Goal: Information Seeking & Learning: Learn about a topic

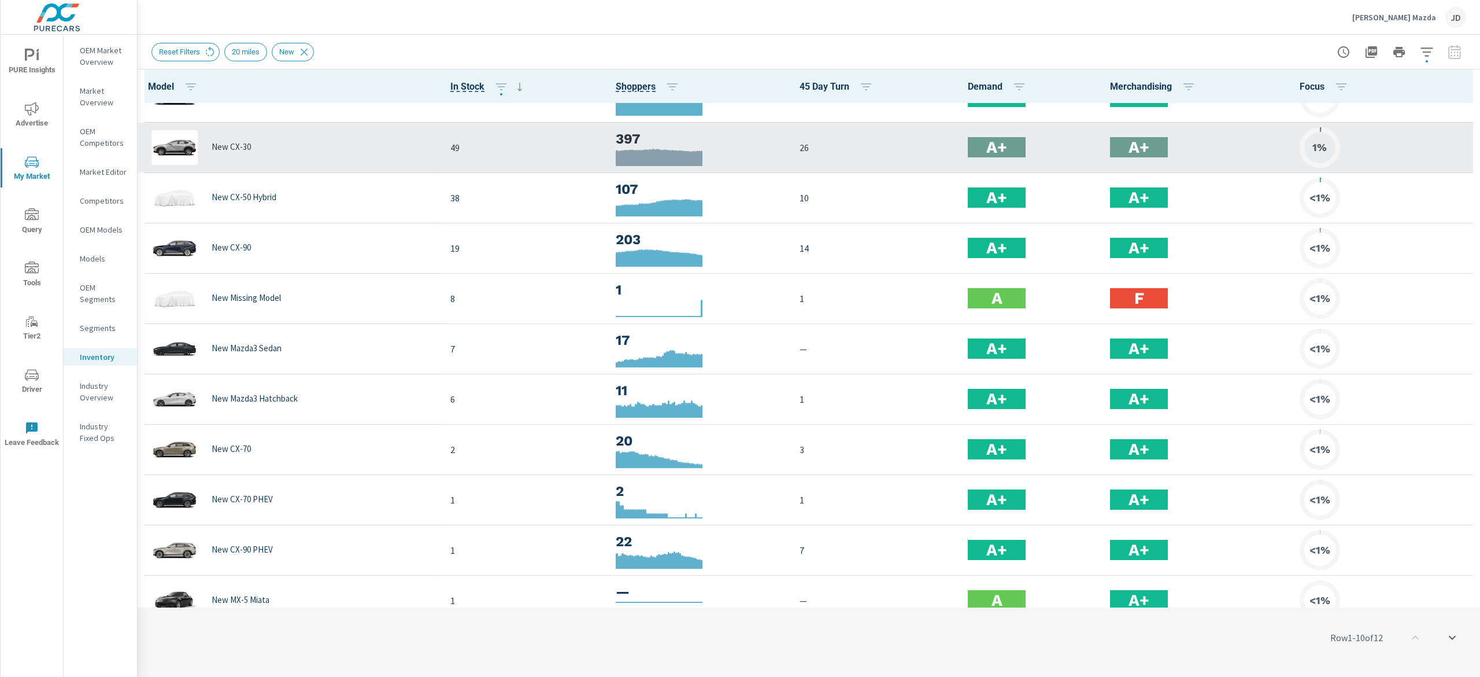
scroll to position [100, 0]
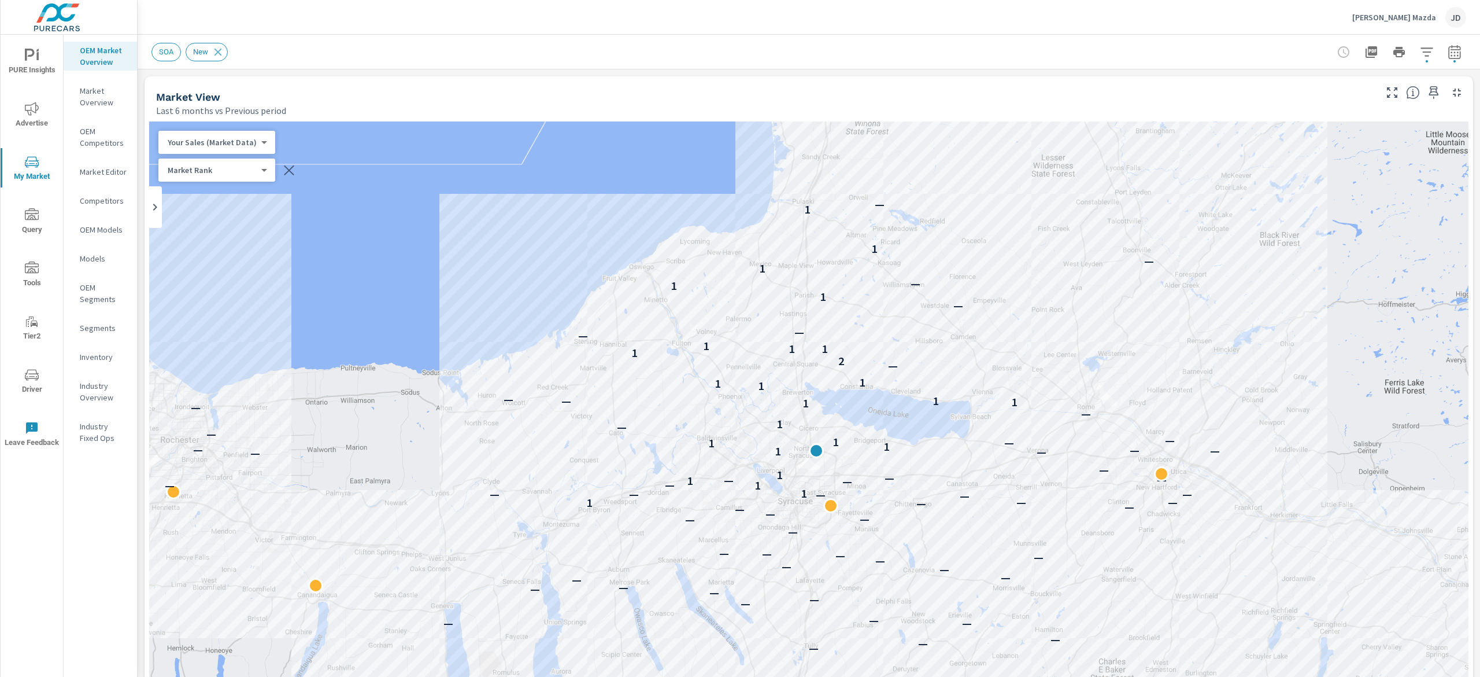
click at [1446, 52] on button "button" at bounding box center [1454, 51] width 23 height 23
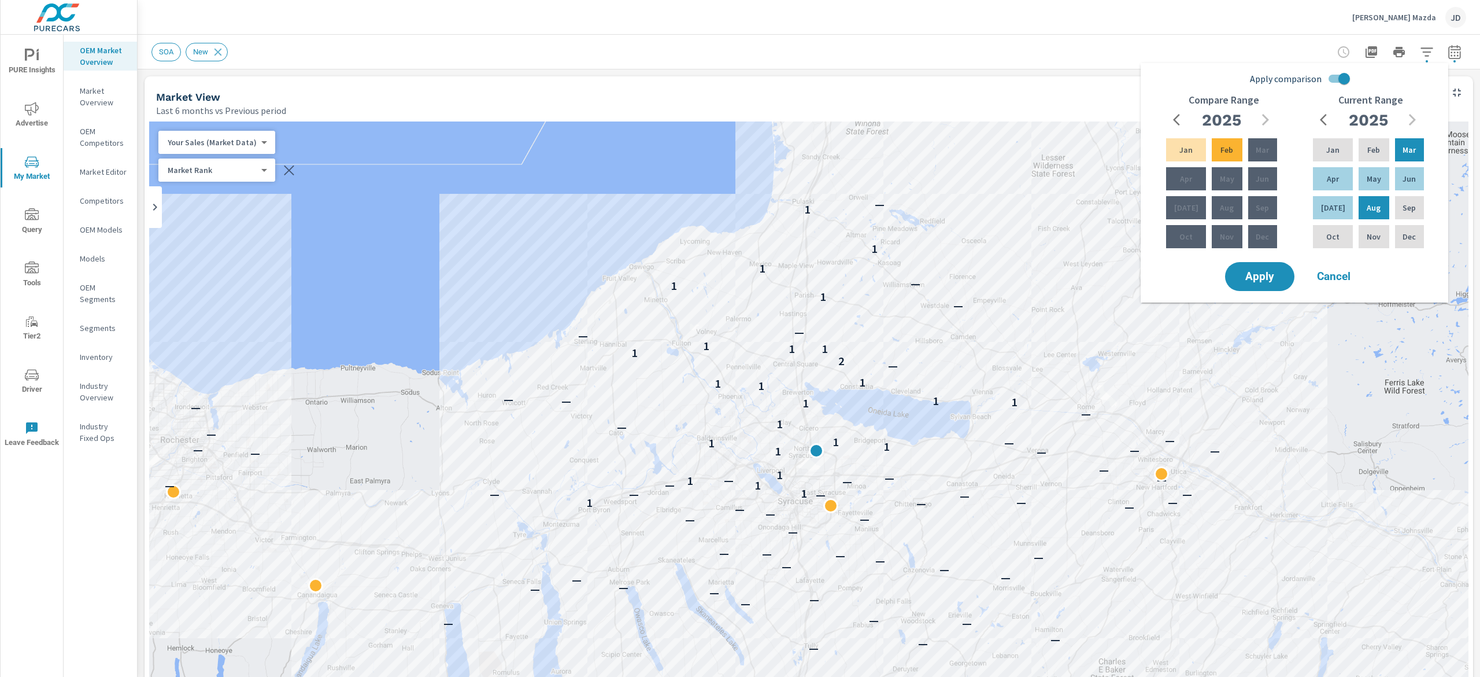
click at [1039, 90] on div "Market View" at bounding box center [765, 96] width 1218 height 13
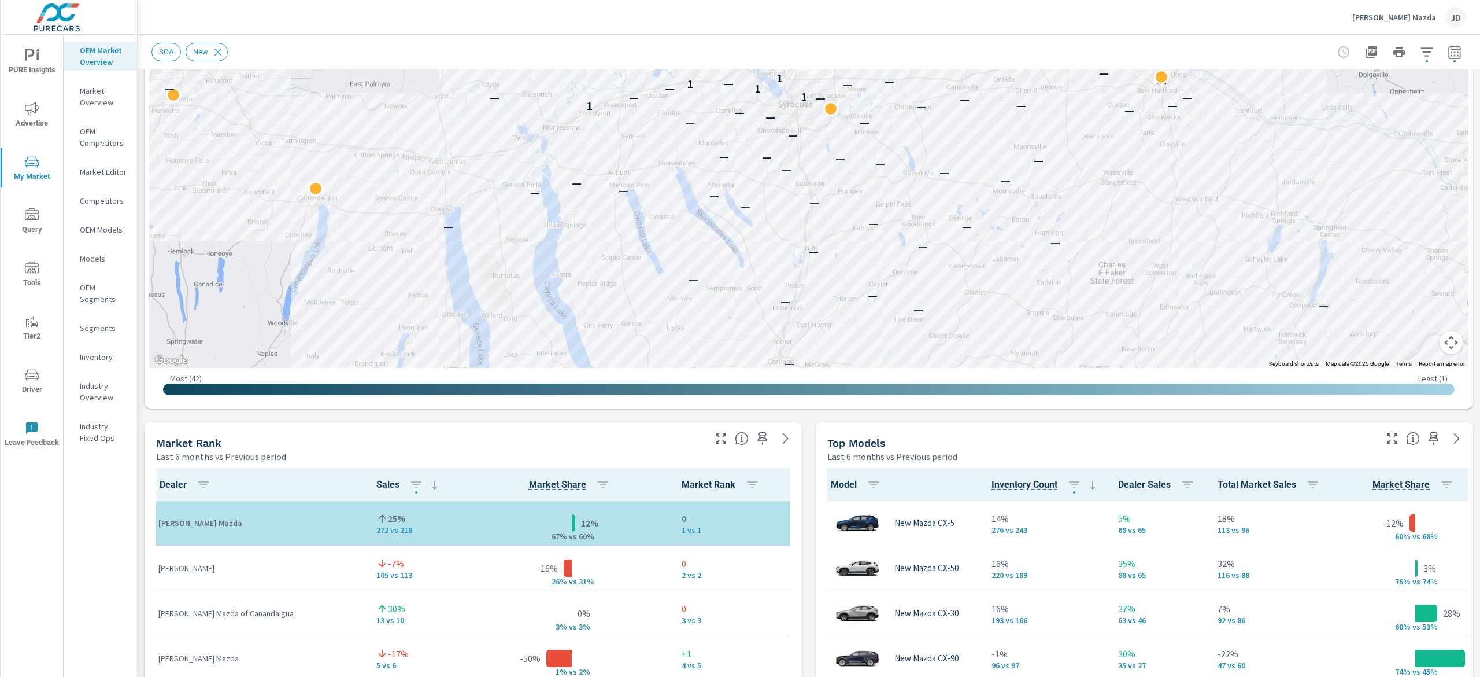
scroll to position [487, 0]
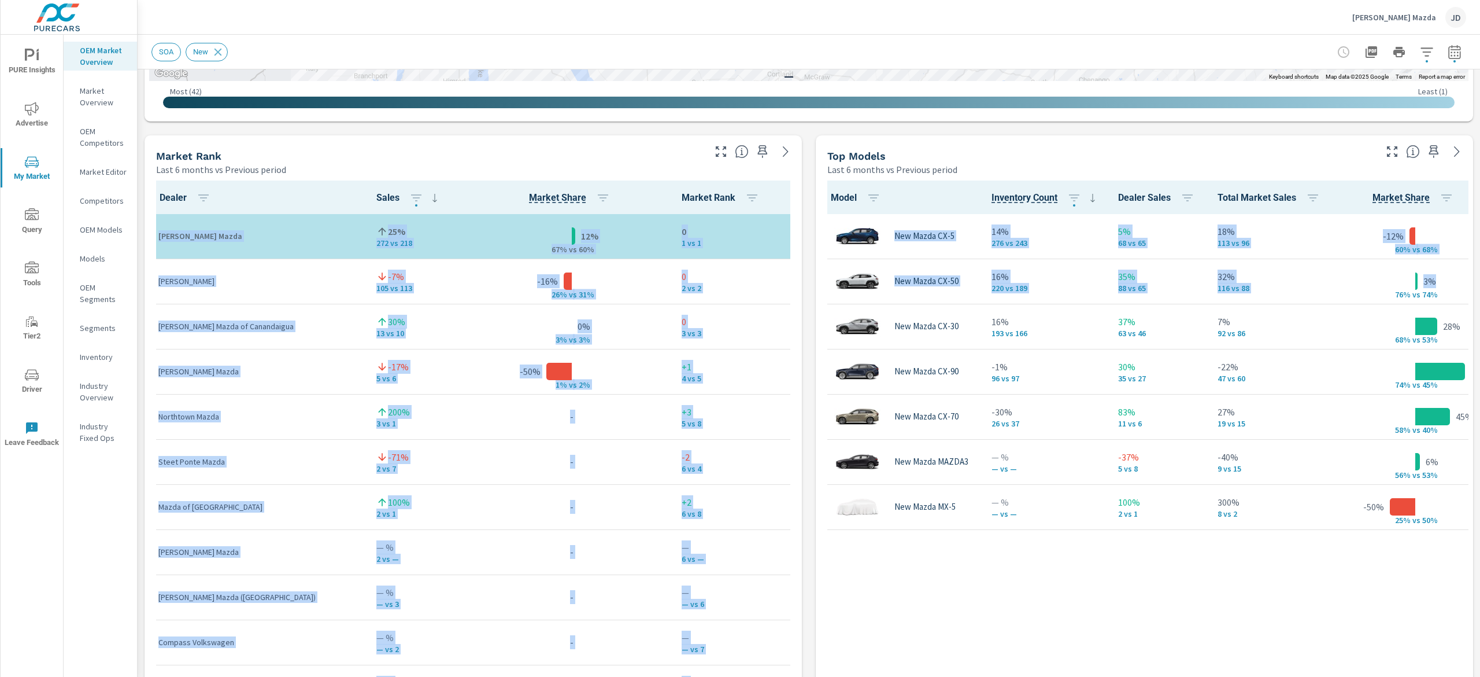
scroll to position [701, 0]
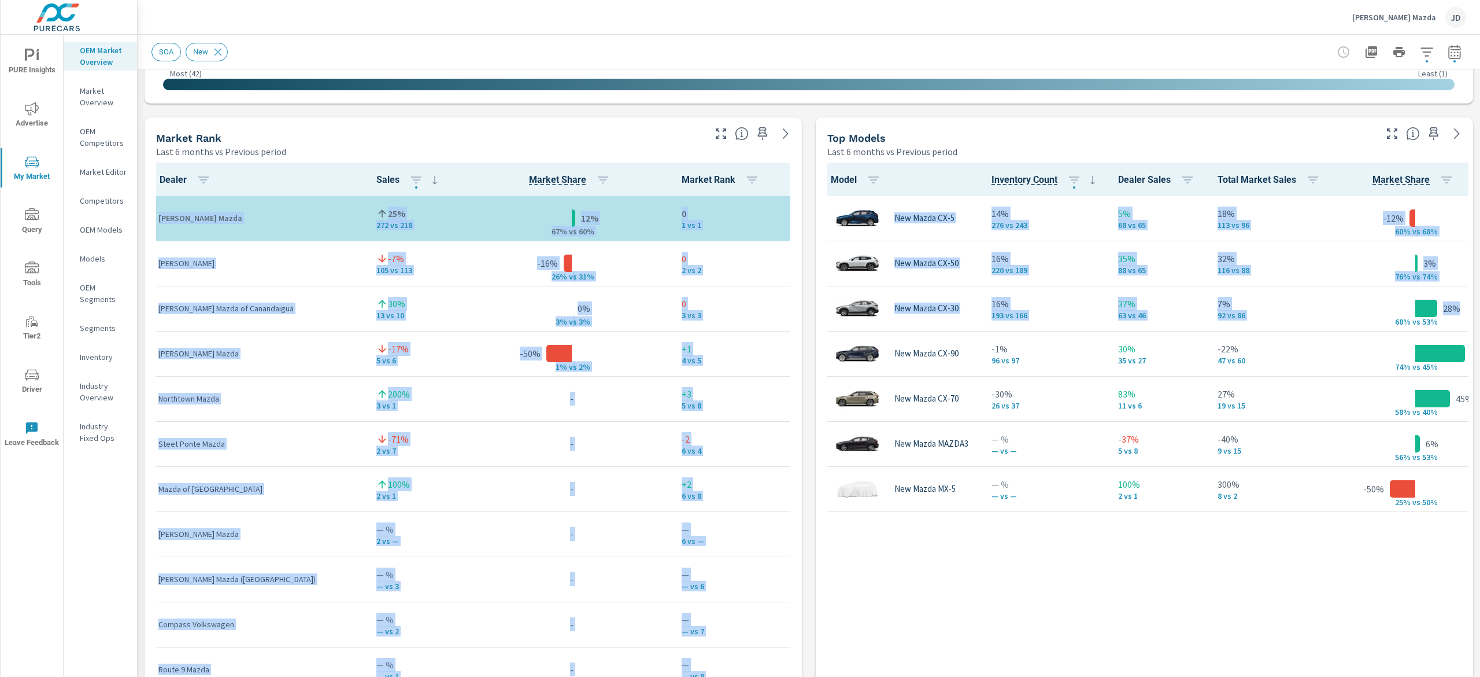
drag, startPoint x: 1479, startPoint y: 148, endPoint x: 1474, endPoint y: 286, distance: 137.8
click at [1474, 286] on div "Market Overview Burdick Mazda Report date range: Mar 01, 2025 - Aug 31, 2025 vs…" at bounding box center [809, 356] width 1343 height 642
click at [597, 115] on div "Market View Last 6 months vs Previous period ← Move left → Move right ↑ Move up…" at bounding box center [809, 358] width 1343 height 1980
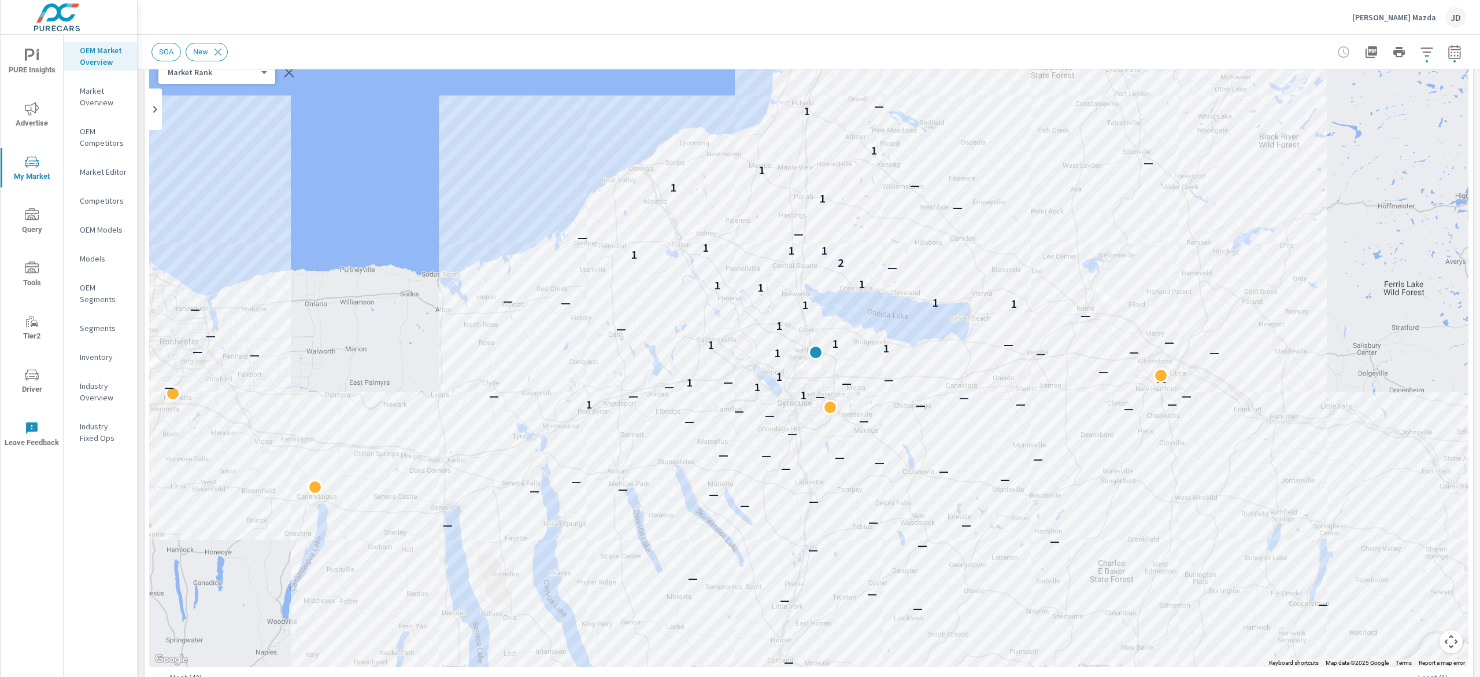
scroll to position [50, 0]
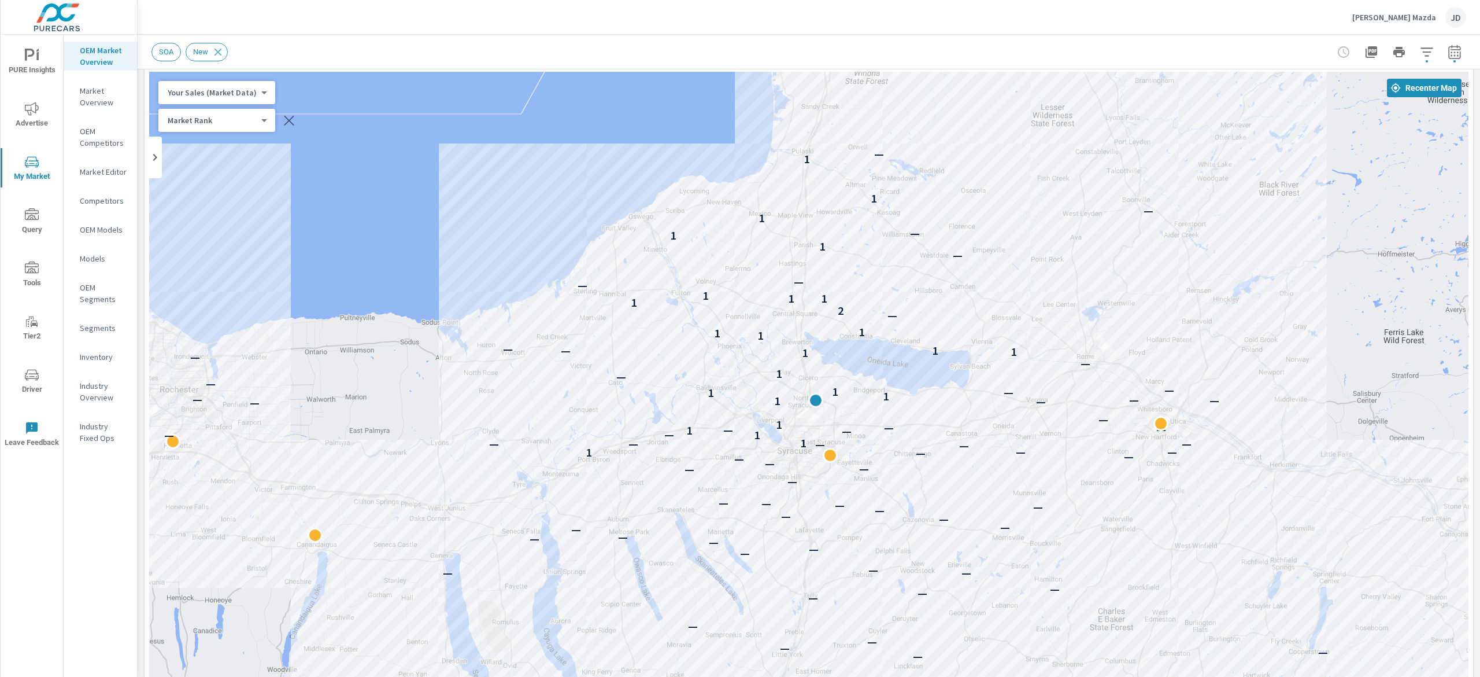
click at [1420, 50] on icon "button" at bounding box center [1427, 52] width 14 height 14
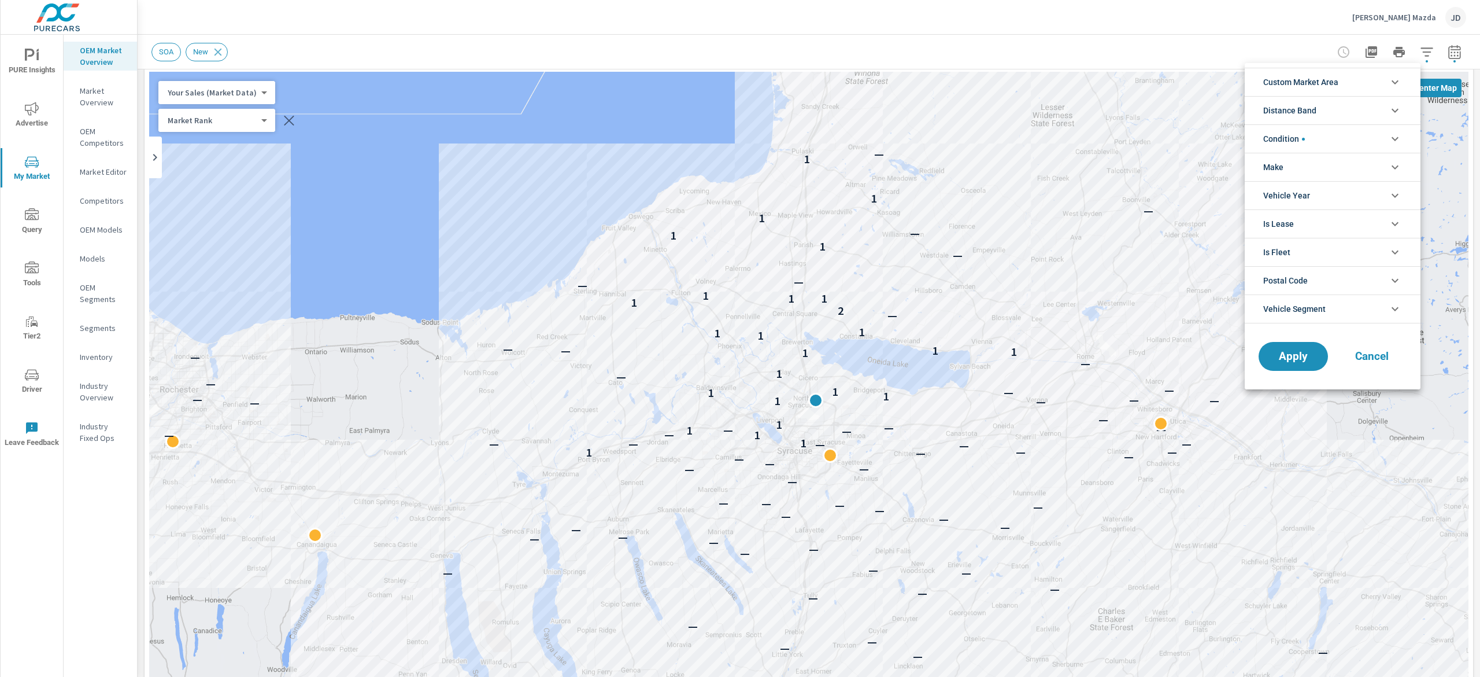
click at [1389, 86] on icon "filter options" at bounding box center [1396, 82] width 14 height 14
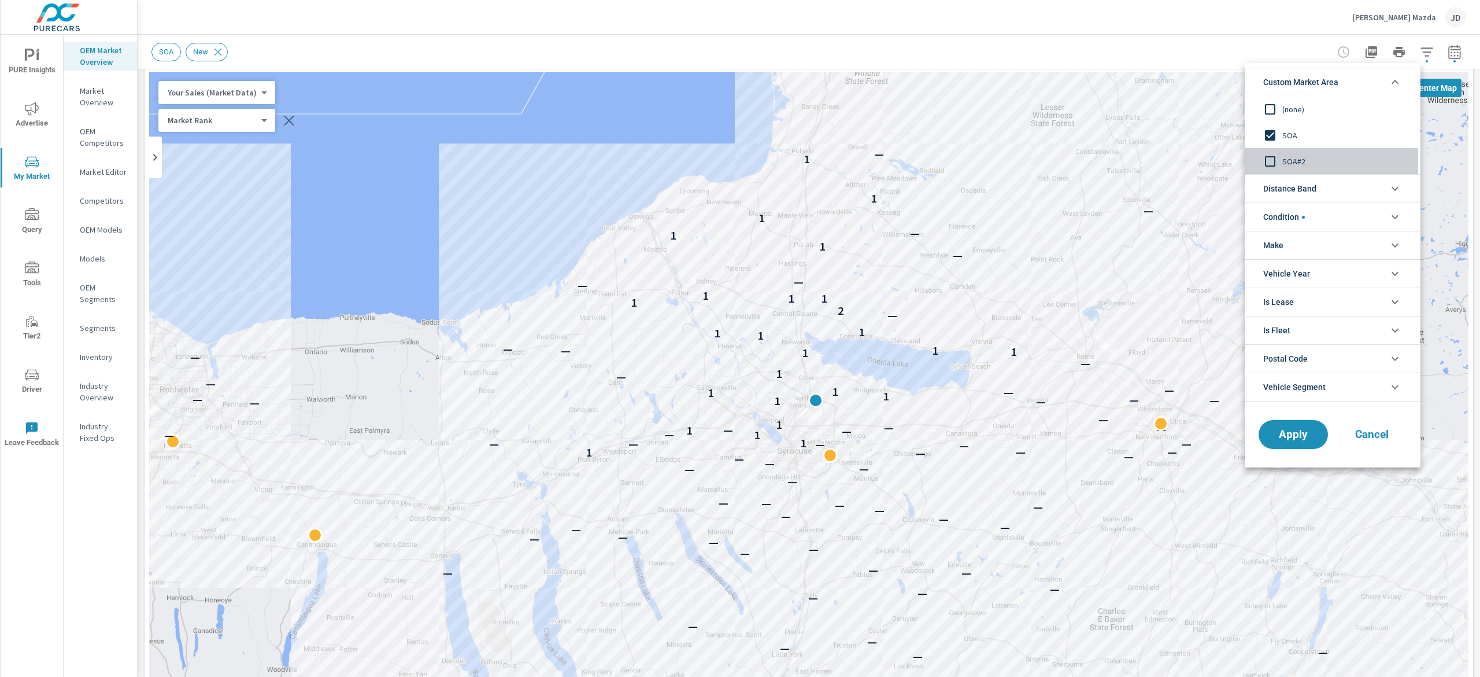
click at [1294, 160] on span "SOA#2" at bounding box center [1346, 161] width 127 height 14
click at [1288, 134] on span "SOA" at bounding box center [1346, 135] width 127 height 14
click at [1293, 156] on span "SOA#2" at bounding box center [1346, 161] width 127 height 14
click at [1303, 430] on span "Apply" at bounding box center [1293, 434] width 47 height 11
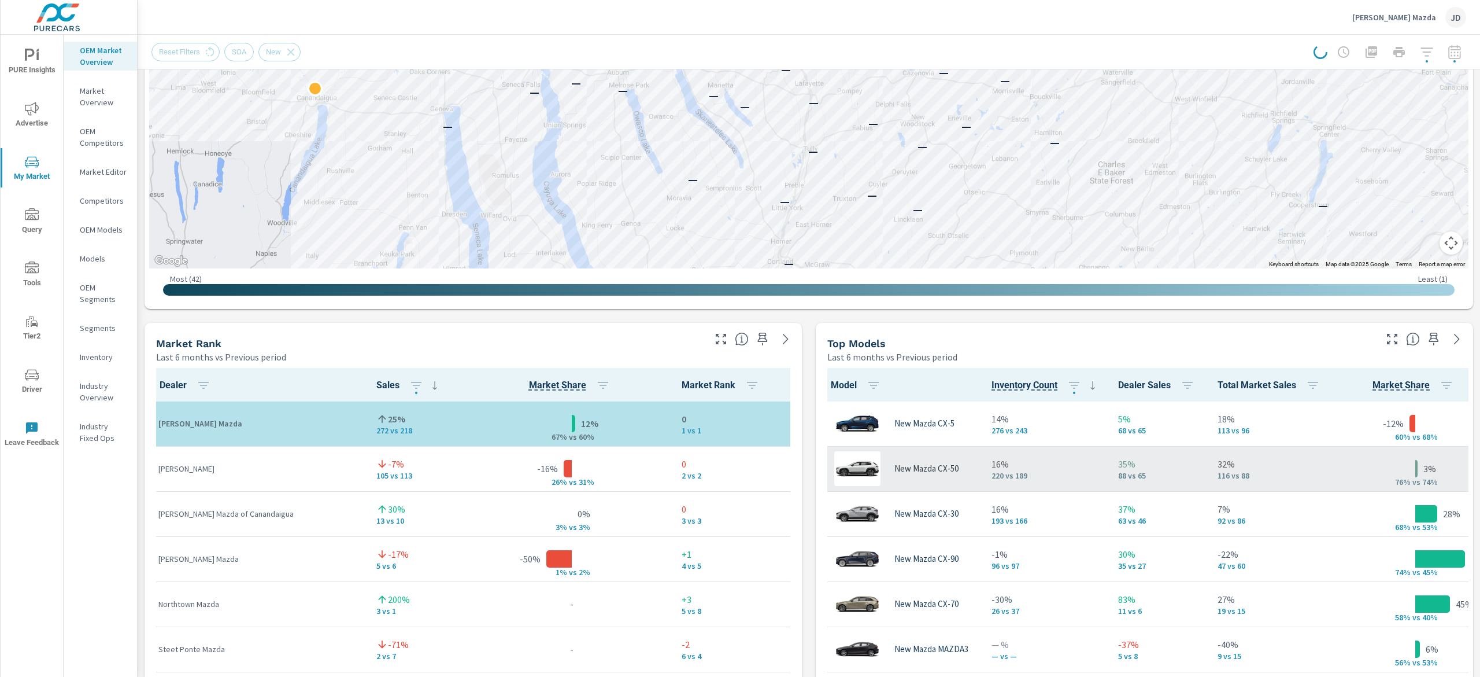
scroll to position [672, 0]
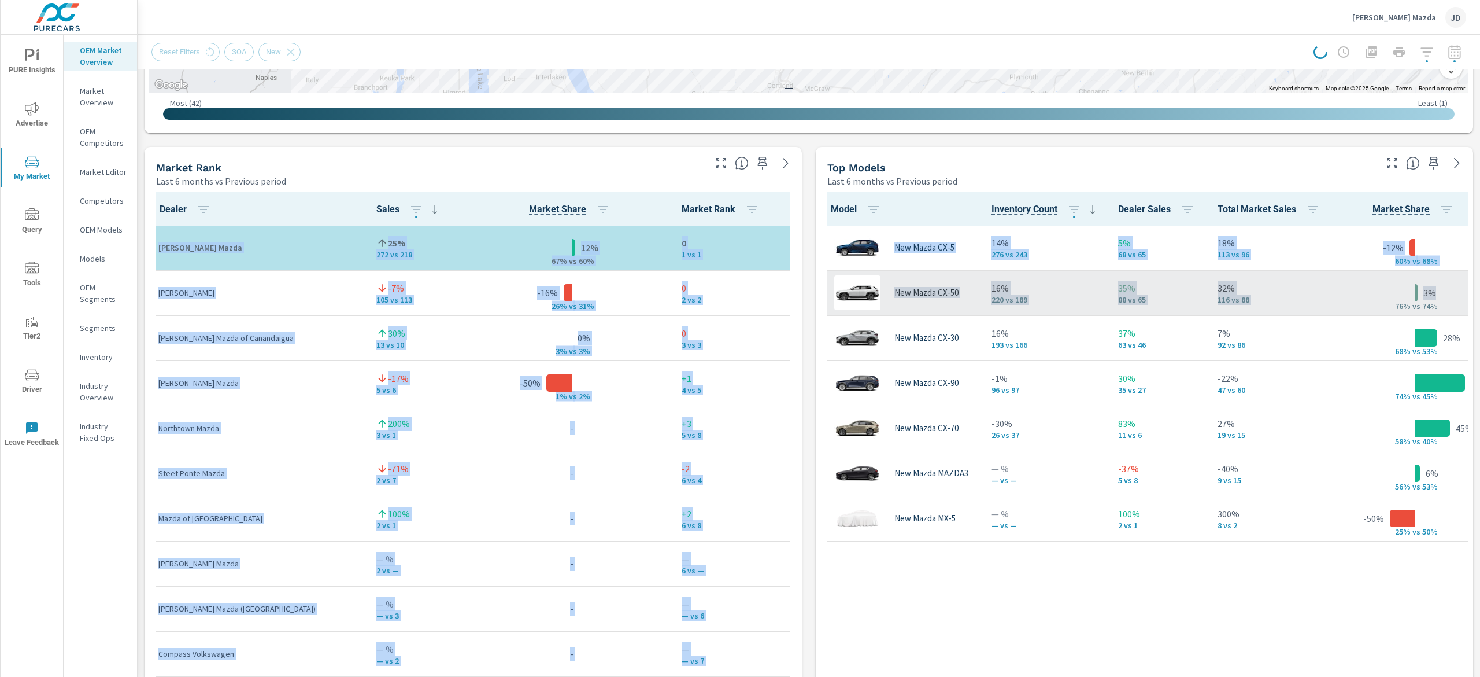
drag, startPoint x: 1479, startPoint y: 110, endPoint x: 1449, endPoint y: 296, distance: 187.5
click at [1449, 296] on div "Market Overview Burdick Mazda Report date range: Mar 01, 2025 - Aug 31, 2025 vs…" at bounding box center [809, 356] width 1343 height 642
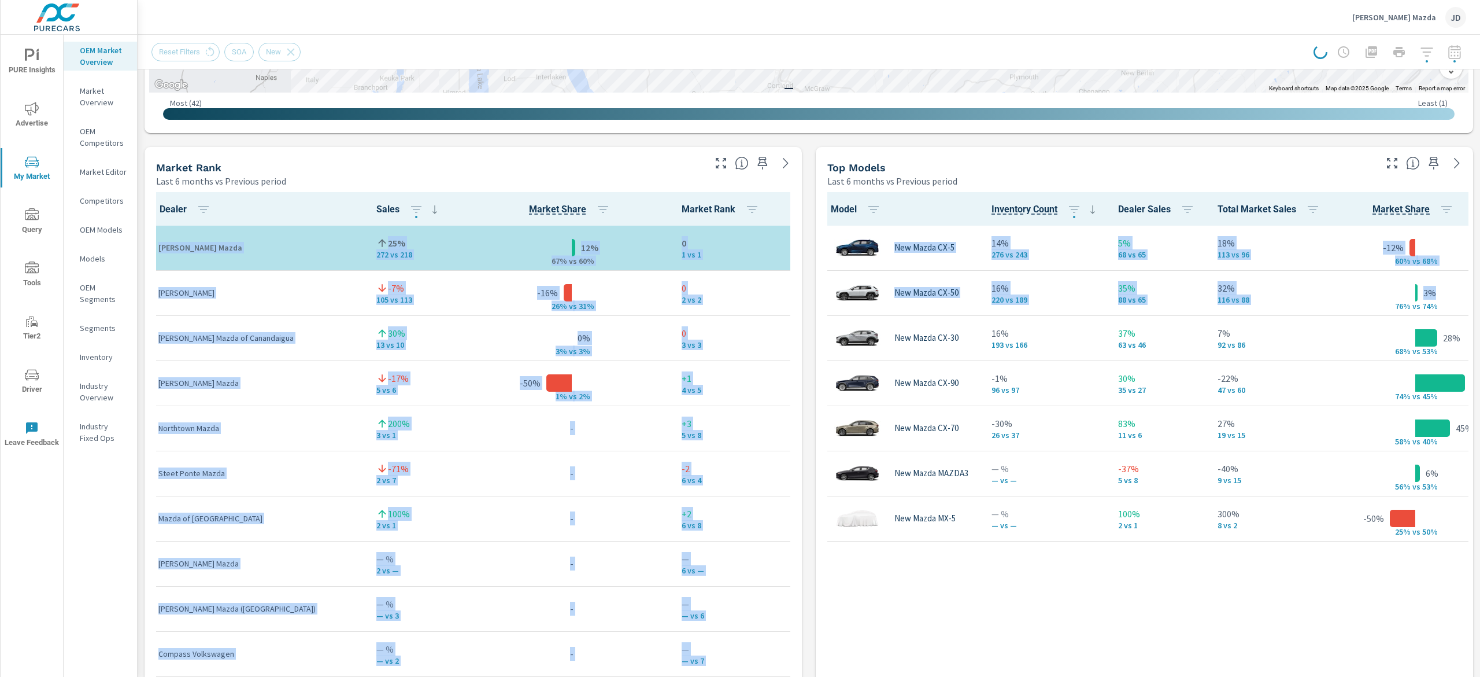
click at [437, 148] on div "Market Rank Last 6 months vs Previous period" at bounding box center [426, 167] width 563 height 41
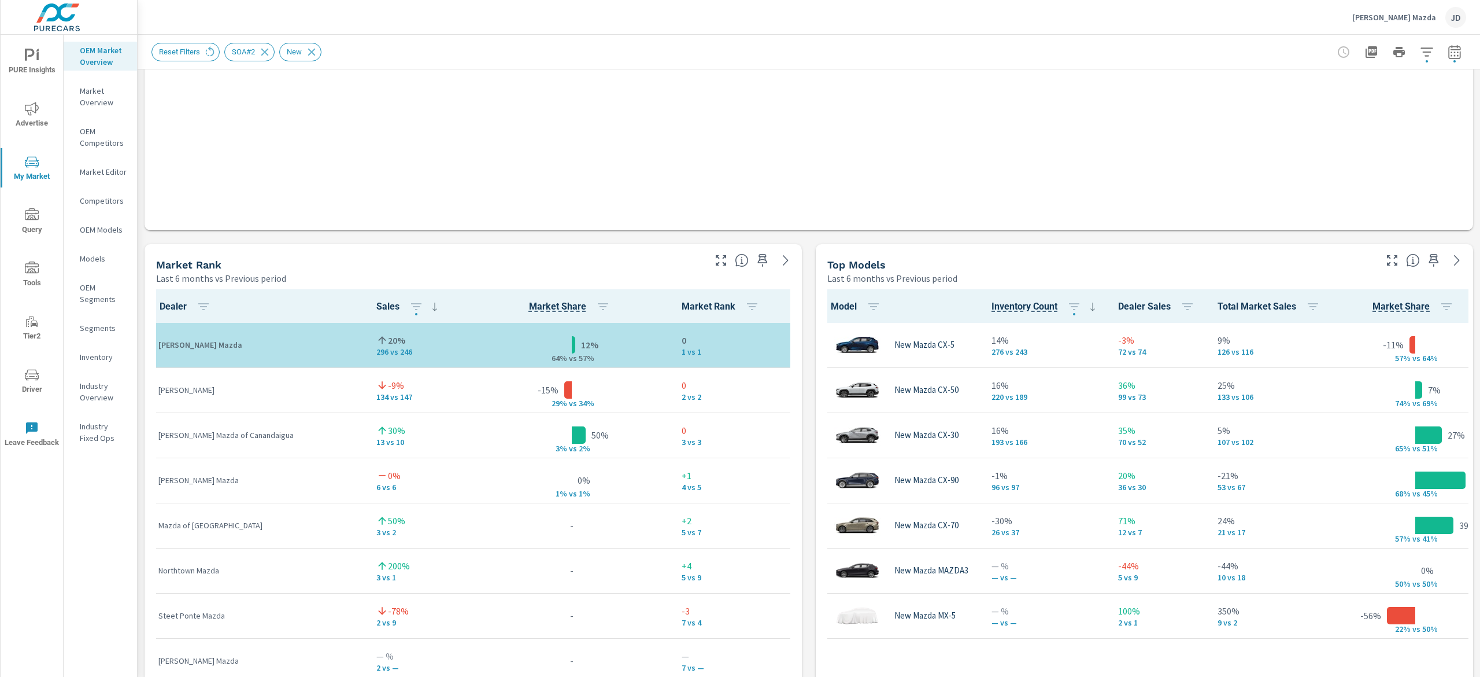
scroll to position [1, 0]
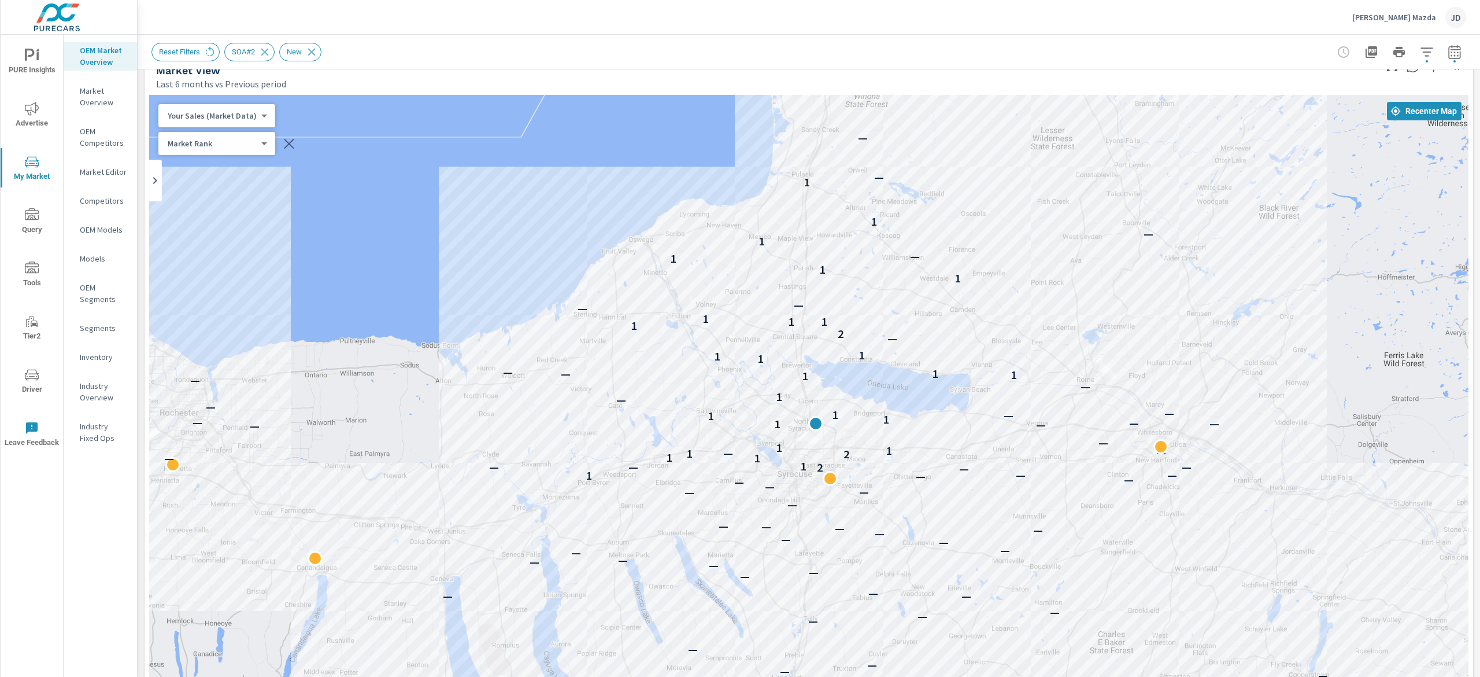
scroll to position [30, 0]
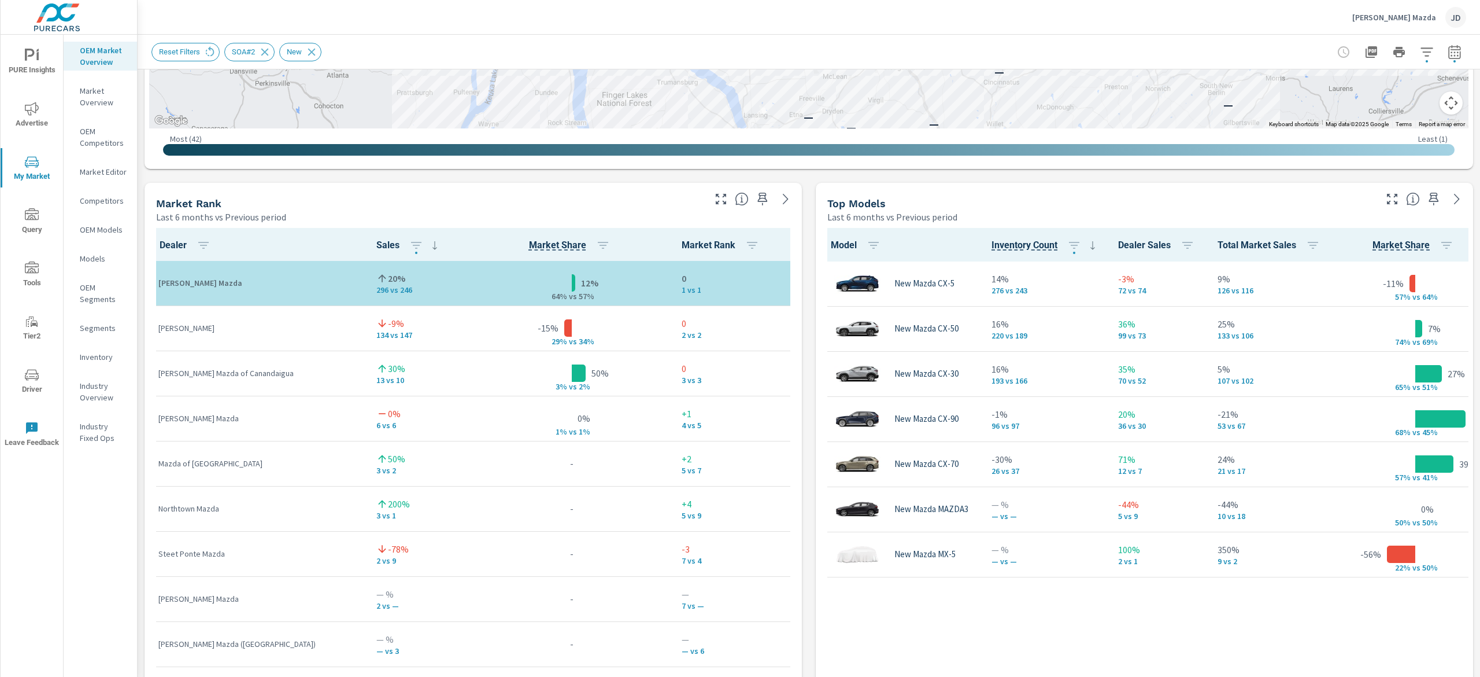
scroll to position [644, 0]
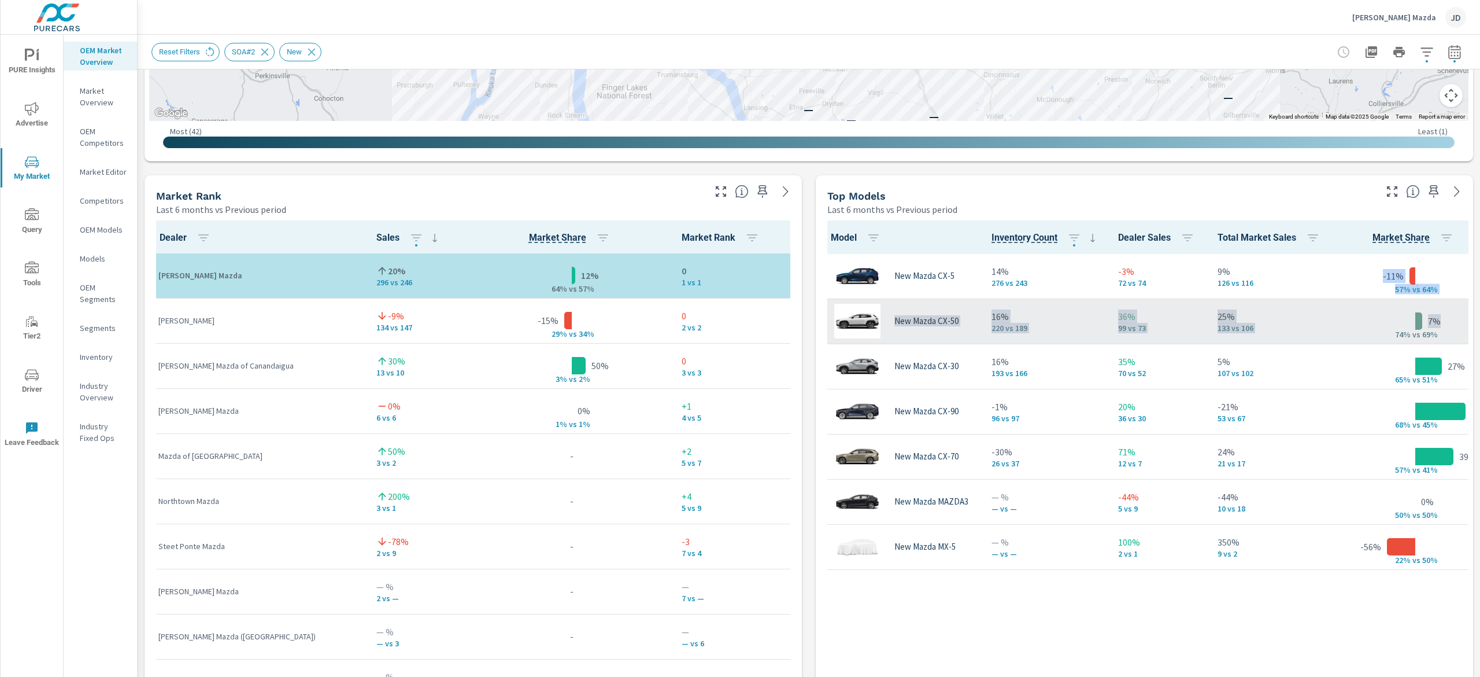
drag, startPoint x: 1456, startPoint y: 267, endPoint x: 1449, endPoint y: 302, distance: 36.0
click at [1449, 302] on div "Market View Last 6 months vs Previous period ← Move left → Move right ↑ Move up…" at bounding box center [809, 416] width 1343 height 1980
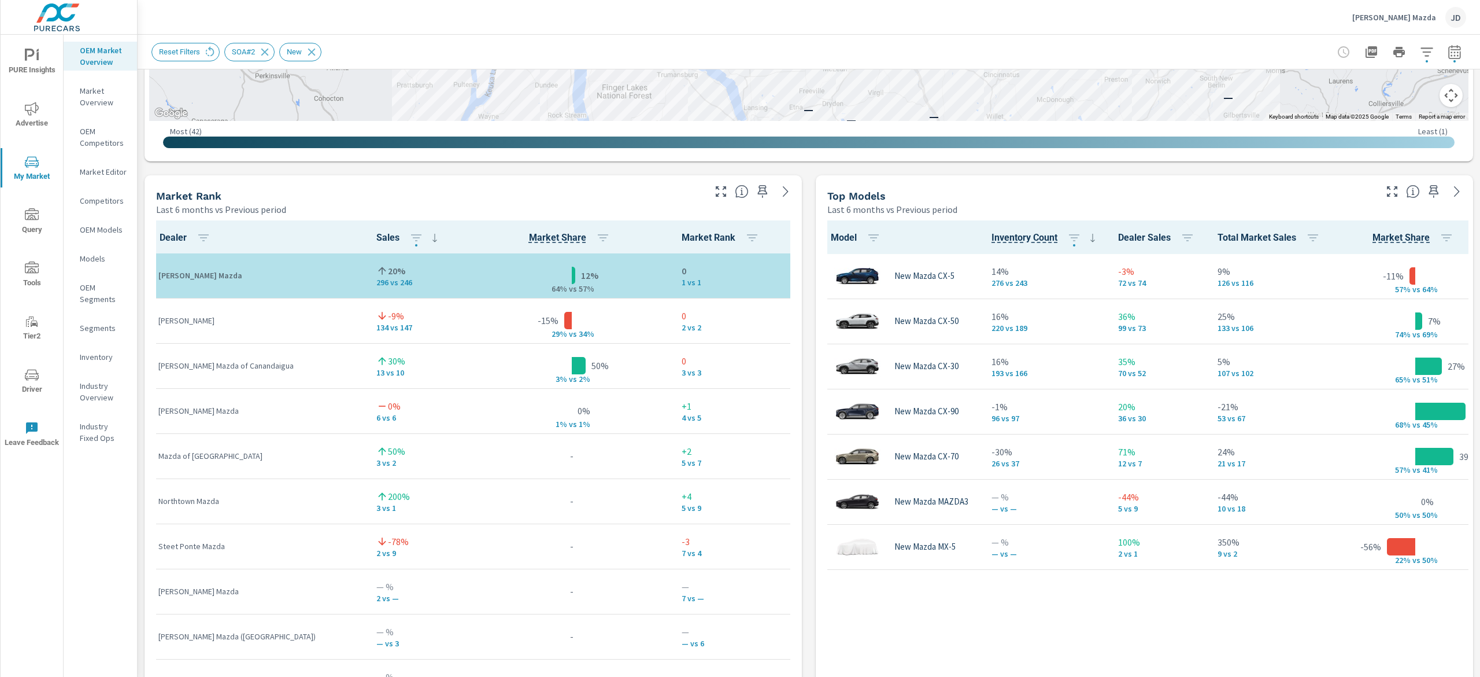
click at [1451, 162] on div "Market View Last 6 months vs Previous period ← Move left → Move right ↑ Move up…" at bounding box center [809, 416] width 1343 height 1980
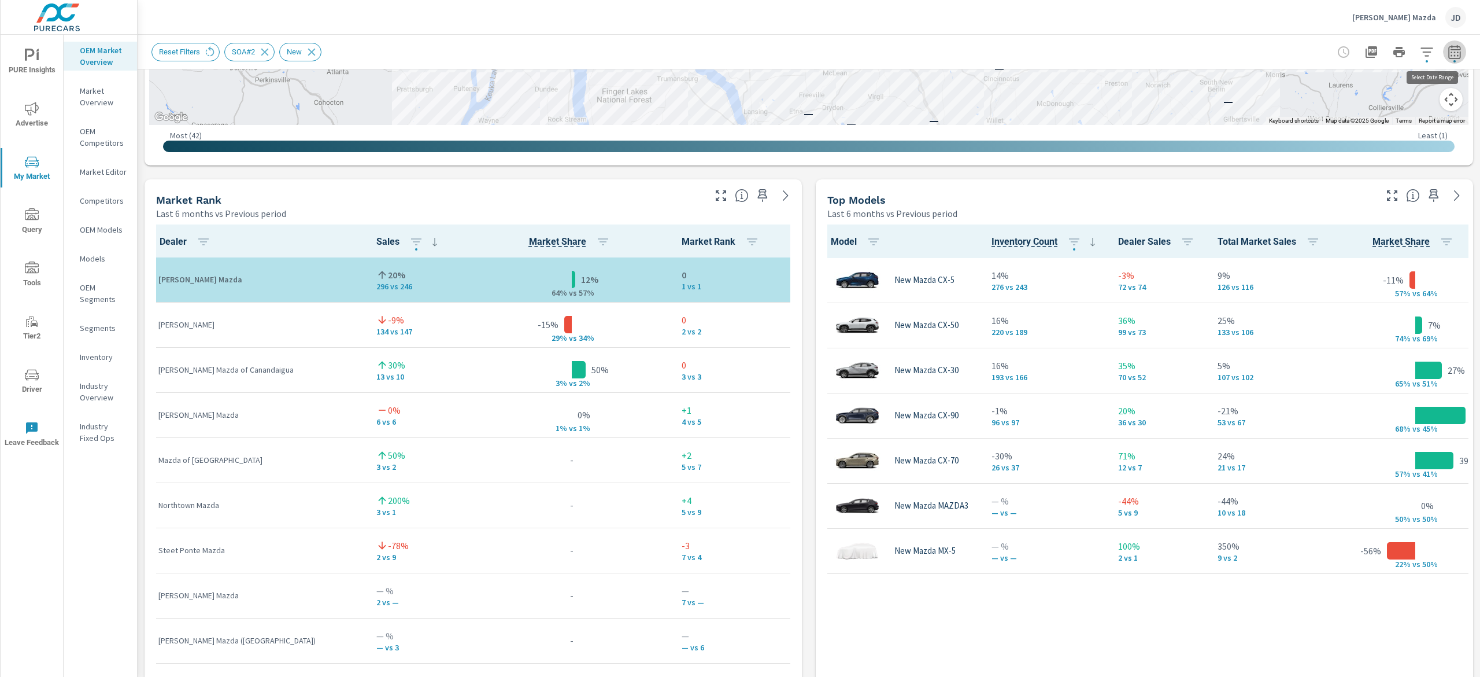
click at [1443, 48] on button "button" at bounding box center [1454, 51] width 23 height 23
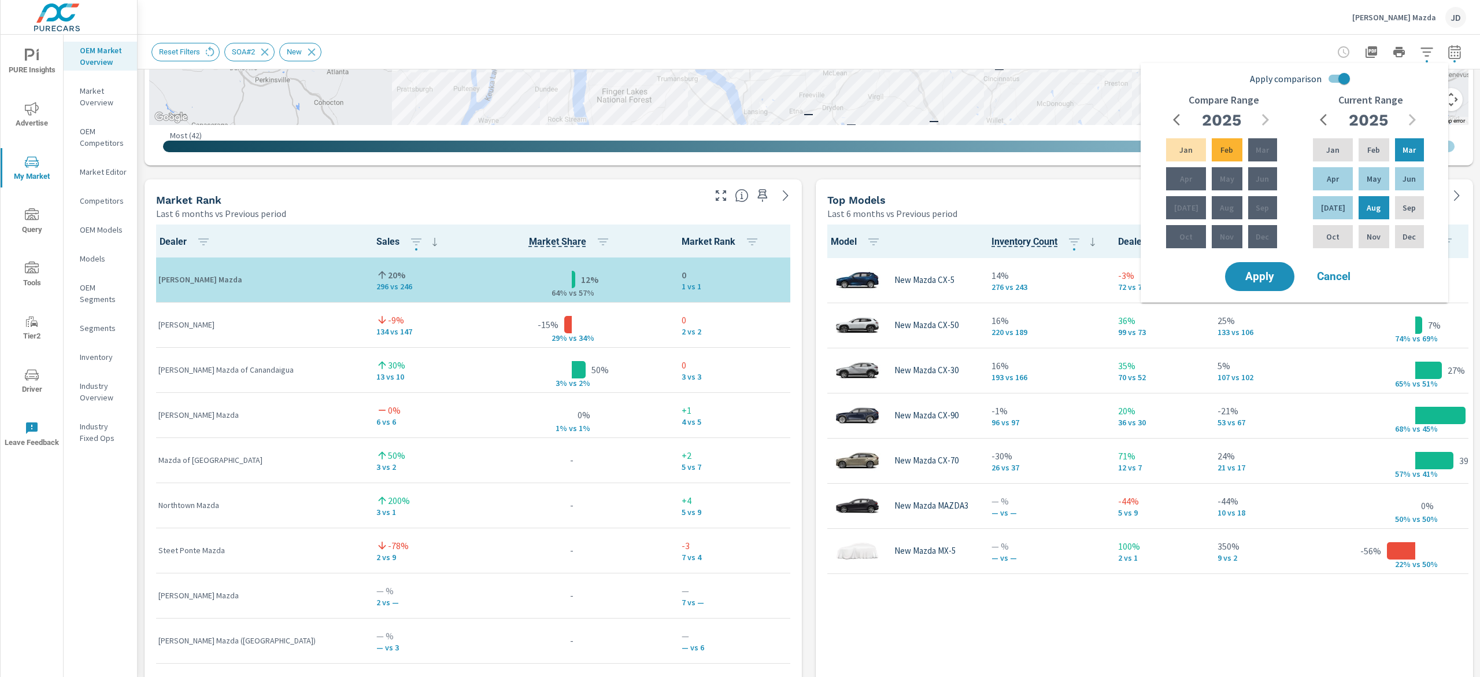
click at [1179, 108] on button "button" at bounding box center [1177, 119] width 23 height 23
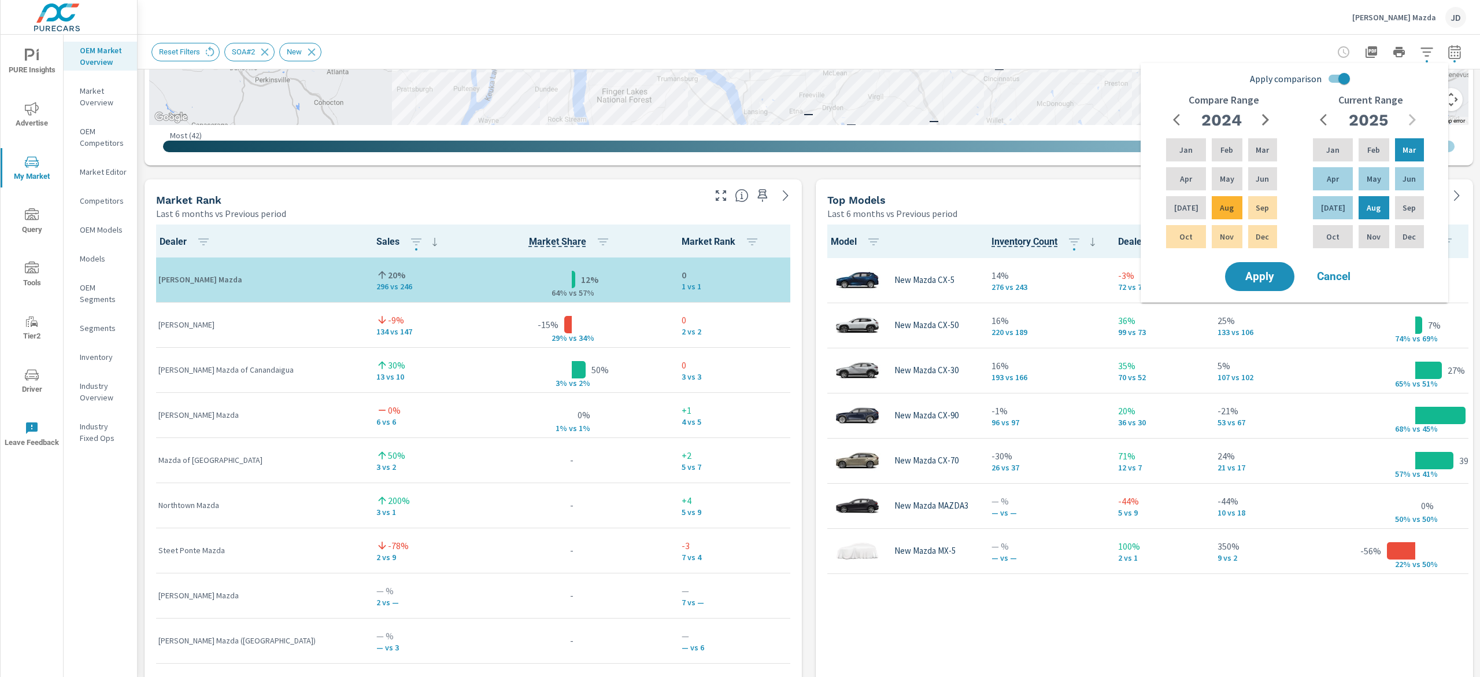
click at [1243, 44] on div "Reset Filters SOA#2 New" at bounding box center [728, 52] width 1153 height 19
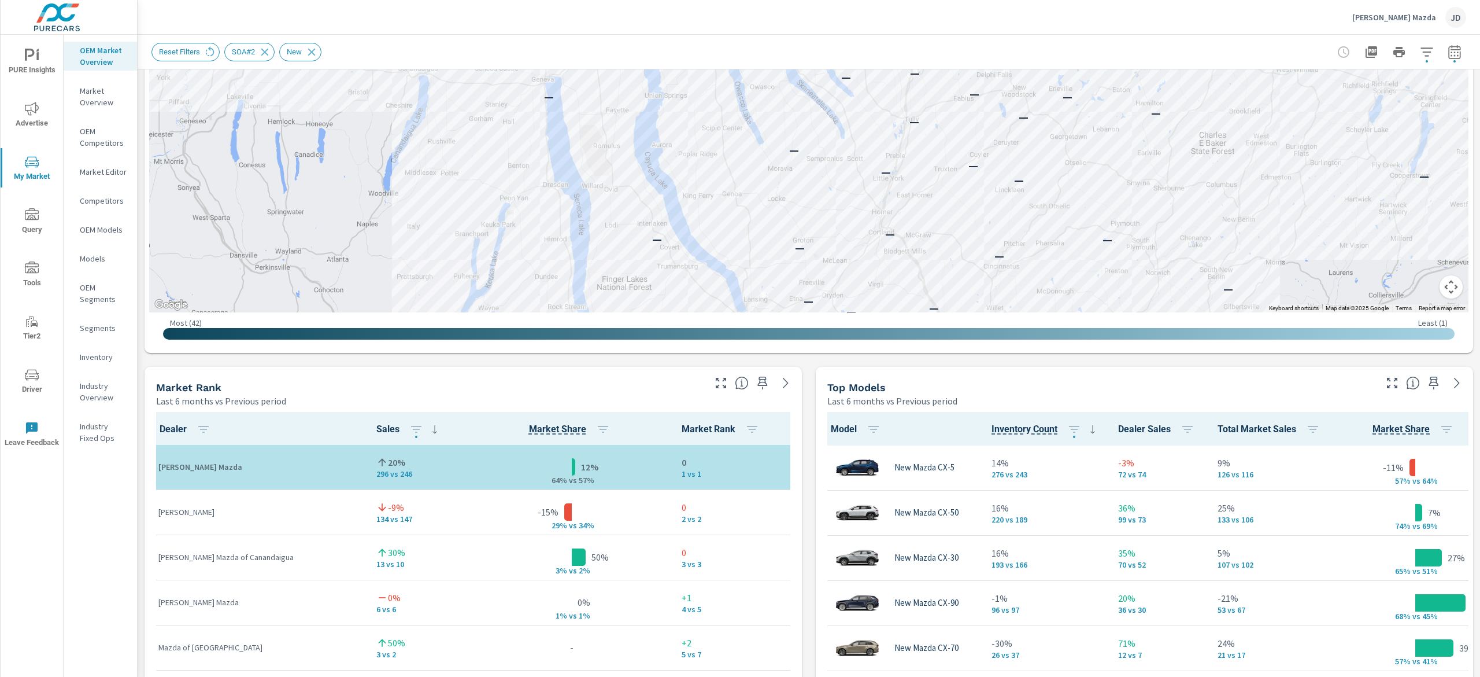
scroll to position [573, 0]
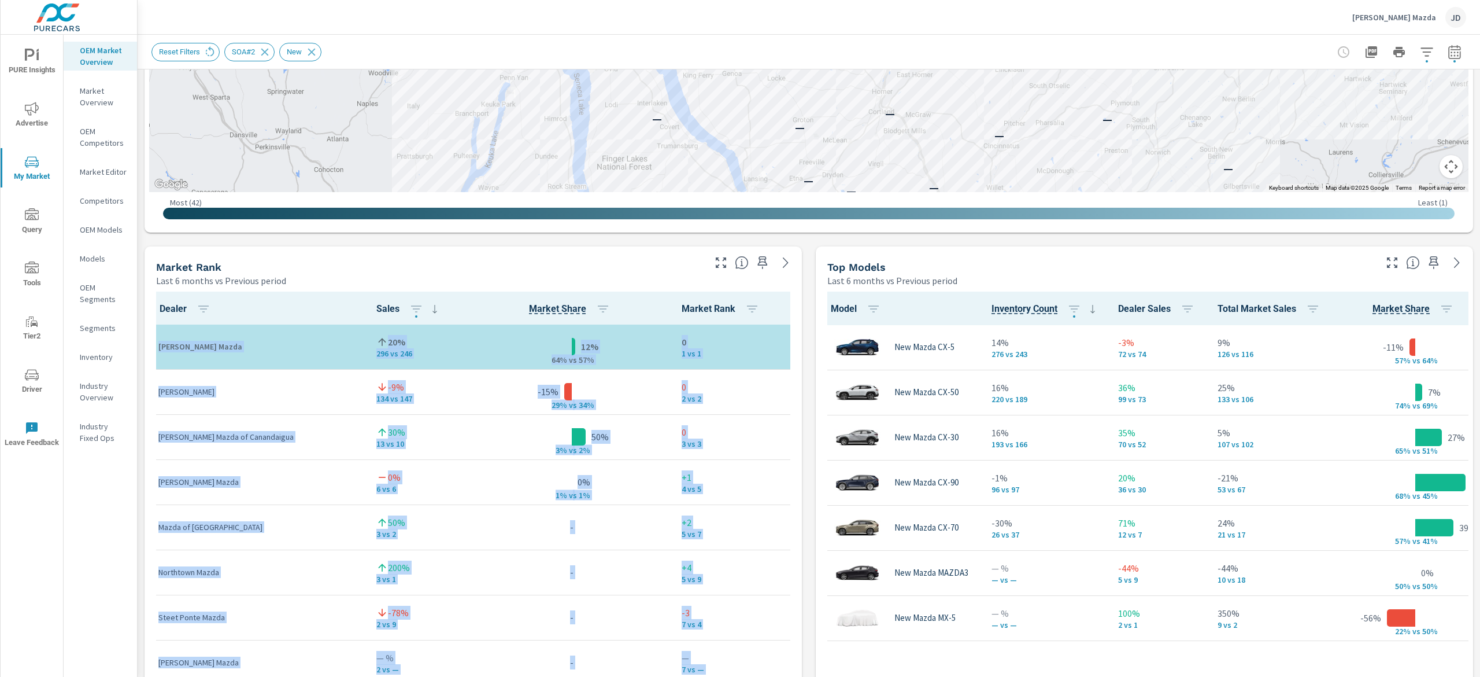
drag, startPoint x: 1479, startPoint y: 249, endPoint x: 1479, endPoint y: 286, distance: 37.6
click at [1479, 286] on div "Market Overview Burdick Mazda Report date range: Mar 01, 2025 - Aug 31, 2025 vs…" at bounding box center [809, 356] width 1343 height 642
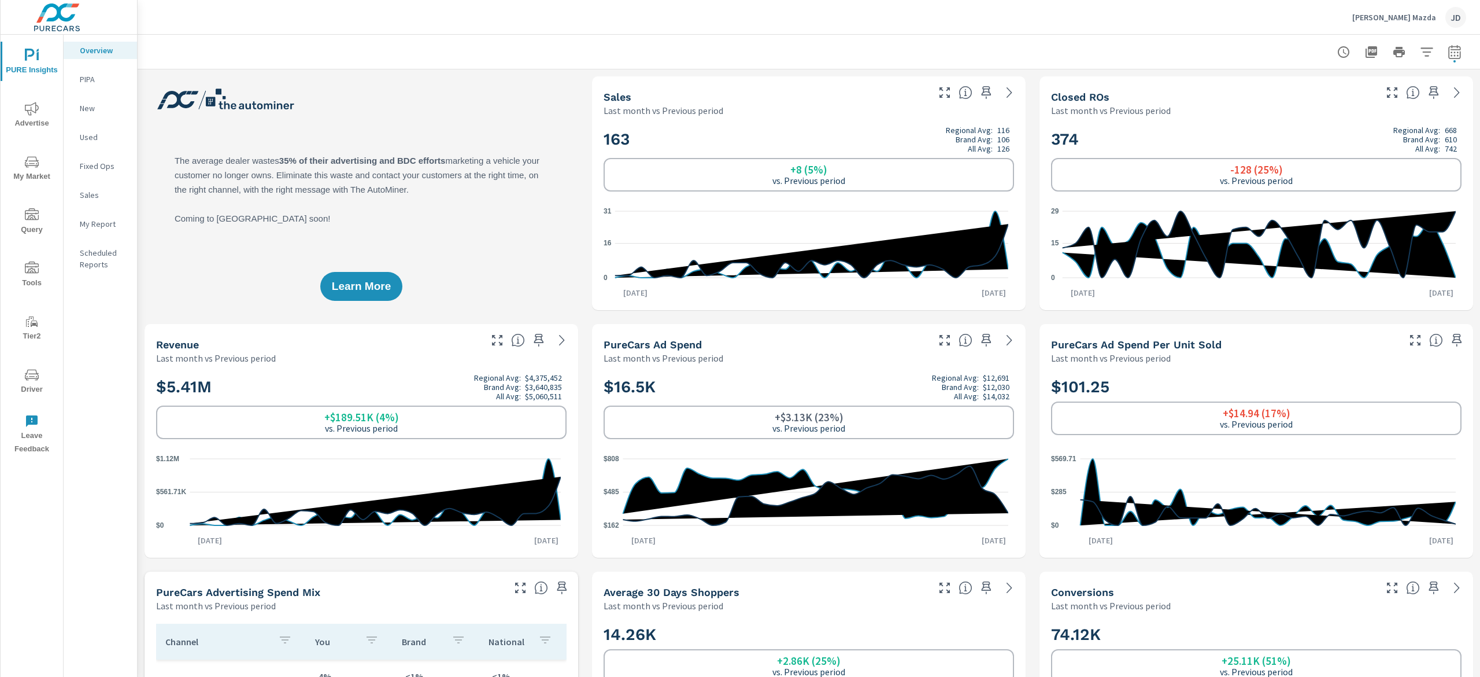
scroll to position [1, 0]
click at [91, 110] on p "New" at bounding box center [104, 108] width 48 height 12
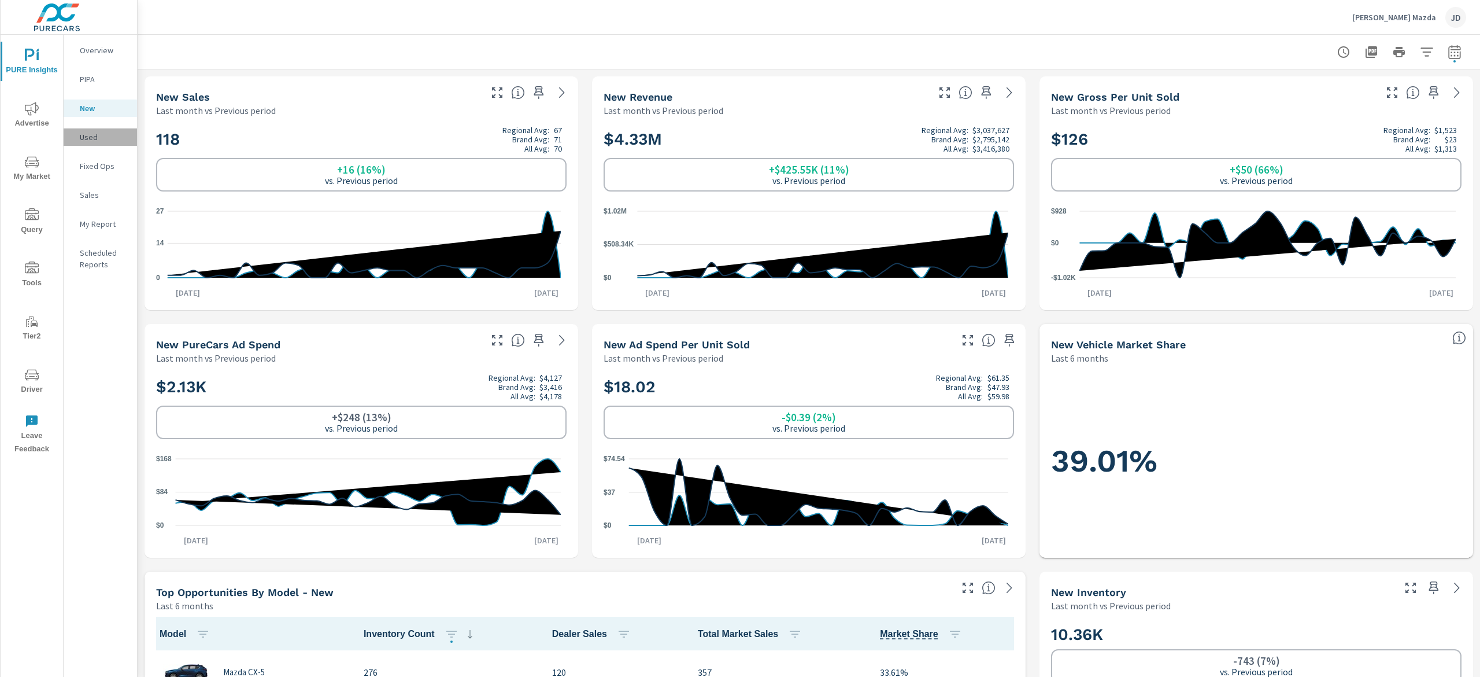
click at [95, 139] on p "Used" at bounding box center [104, 137] width 48 height 12
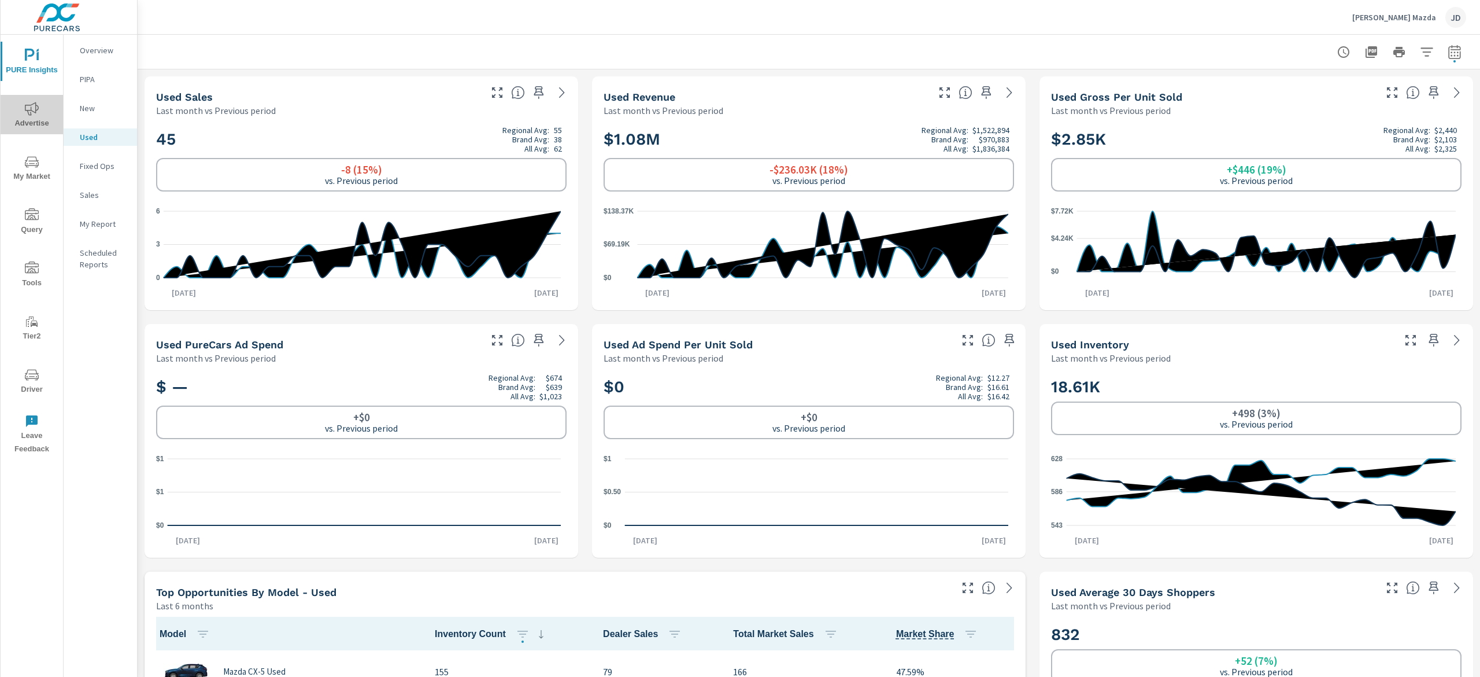
click at [19, 110] on span "Advertise" at bounding box center [32, 116] width 56 height 28
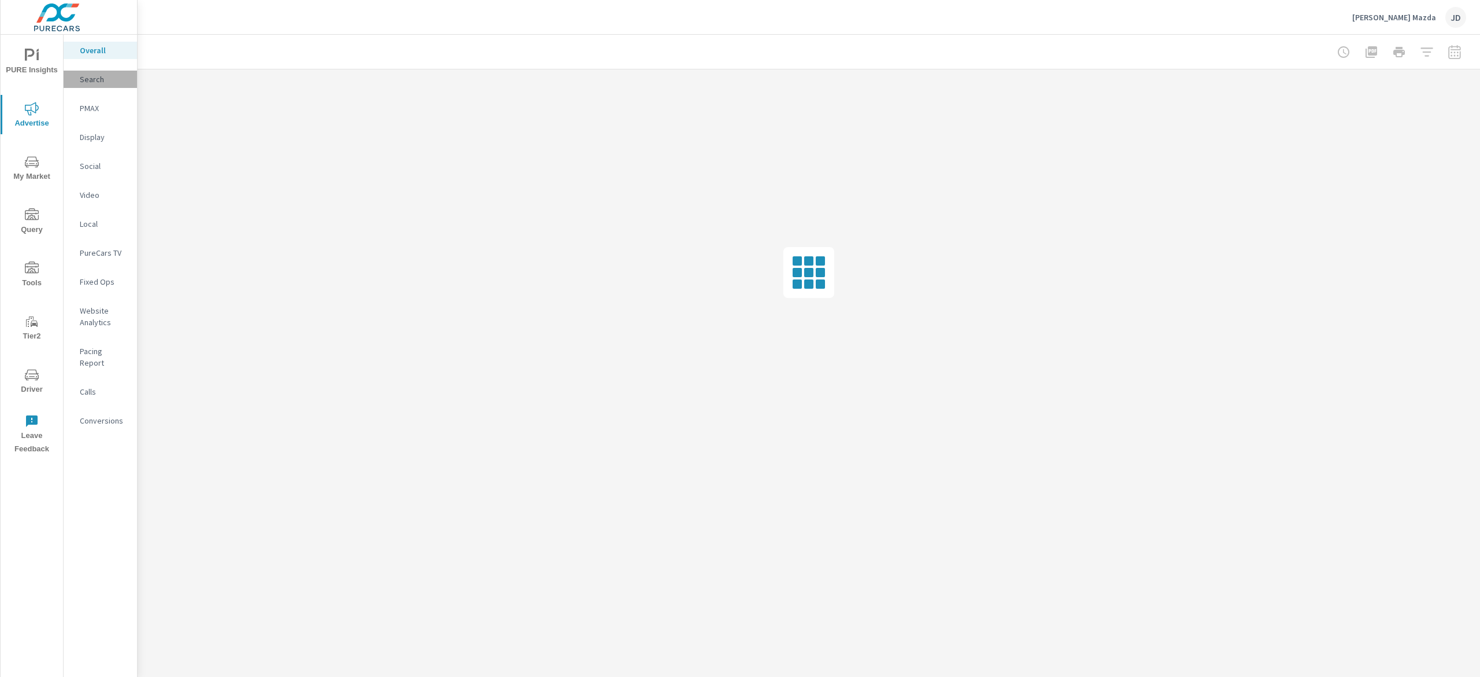
click at [93, 73] on p "Search" at bounding box center [104, 79] width 48 height 12
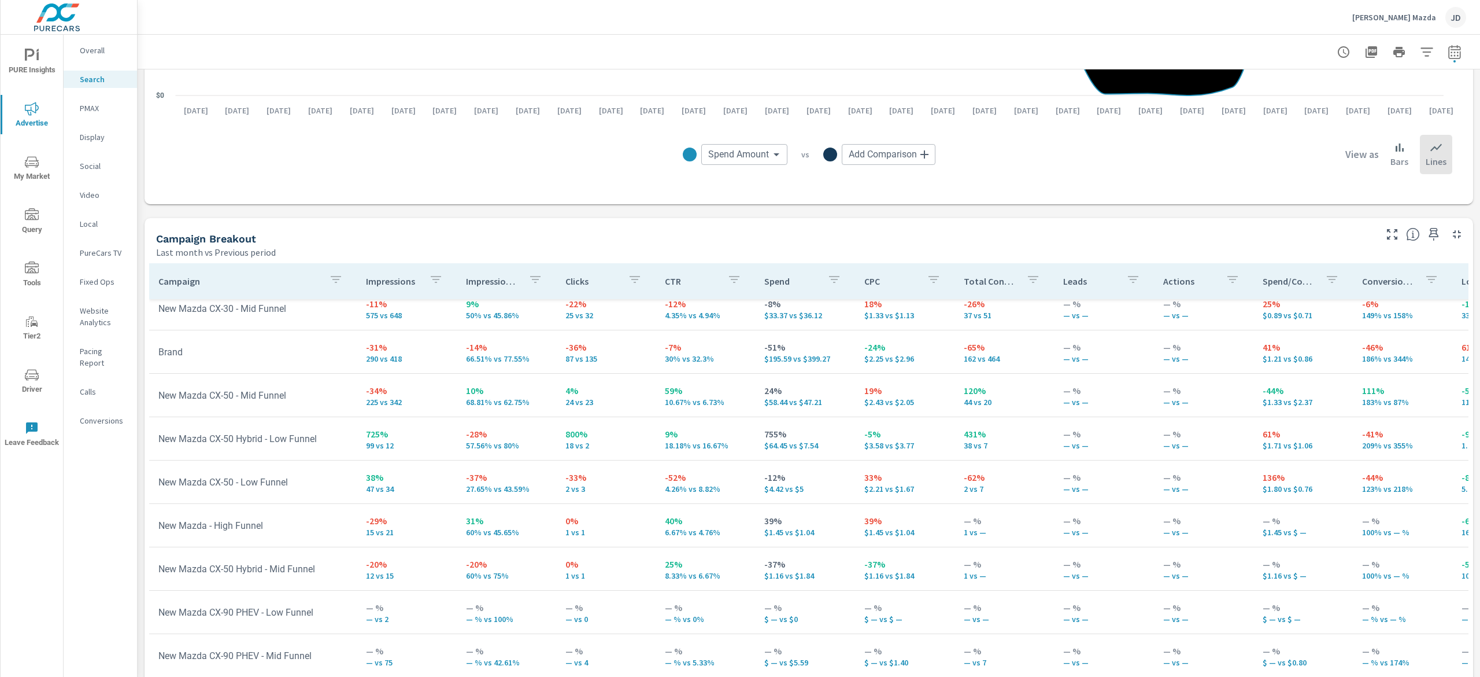
scroll to position [1002, 0]
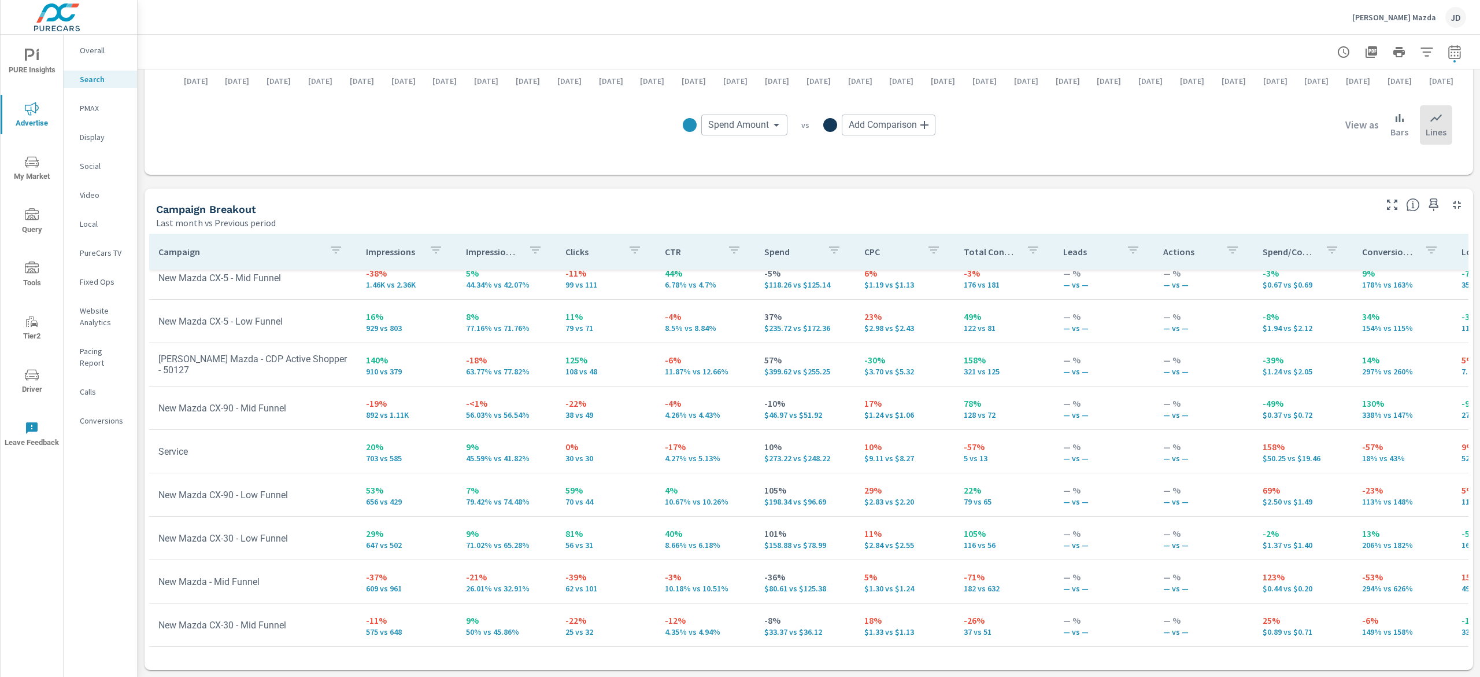
scroll to position [28, 0]
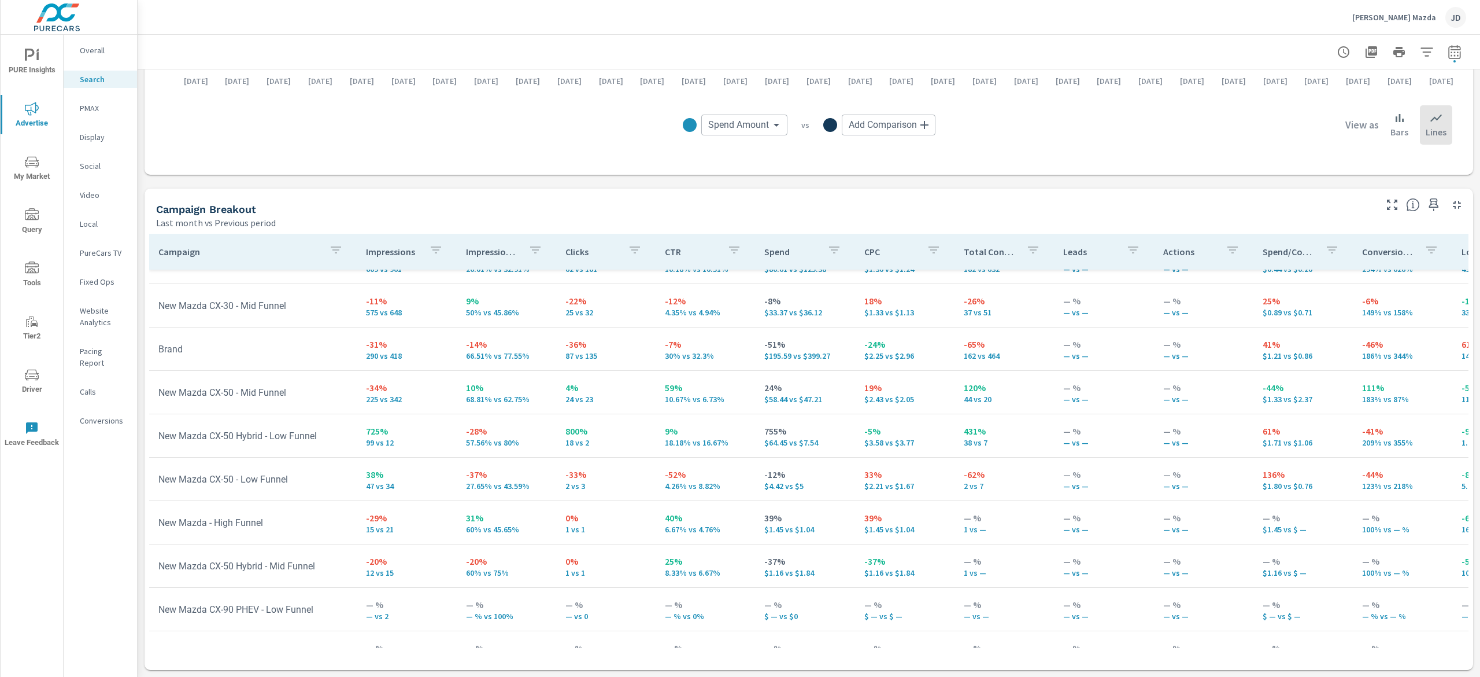
scroll to position [508, 0]
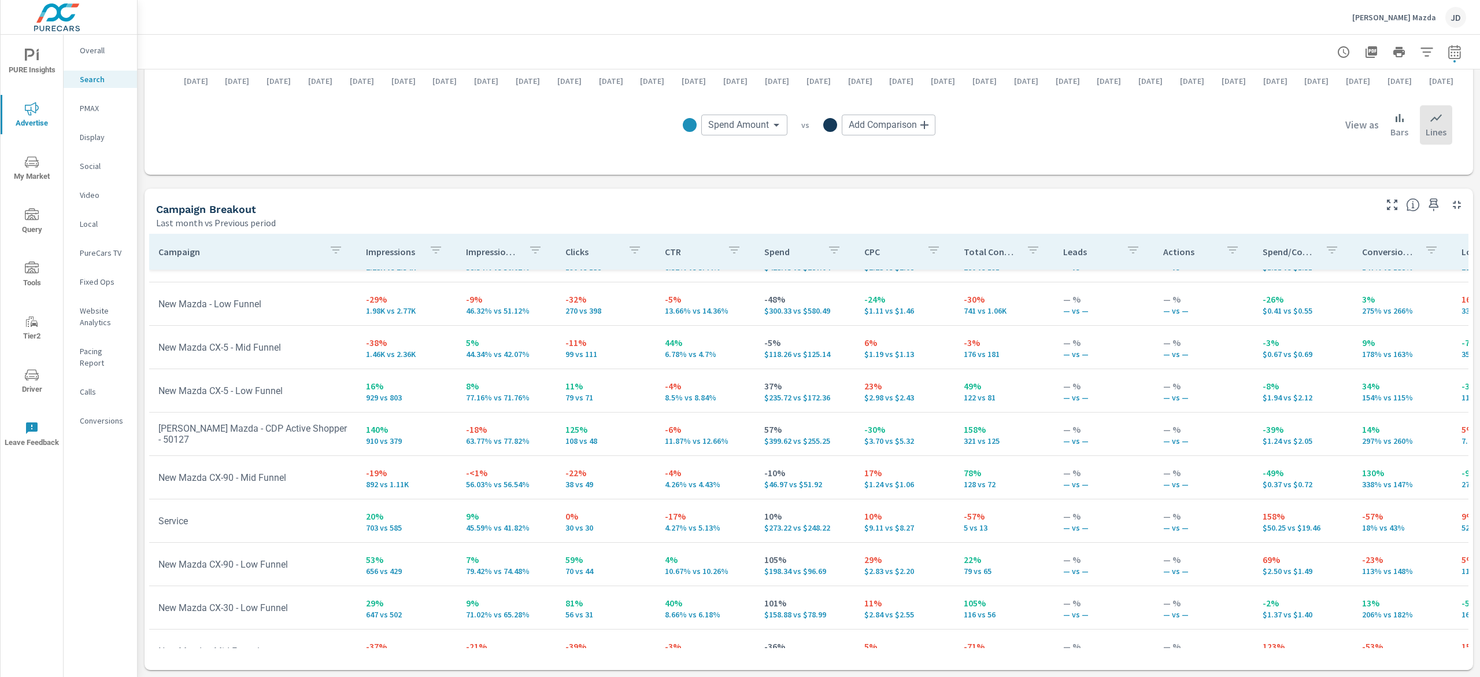
scroll to position [84, 0]
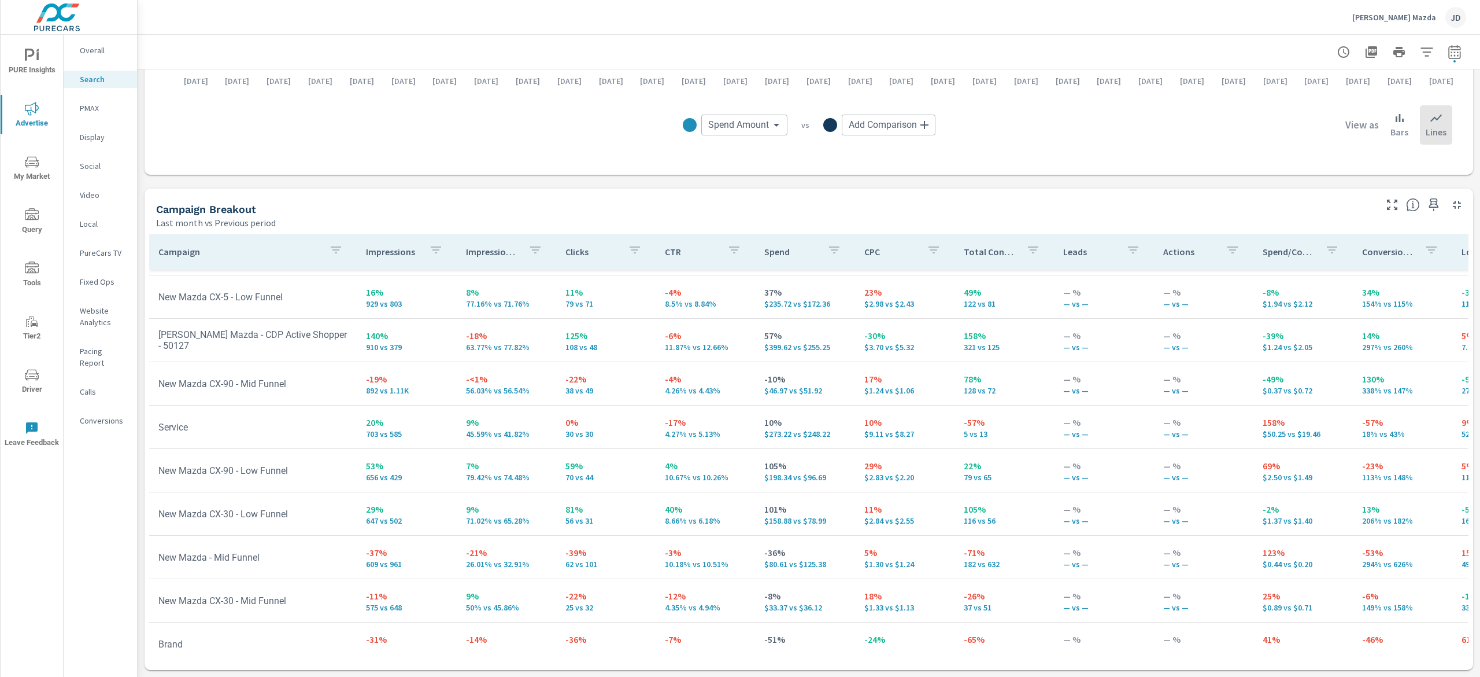
scroll to position [172, 0]
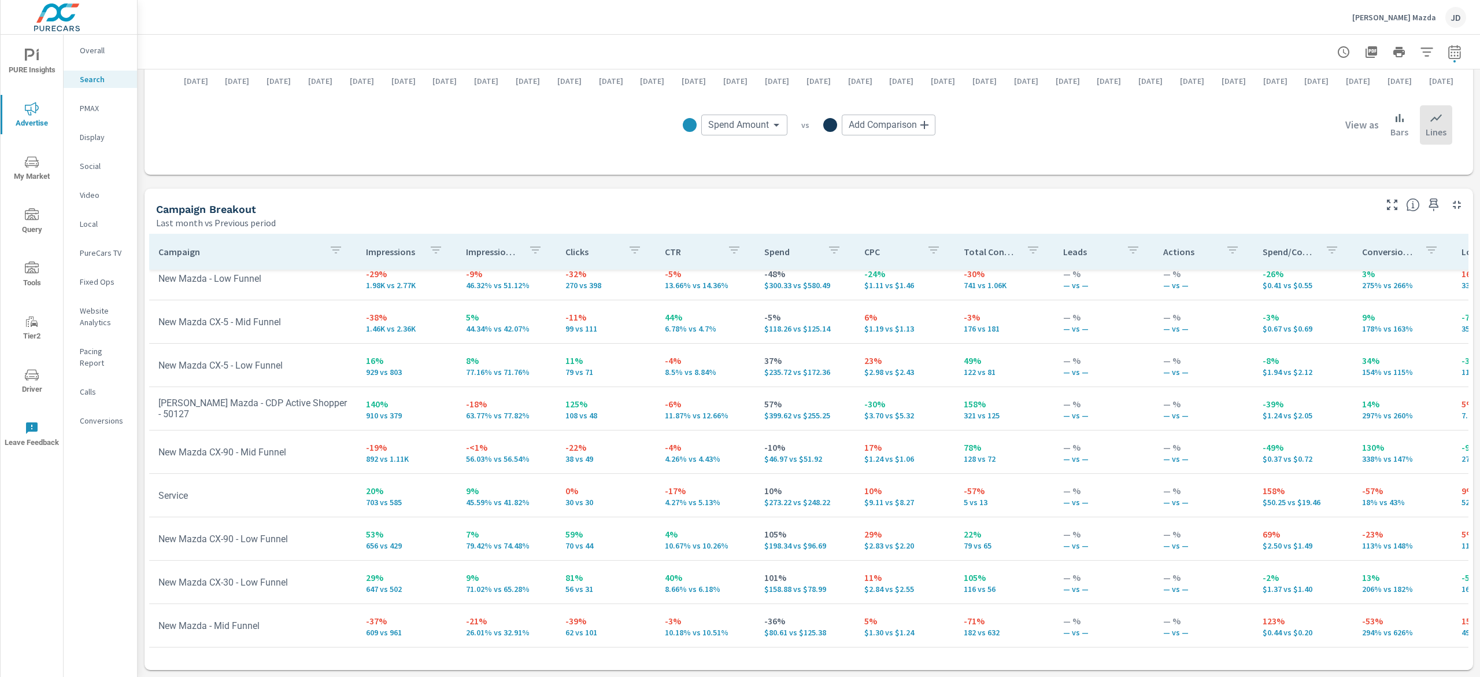
scroll to position [149, 0]
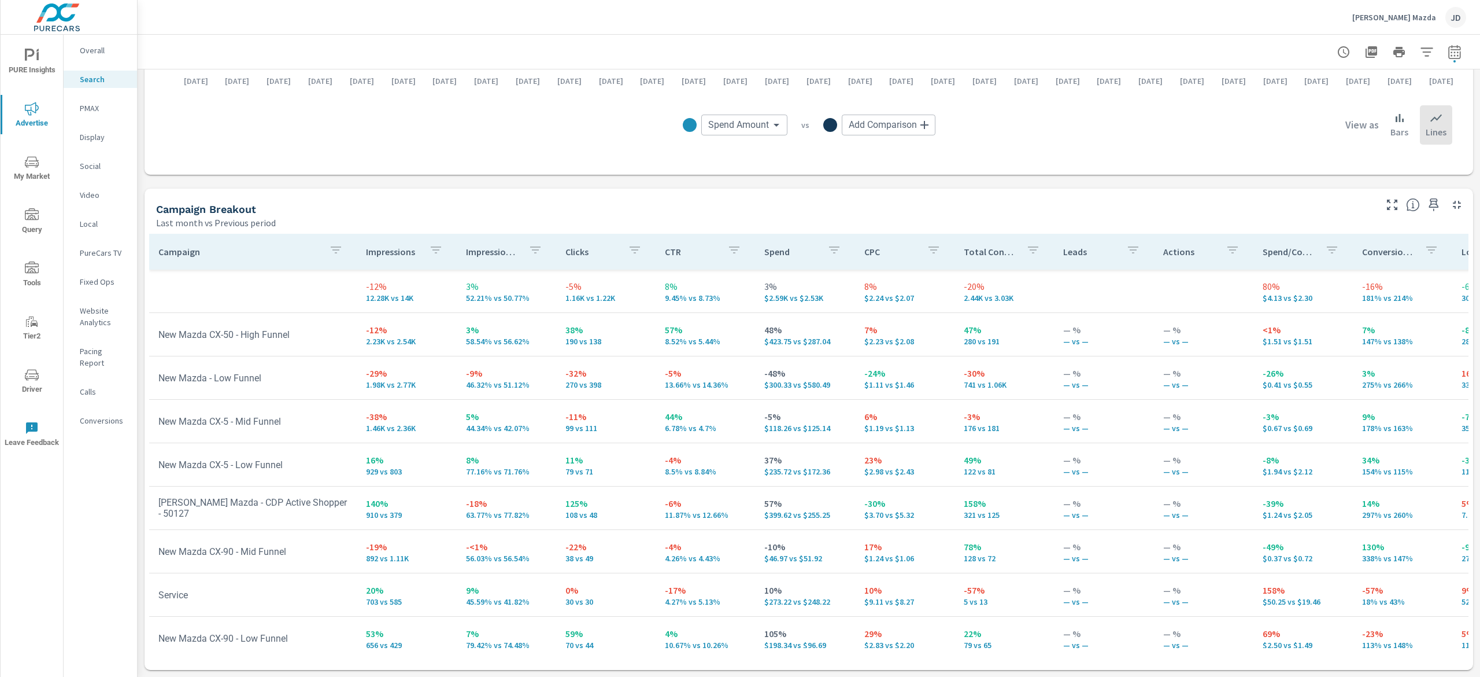
click at [91, 103] on p "PMAX" at bounding box center [104, 108] width 48 height 12
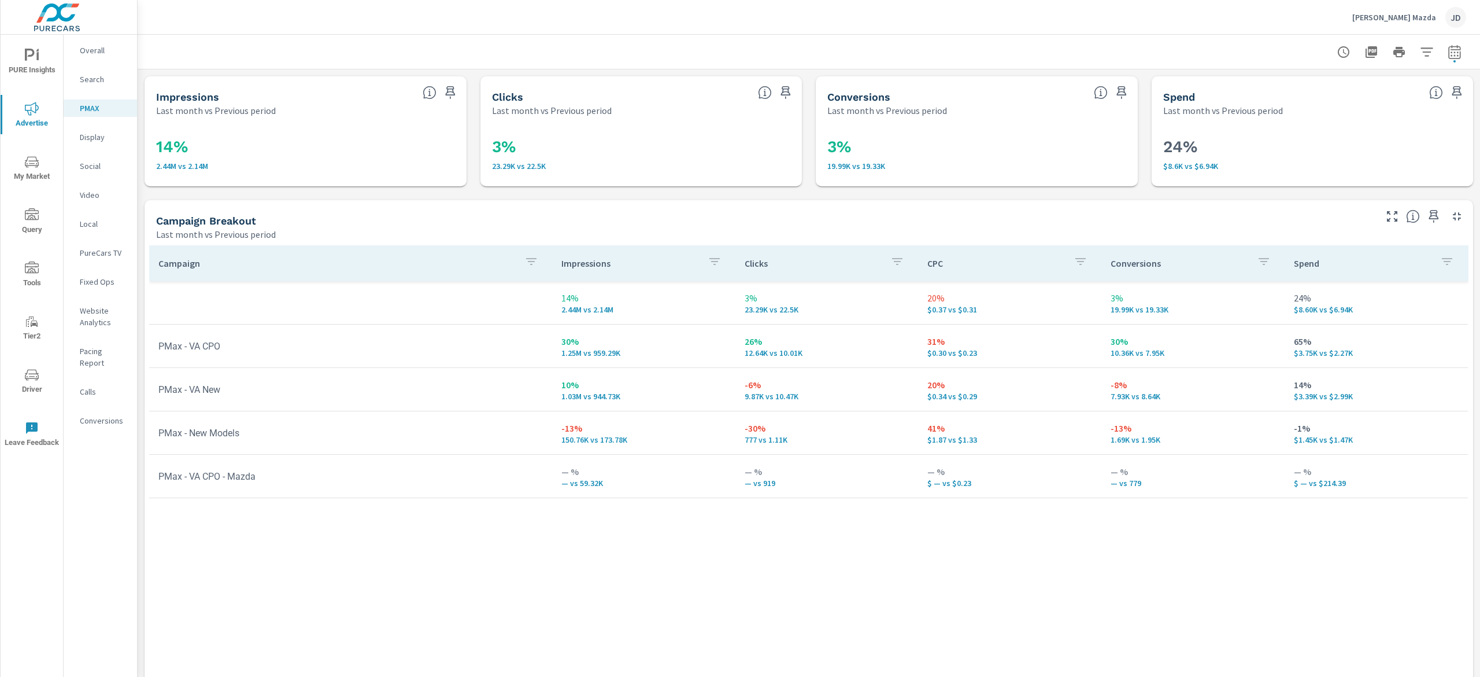
click at [77, 127] on nav "Overall Search PMAX Display Social Video Local PureCars TV Fixed Ops Website An…" at bounding box center [100, 240] width 73 height 411
click at [95, 136] on p "Display" at bounding box center [104, 137] width 48 height 12
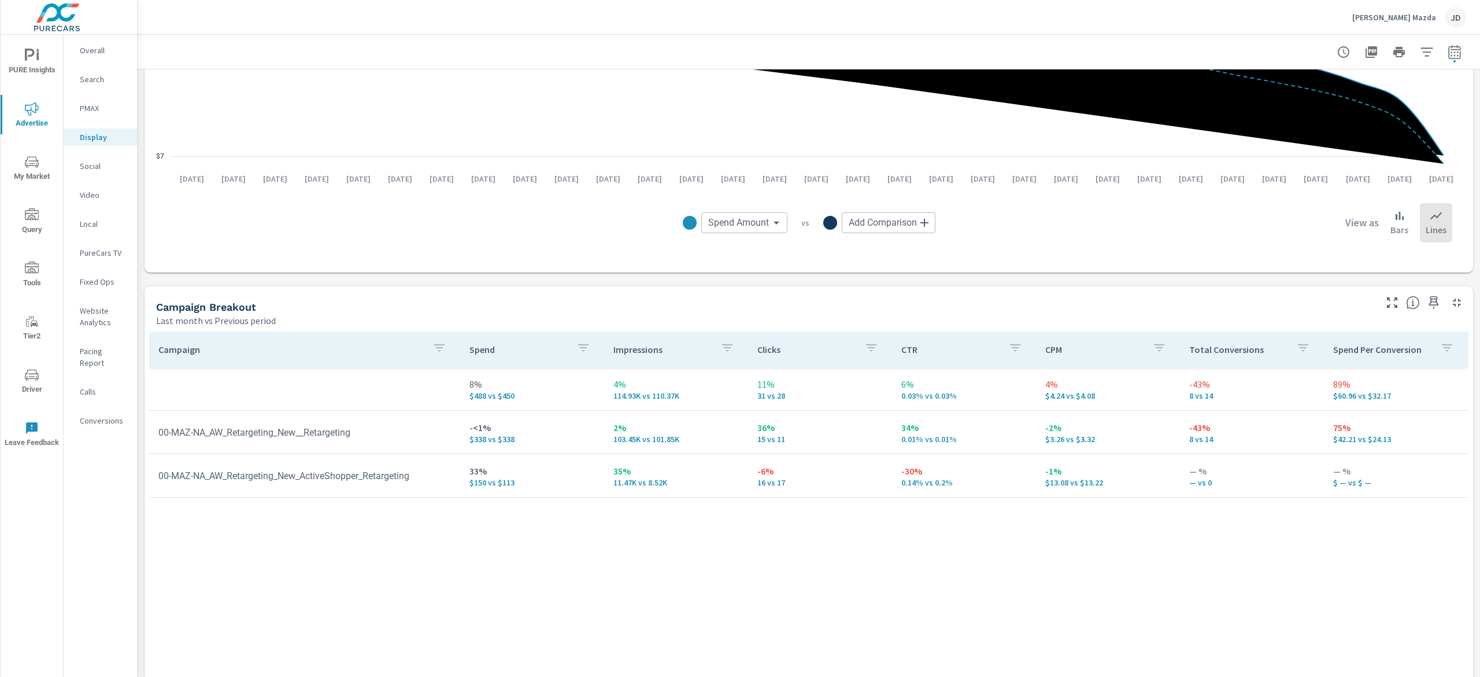
scroll to position [151, 0]
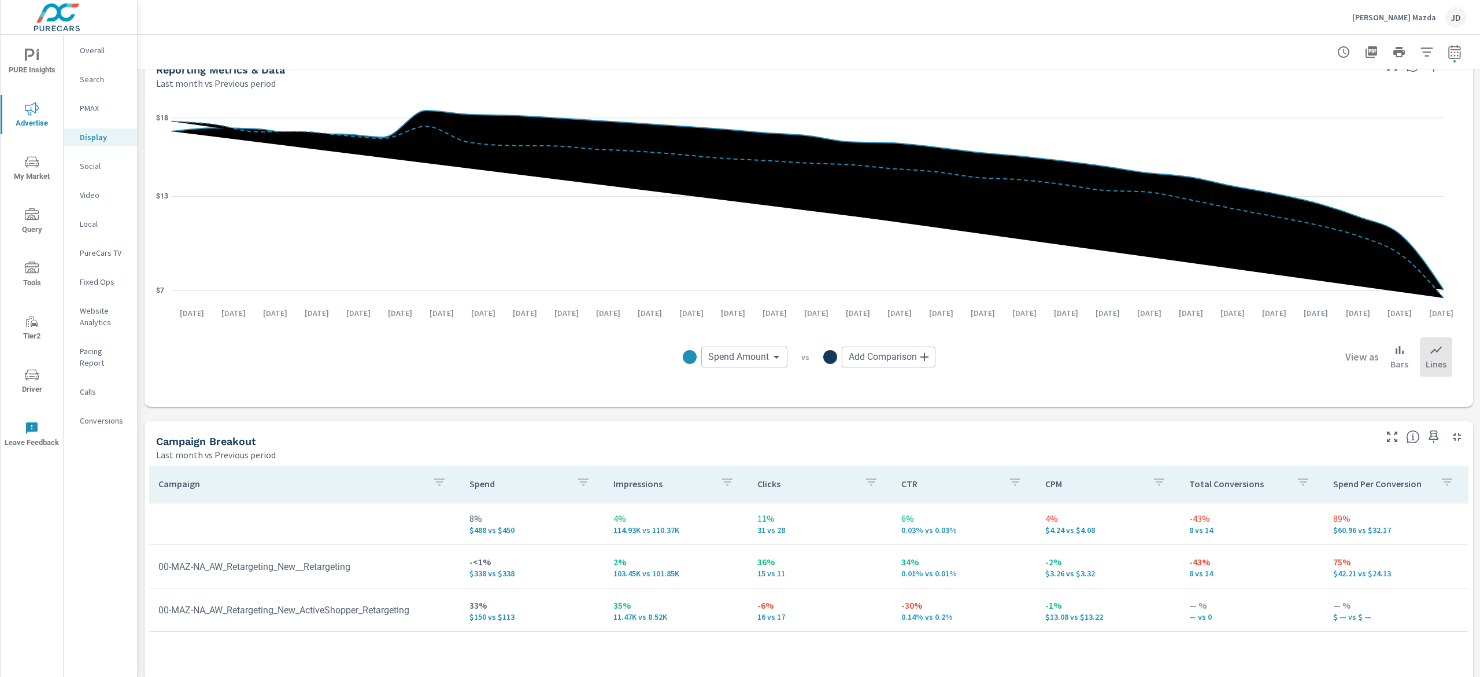
click at [100, 98] on nav "Overall Search PMAX Display Social Video Local PureCars TV Fixed Ops Website An…" at bounding box center [100, 240] width 73 height 411
click at [86, 108] on p "PMAX" at bounding box center [104, 108] width 48 height 12
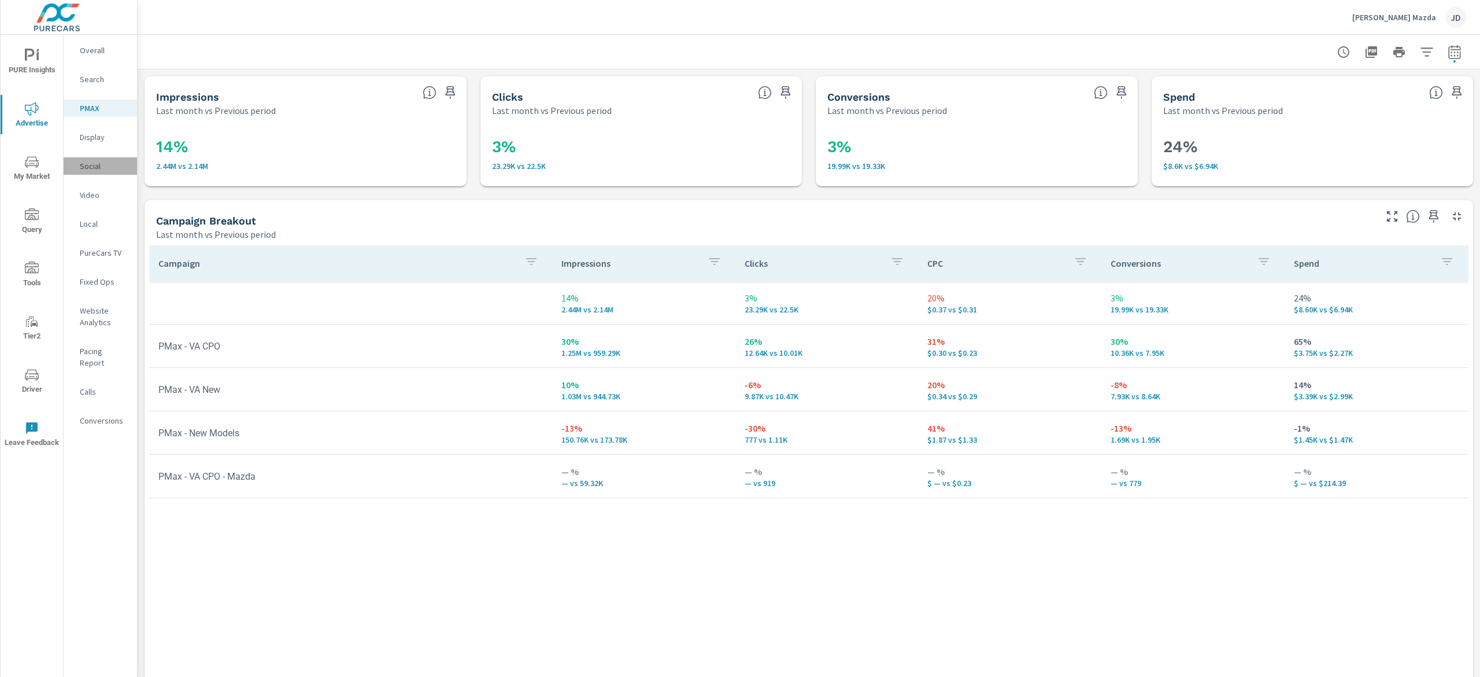
drag, startPoint x: 82, startPoint y: 170, endPoint x: 102, endPoint y: 180, distance: 22.5
click at [82, 171] on p "Social" at bounding box center [104, 166] width 48 height 12
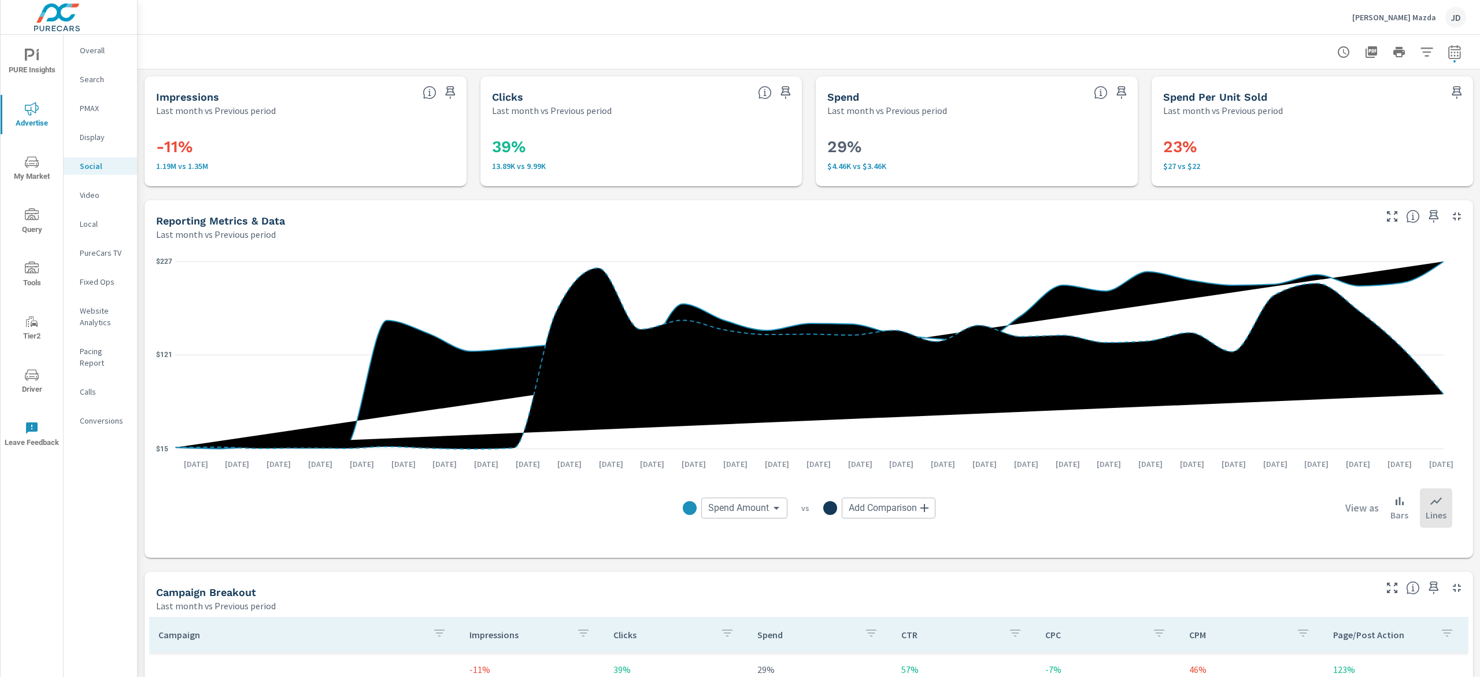
click at [101, 46] on p "Overall" at bounding box center [104, 51] width 48 height 12
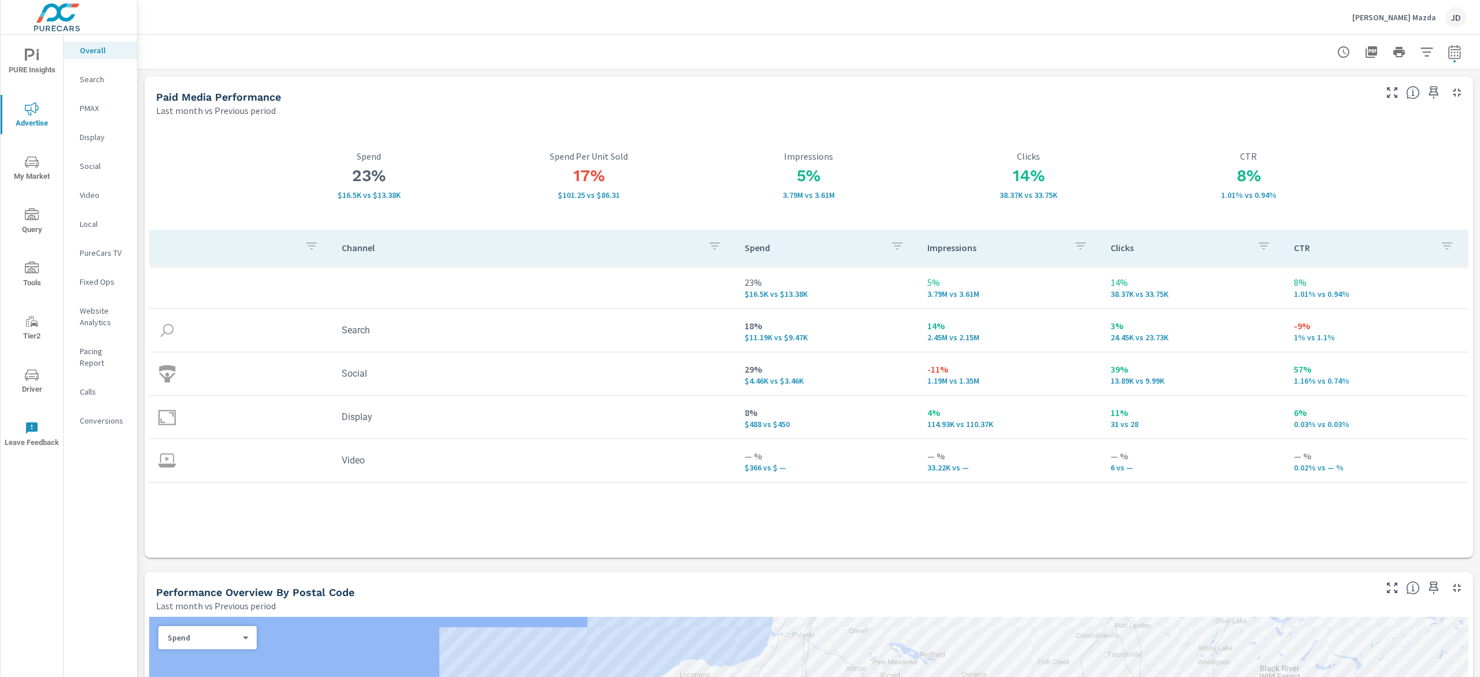
click at [31, 39] on div "PURE Insights Advertise My Market Query Tools Tier2 Driver Leave Feedback" at bounding box center [32, 248] width 62 height 426
click at [40, 54] on span "PURE Insights" at bounding box center [32, 63] width 56 height 28
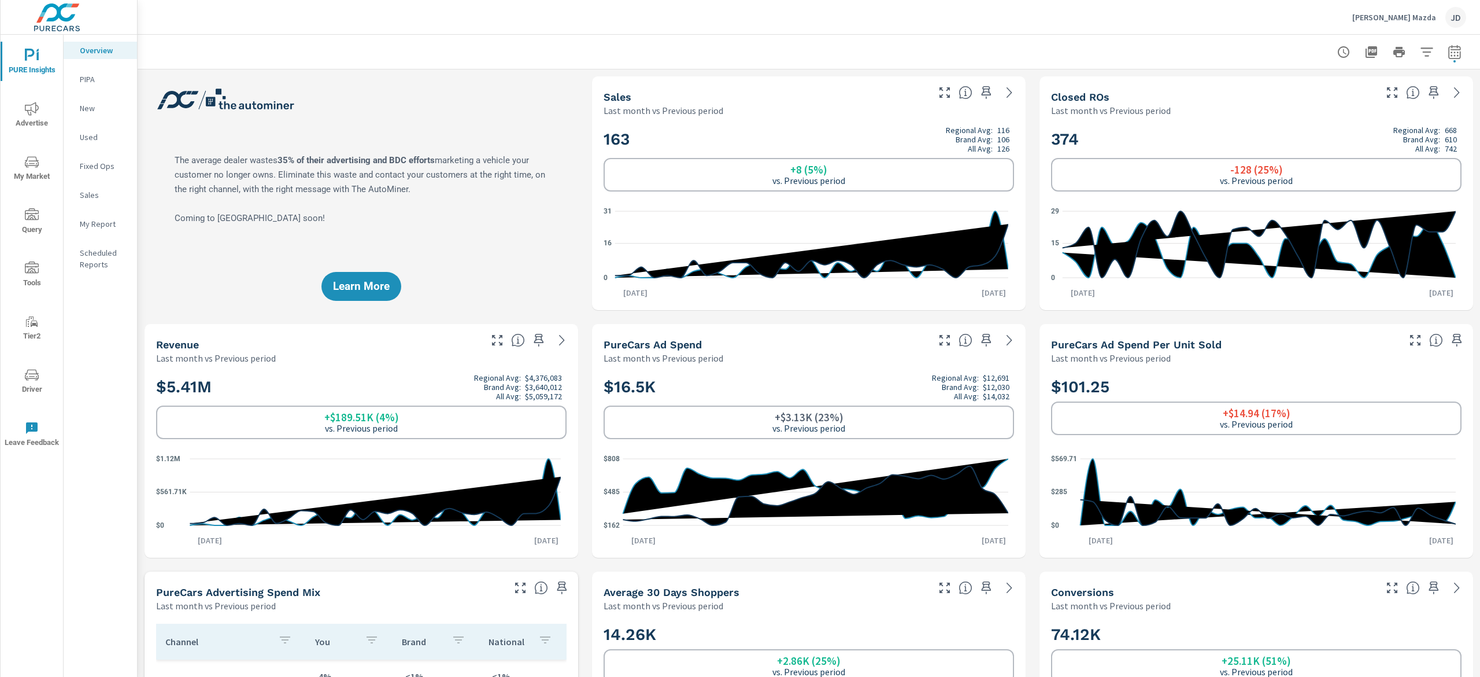
scroll to position [1, 0]
click at [98, 110] on p "New" at bounding box center [104, 108] width 48 height 12
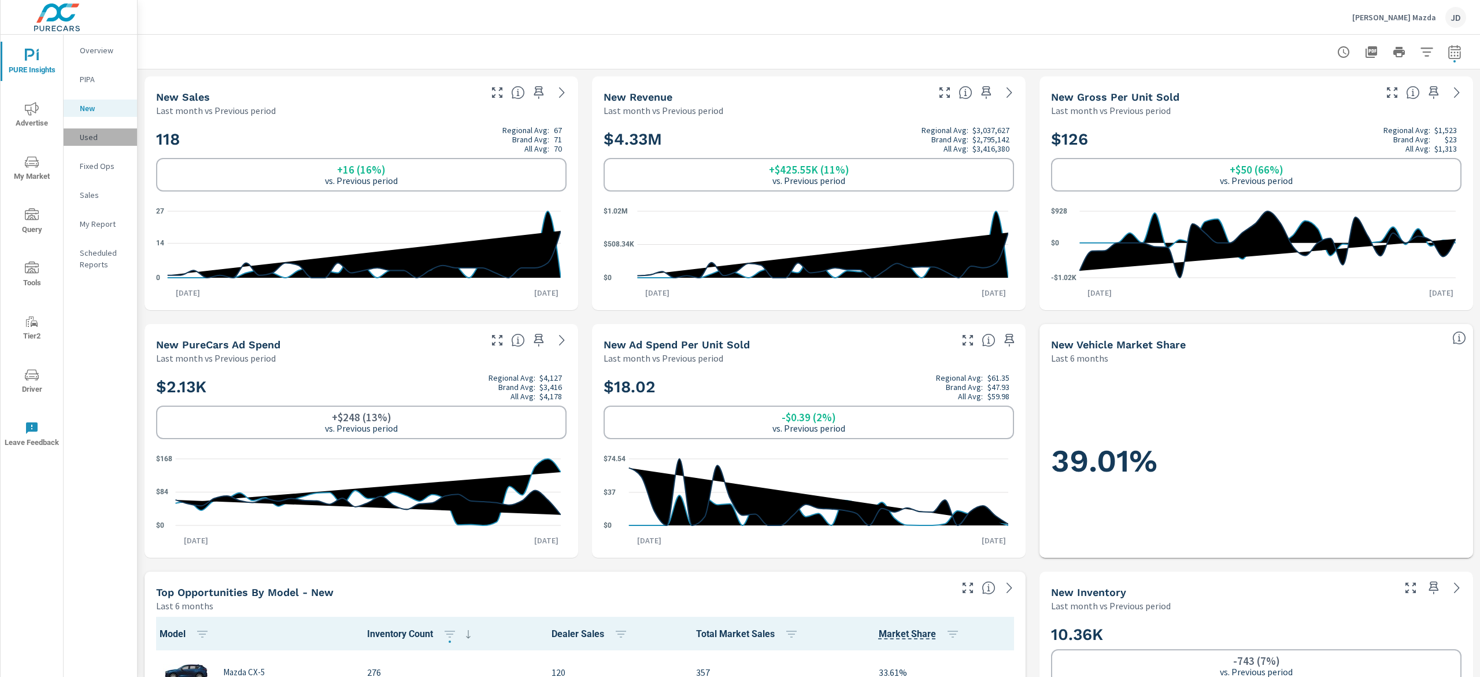
click at [99, 136] on p "Used" at bounding box center [104, 137] width 48 height 12
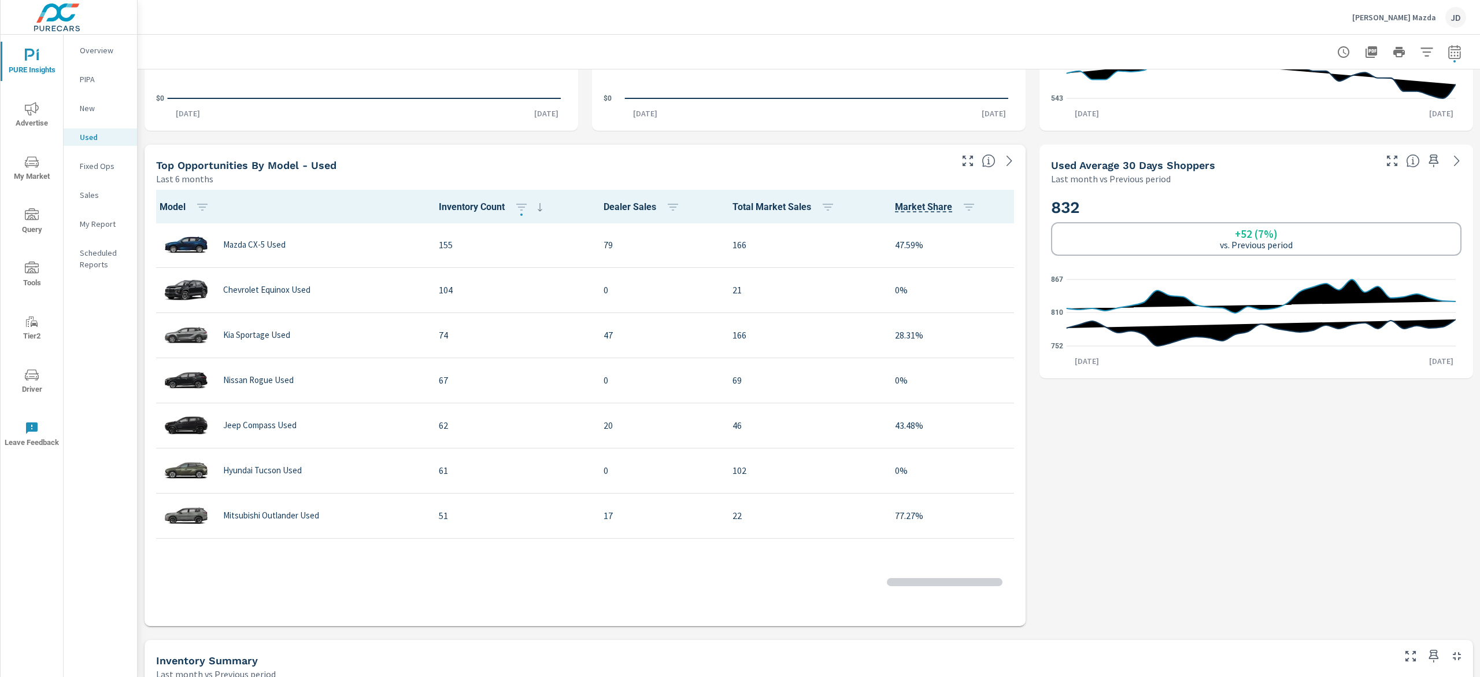
scroll to position [232, 0]
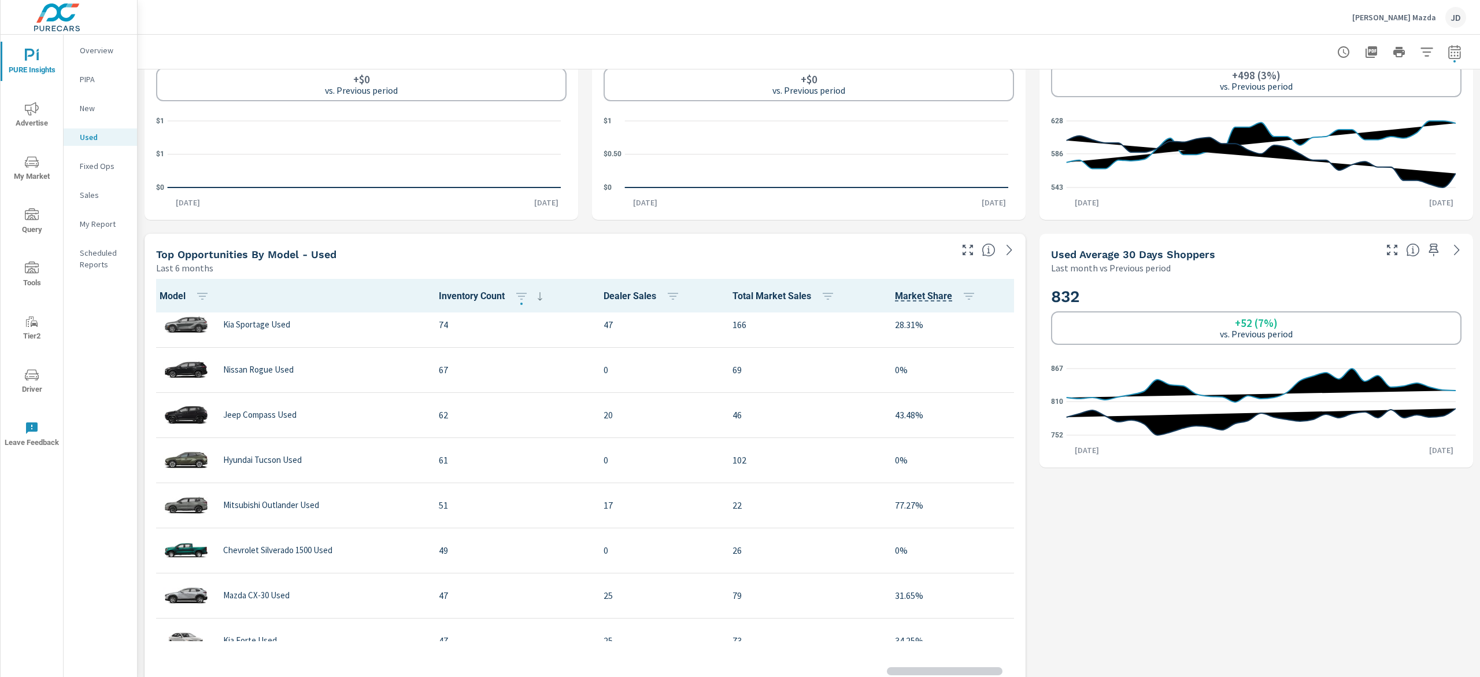
scroll to position [116, 0]
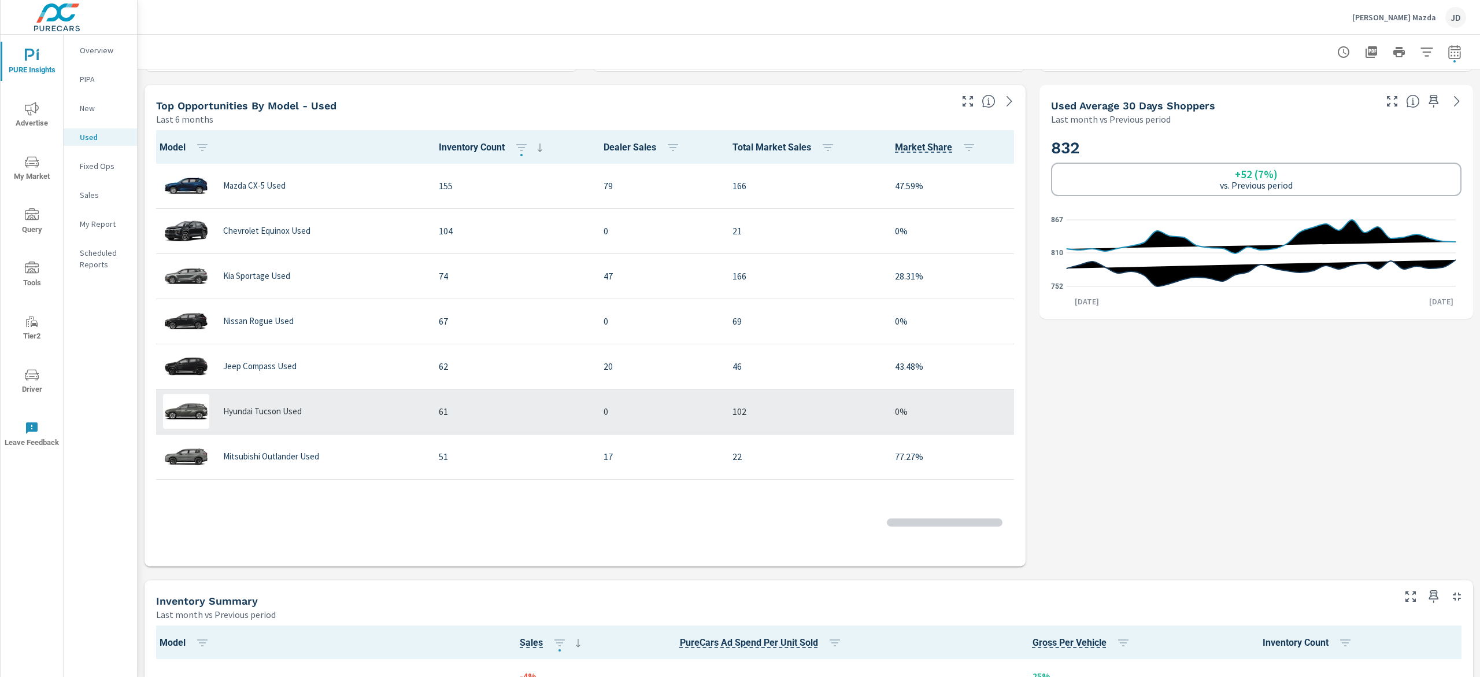
scroll to position [1, 0]
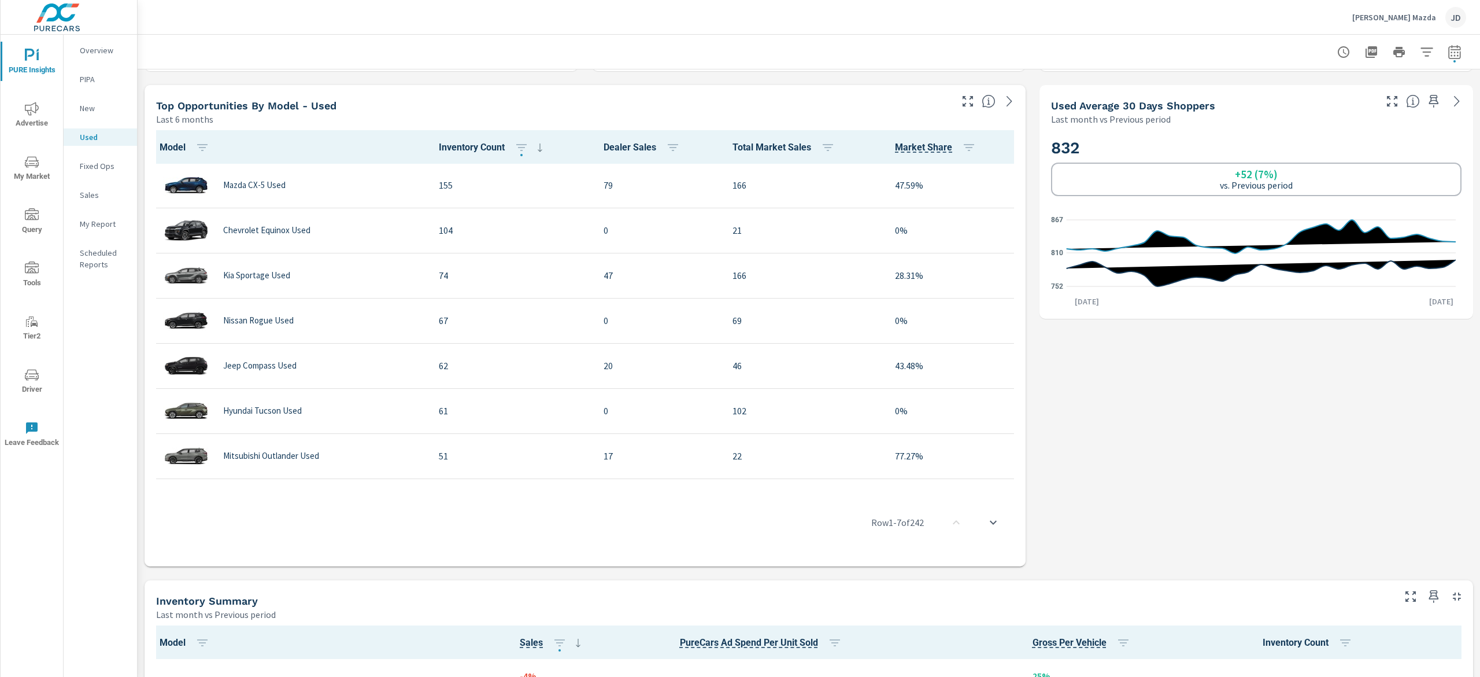
click at [959, 101] on button "button" at bounding box center [968, 101] width 19 height 19
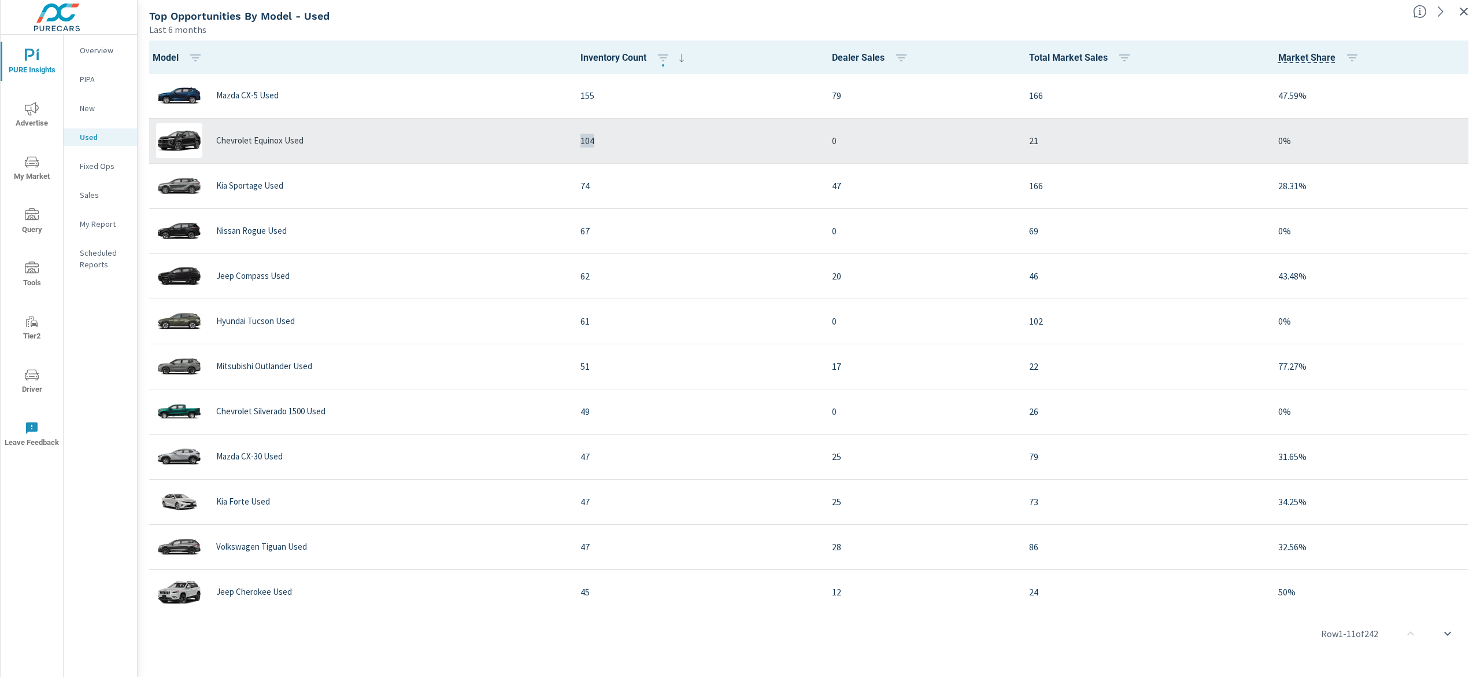
drag, startPoint x: 601, startPoint y: 138, endPoint x: 538, endPoint y: 141, distance: 63.7
click at [538, 141] on tr "Chevrolet Equinox Used 104 0 21 0%" at bounding box center [809, 140] width 1334 height 45
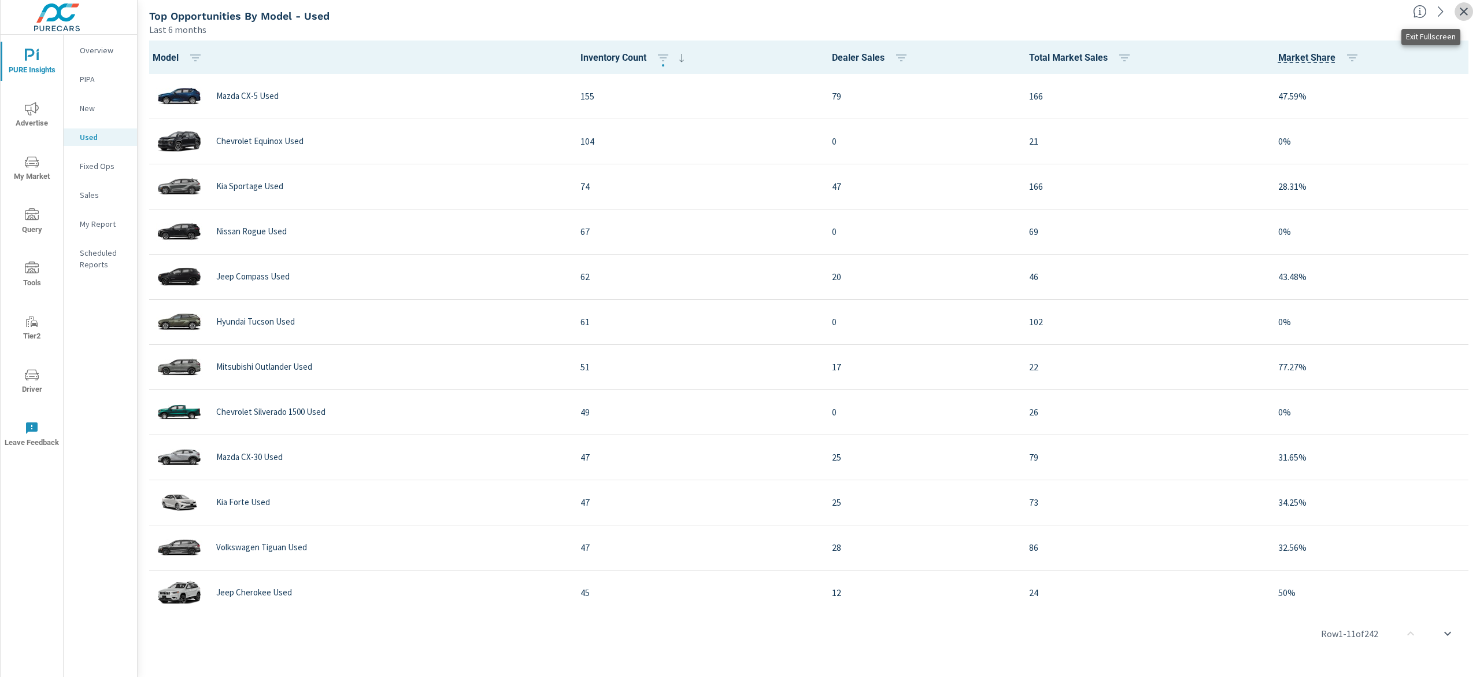
click at [1469, 6] on icon "button" at bounding box center [1464, 12] width 14 height 14
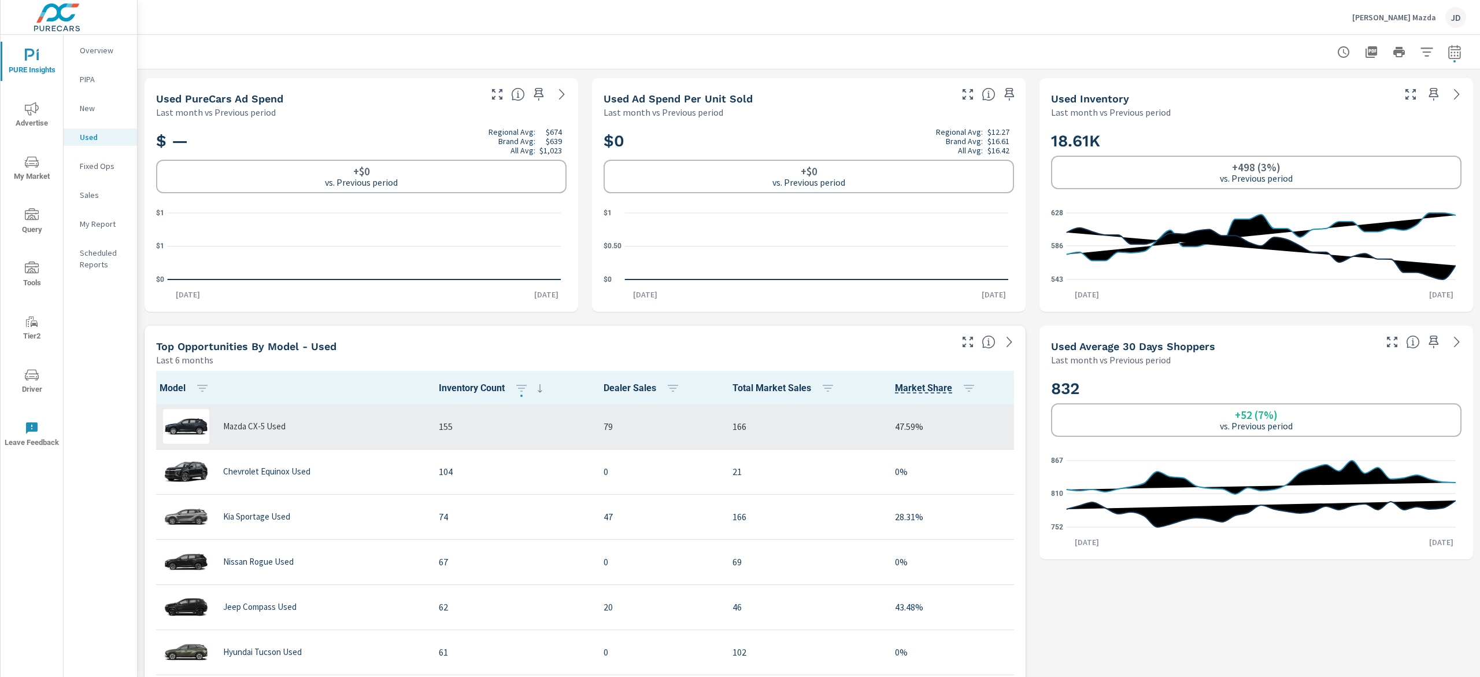
scroll to position [116, 0]
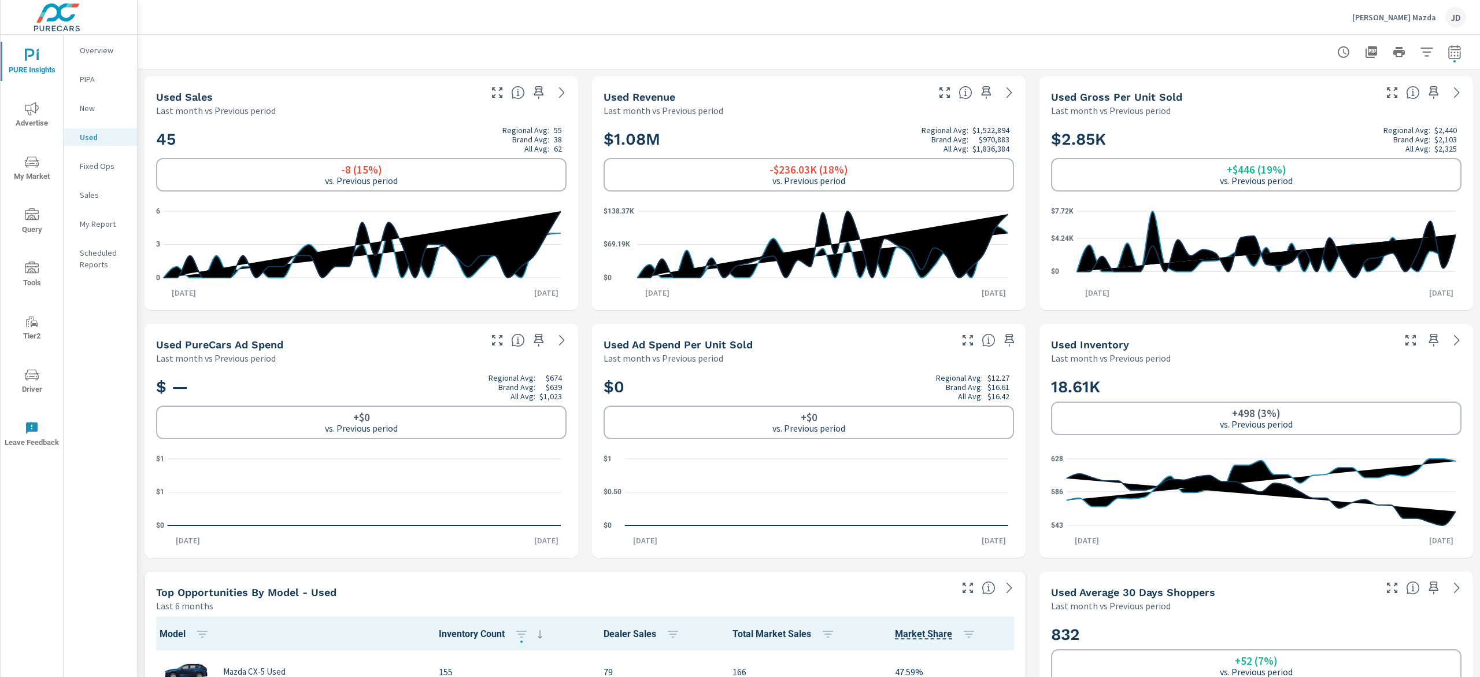
click at [94, 104] on p "New" at bounding box center [104, 108] width 48 height 12
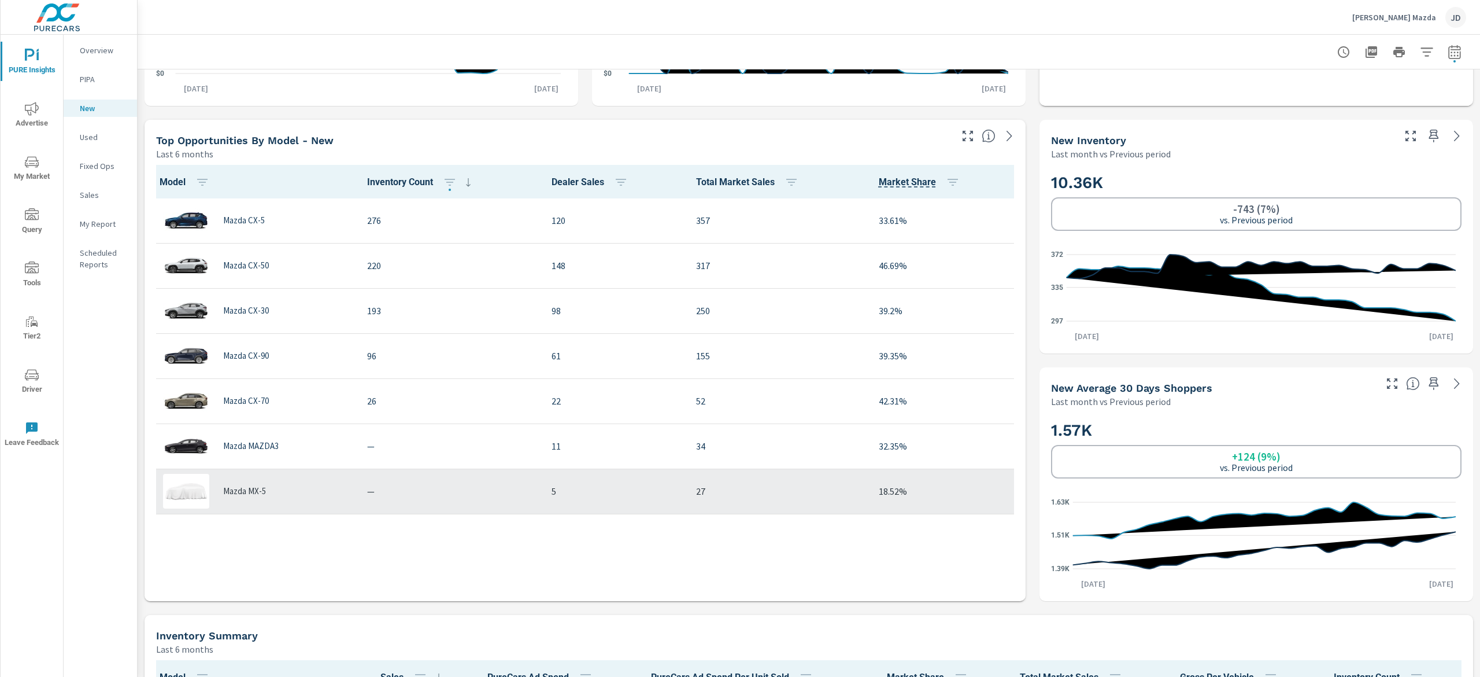
scroll to position [450, 0]
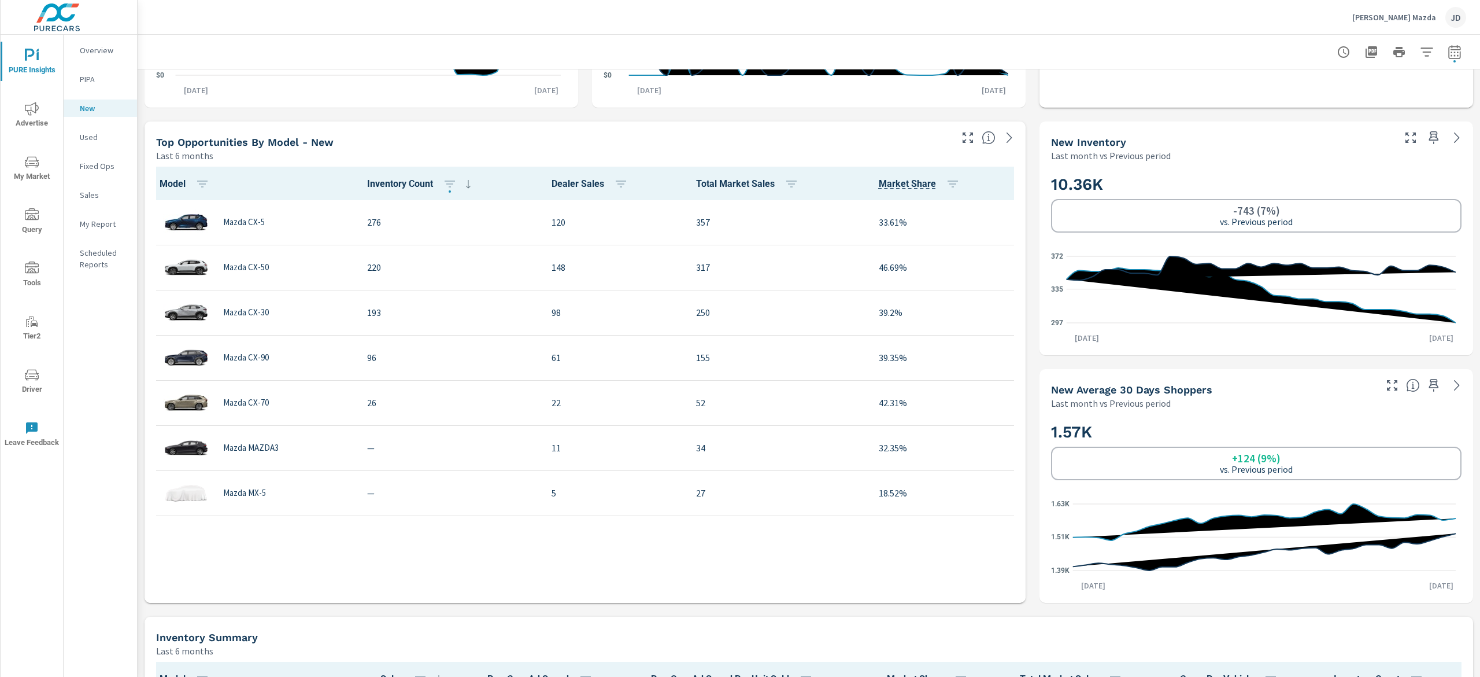
click at [35, 113] on icon "nav menu" at bounding box center [32, 109] width 14 height 14
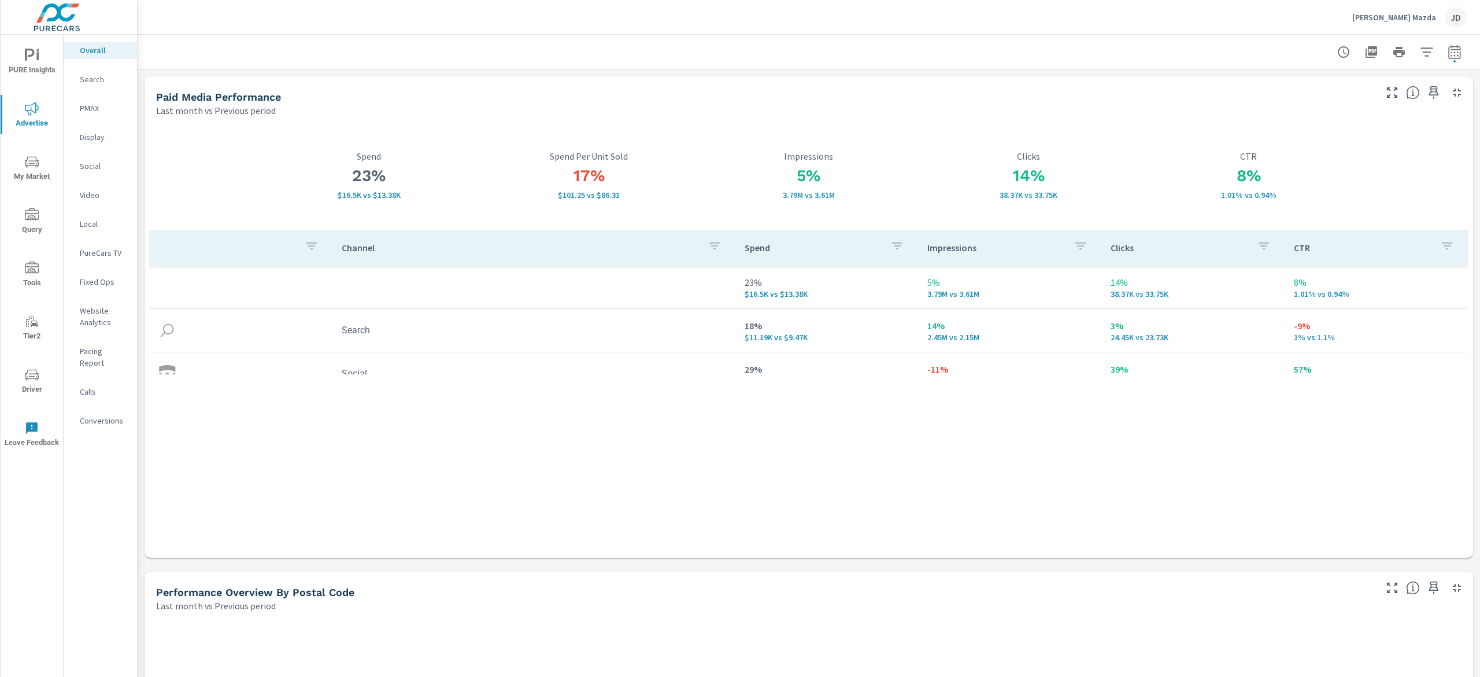
click at [91, 104] on p "PMAX" at bounding box center [104, 108] width 48 height 12
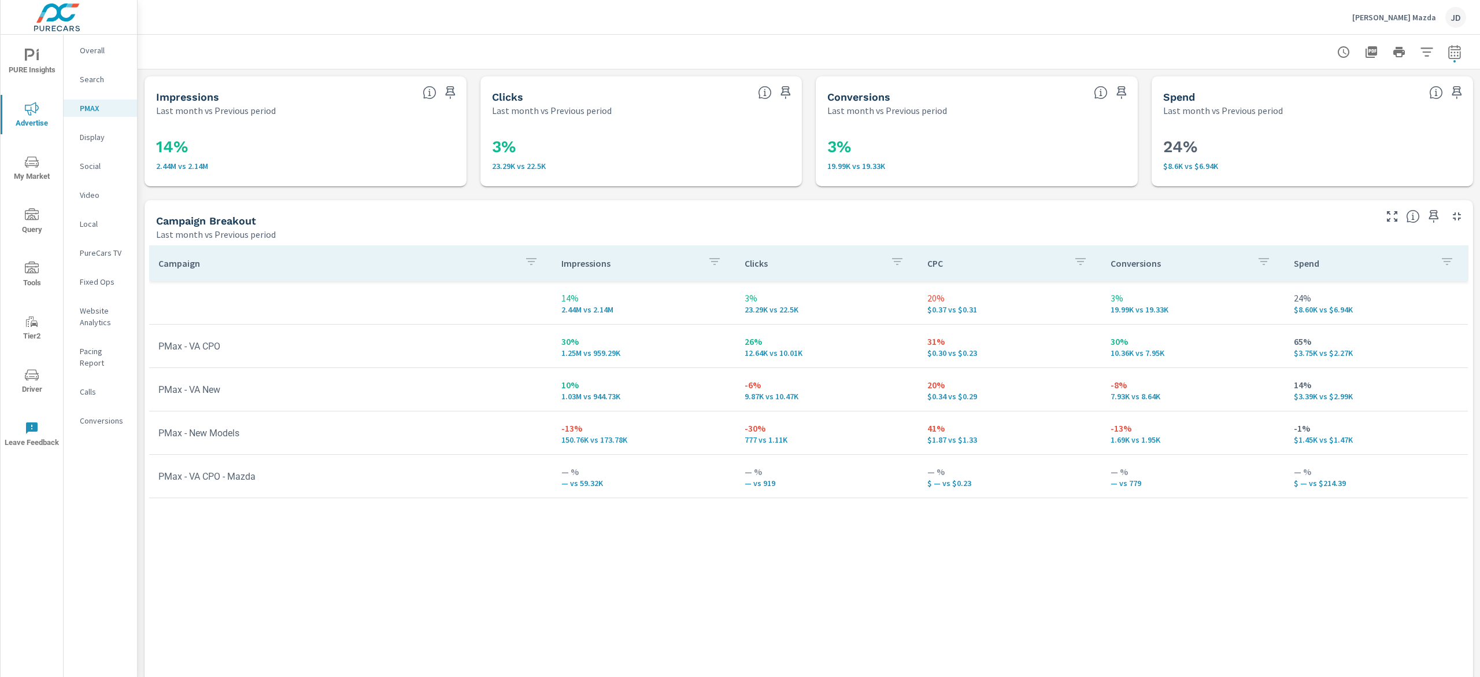
drag, startPoint x: 1423, startPoint y: 60, endPoint x: 1449, endPoint y: 49, distance: 28.8
click at [1423, 58] on div at bounding box center [1399, 51] width 134 height 23
click at [1423, 51] on div at bounding box center [1399, 51] width 134 height 23
click at [1448, 52] on icon "button" at bounding box center [1455, 52] width 14 height 14
select select "Last month"
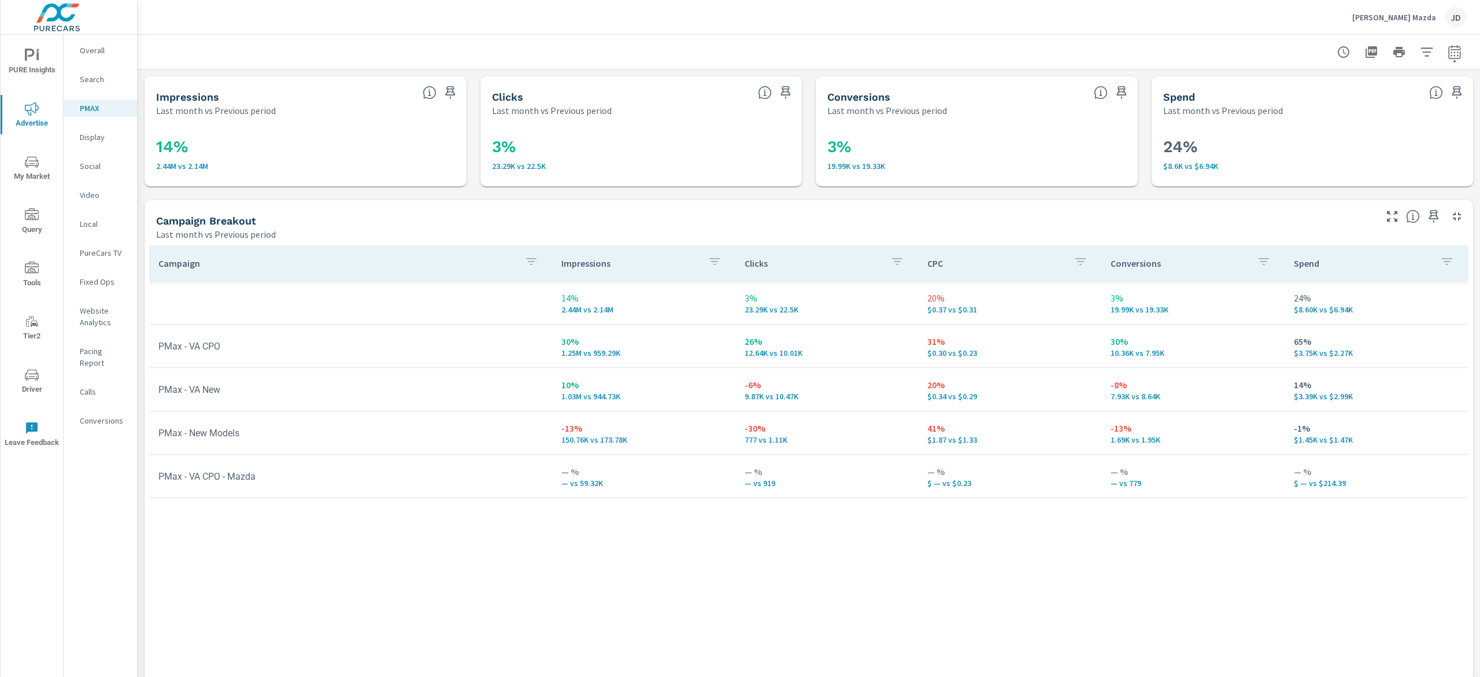
select select "Previous period"
click at [1386, 85] on div "Custom [DATE] Last week Last 7 days Last 14 days Last 30 days Last 45 days Last…" at bounding box center [1344, 100] width 125 height 32
click at [1386, 93] on select "Custom [DATE] Last week Last 7 days Last 14 days Last 30 days Last 45 days Last…" at bounding box center [1345, 99] width 116 height 23
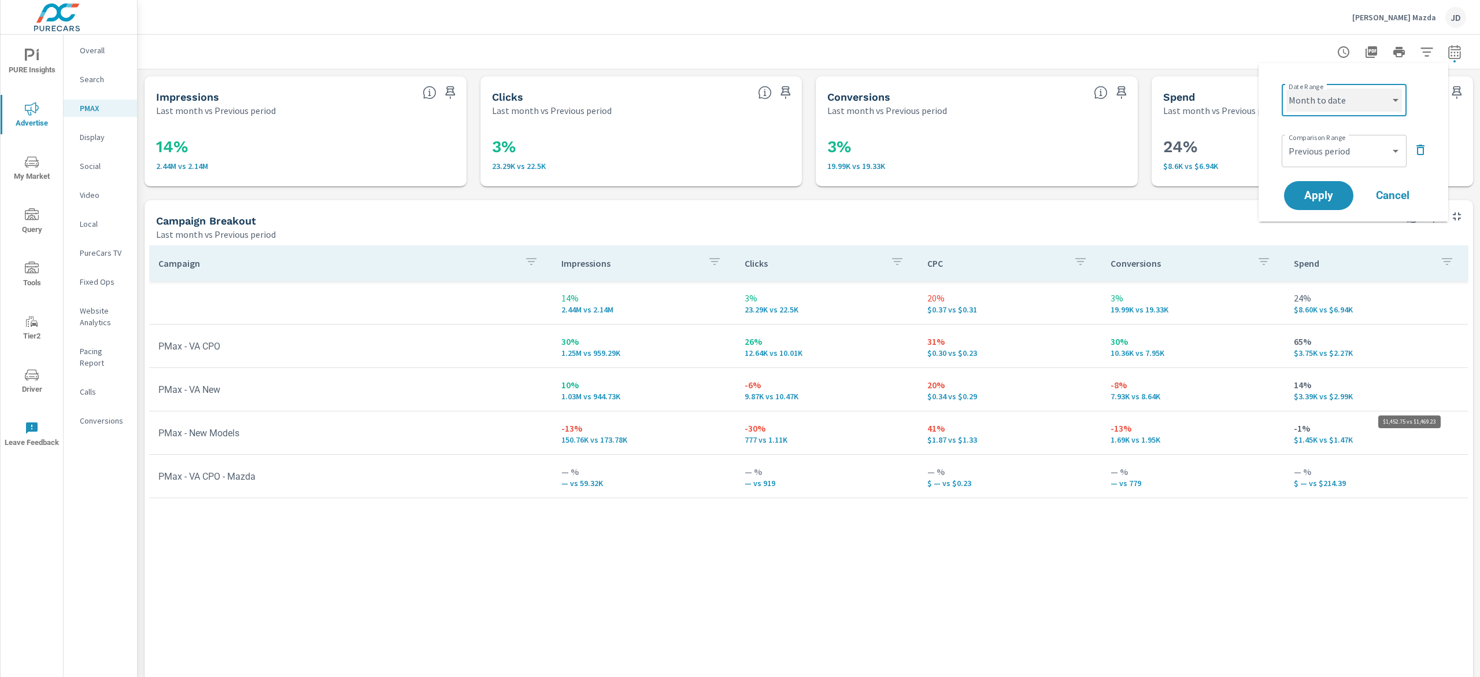
click at [1287, 88] on select "Custom [DATE] Last week Last 7 days Last 14 days Last 30 days Last 45 days Last…" at bounding box center [1345, 99] width 116 height 23
select select "Month to date"
click at [1326, 190] on span "Apply" at bounding box center [1318, 195] width 47 height 11
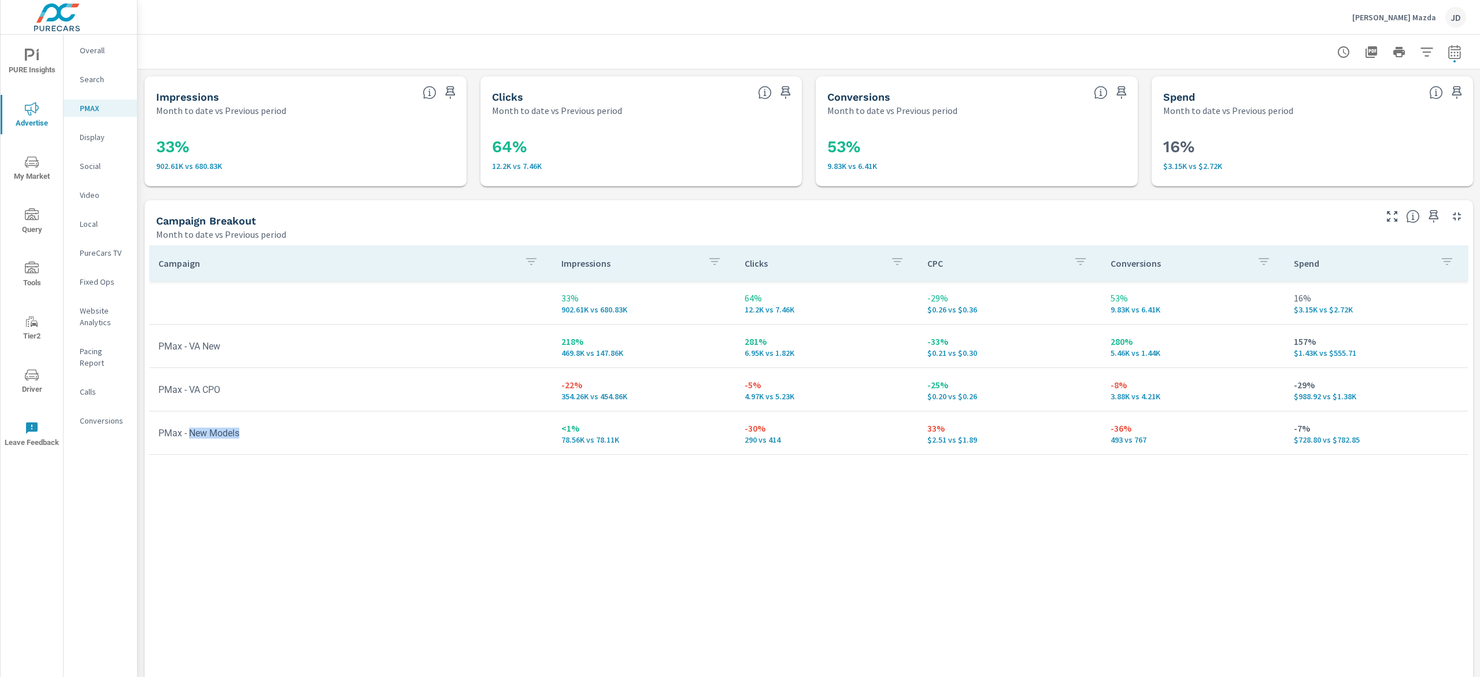
drag, startPoint x: 268, startPoint y: 436, endPoint x: 190, endPoint y: 431, distance: 78.2
click at [190, 431] on td "PMax - New Models" at bounding box center [350, 432] width 403 height 29
drag, startPoint x: 398, startPoint y: 471, endPoint x: 426, endPoint y: 474, distance: 27.9
click at [401, 471] on div "Campaign Impressions Clicks CPC Conversions Spend 33% 902.61K vs 680.83K 64% 12…" at bounding box center [809, 452] width 1320 height 414
drag, startPoint x: 972, startPoint y: 439, endPoint x: 903, endPoint y: 436, distance: 68.3
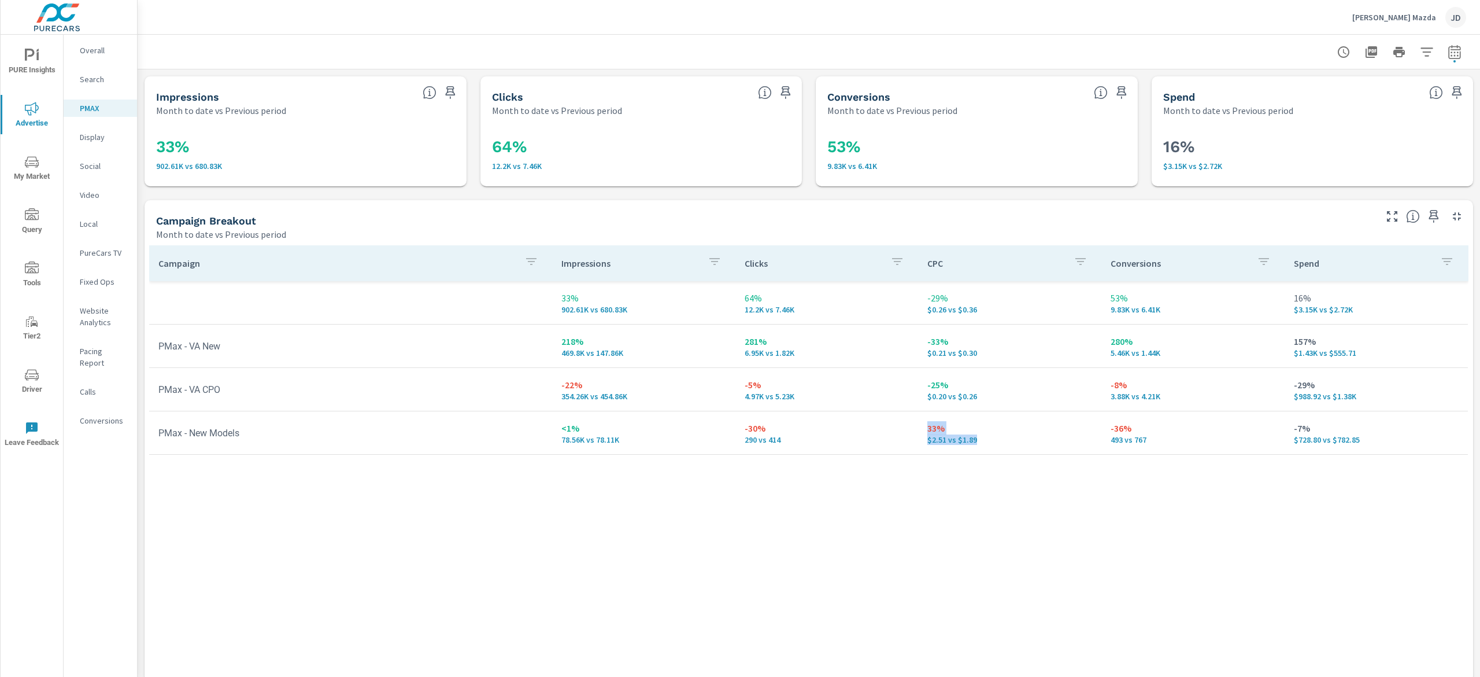
click at [903, 436] on tr "PMax - New Models <1% 78.56K vs 78.11K -30% 290 vs 414 33% $2.51 vs $1.89 -36% …" at bounding box center [808, 432] width 1319 height 43
click at [792, 513] on div "Campaign Impressions Clicks CPC Conversions Spend 33% 902.61K vs 680.83K 64% 12…" at bounding box center [809, 452] width 1320 height 414
click at [606, 550] on div "Campaign Impressions Clicks CPC Conversions Spend 33% 902.61K vs 680.83K 64% 12…" at bounding box center [809, 452] width 1320 height 414
click at [91, 69] on nav "Overall Search PMAX Display Social Video Local PureCars TV Fixed Ops Website An…" at bounding box center [100, 240] width 73 height 411
click at [107, 82] on p "Search" at bounding box center [104, 79] width 48 height 12
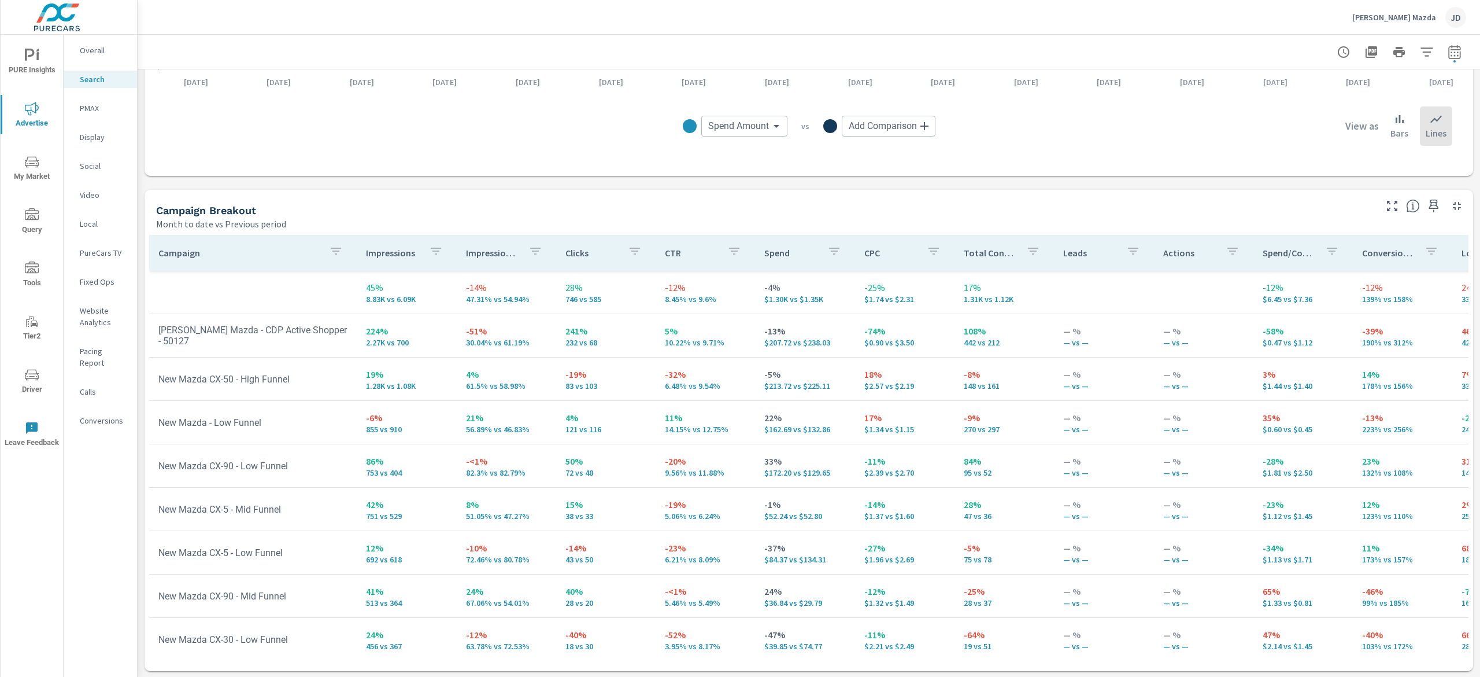
scroll to position [1002, 0]
drag, startPoint x: 228, startPoint y: 330, endPoint x: 329, endPoint y: 332, distance: 101.2
click at [329, 332] on td "[PERSON_NAME] Mazda - CDP Active Shopper - 50127" at bounding box center [253, 334] width 208 height 40
click at [297, 278] on tr "45% 8.83K vs 6.09K -14% 47.31% vs 54.94% 28% 746 vs 585 -12% 8.45% vs 9.6% -4% …" at bounding box center [900, 290] width 1503 height 43
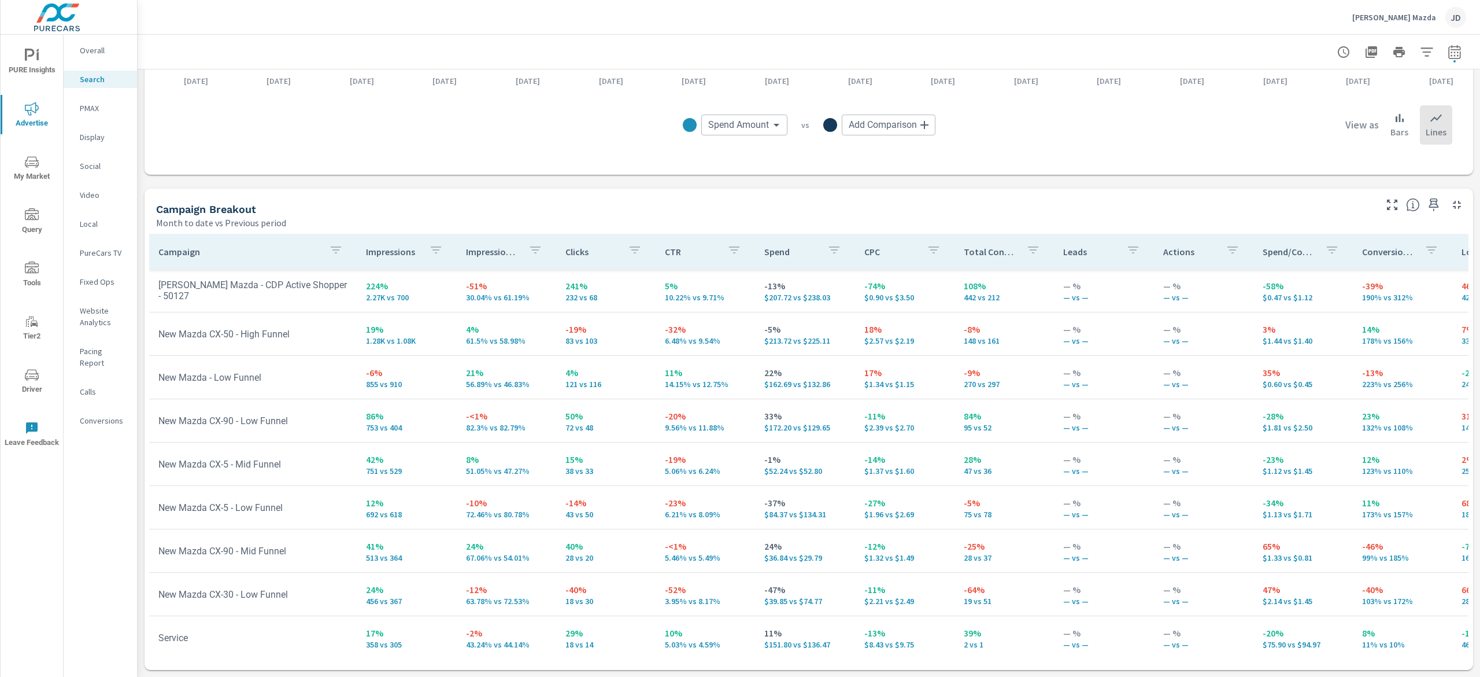
scroll to position [47, 0]
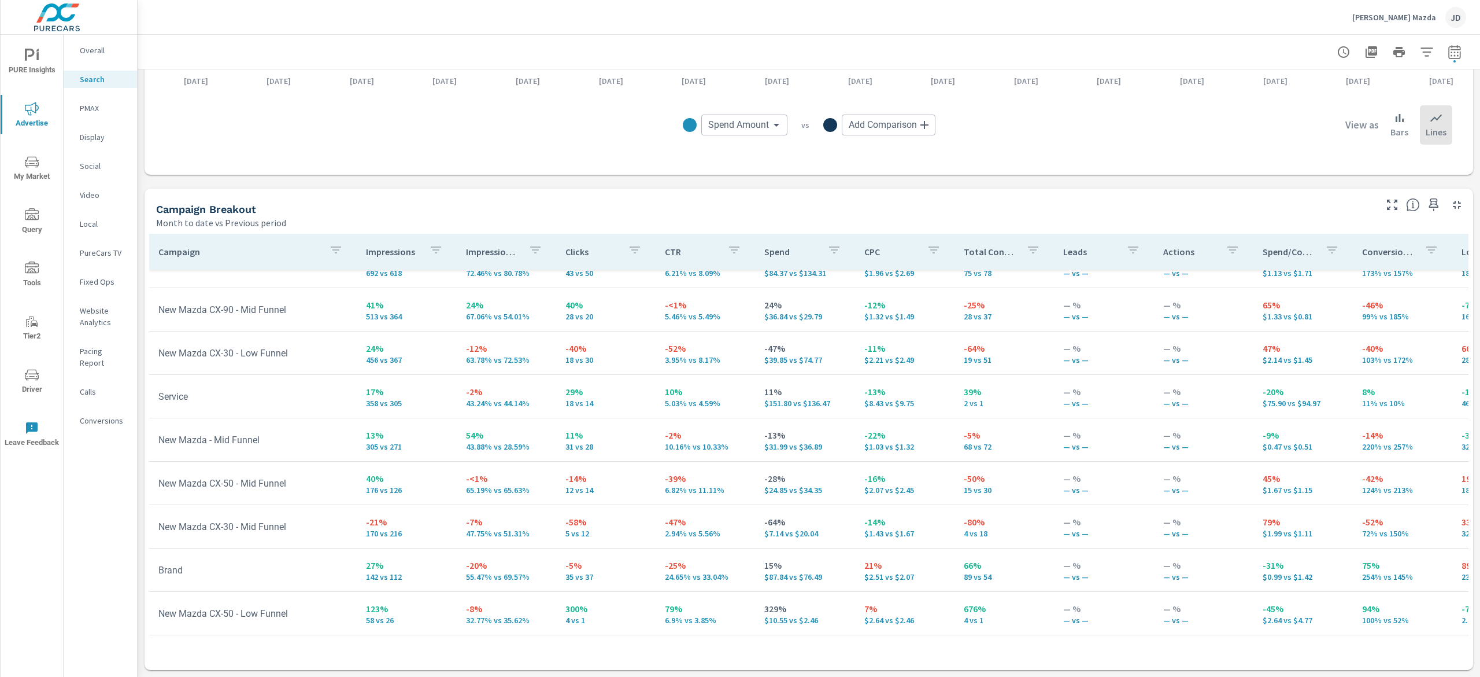
scroll to position [322, 0]
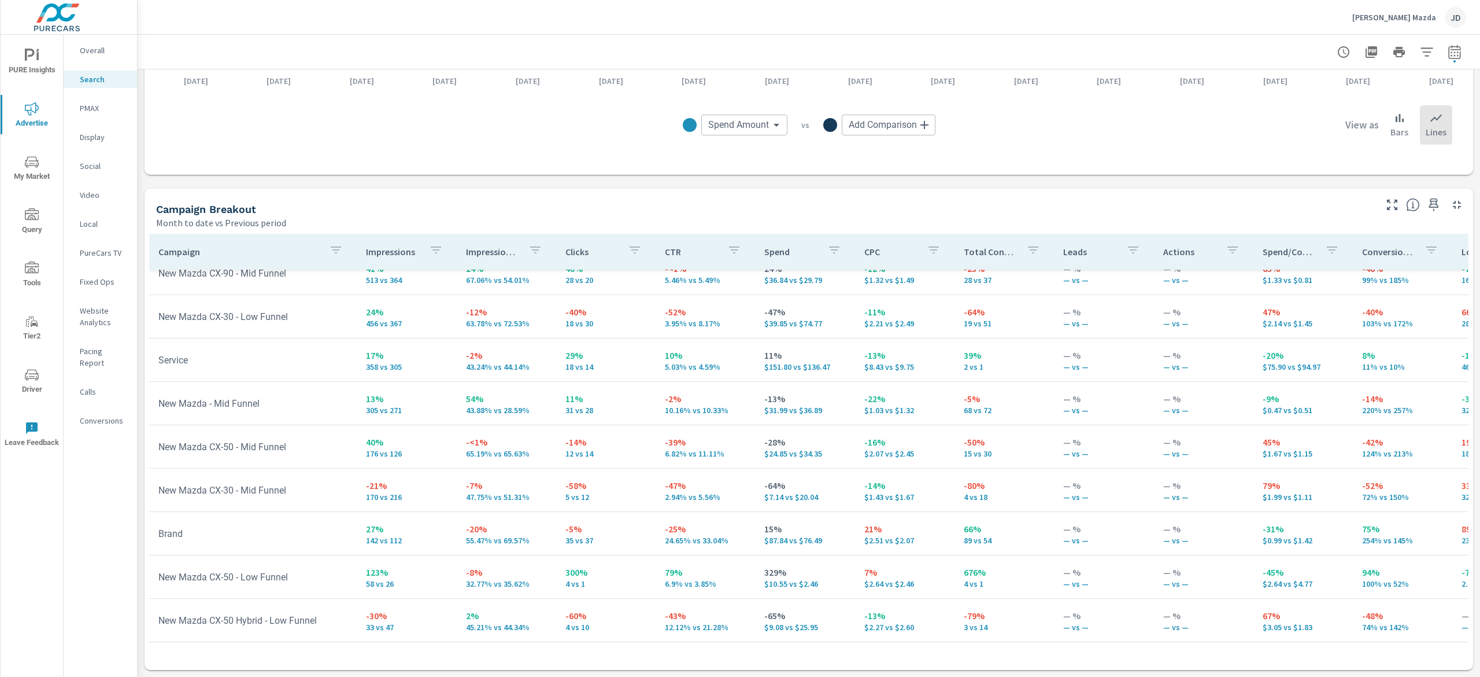
scroll to position [392, 0]
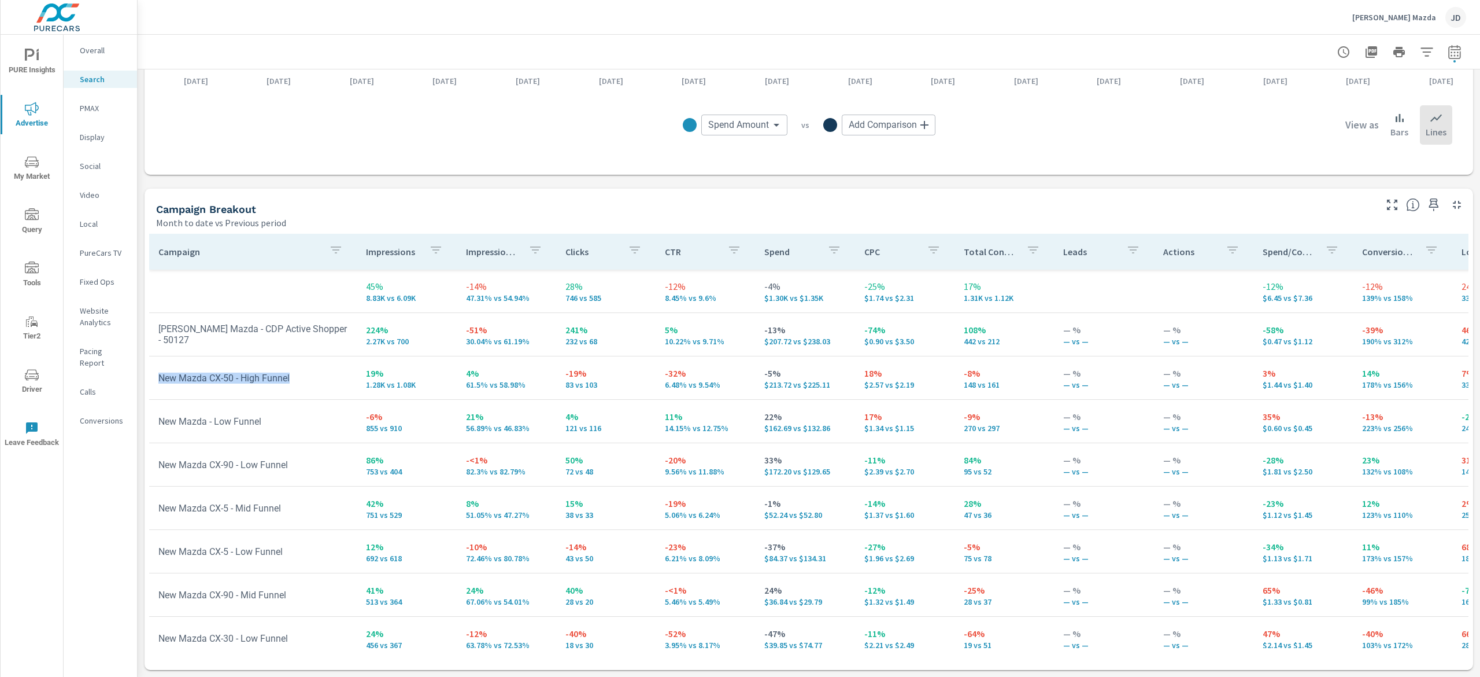
drag, startPoint x: 312, startPoint y: 376, endPoint x: 157, endPoint y: 379, distance: 155.0
click at [157, 379] on td "New Mazda CX-50 - High Funnel" at bounding box center [253, 377] width 208 height 29
drag, startPoint x: 324, startPoint y: 393, endPoint x: 326, endPoint y: 374, distance: 18.6
click at [322, 390] on td "New Mazda CX-50 - High Funnel" at bounding box center [253, 377] width 208 height 29
click at [317, 375] on td "New Mazda CX-50 - High Funnel" at bounding box center [253, 377] width 208 height 29
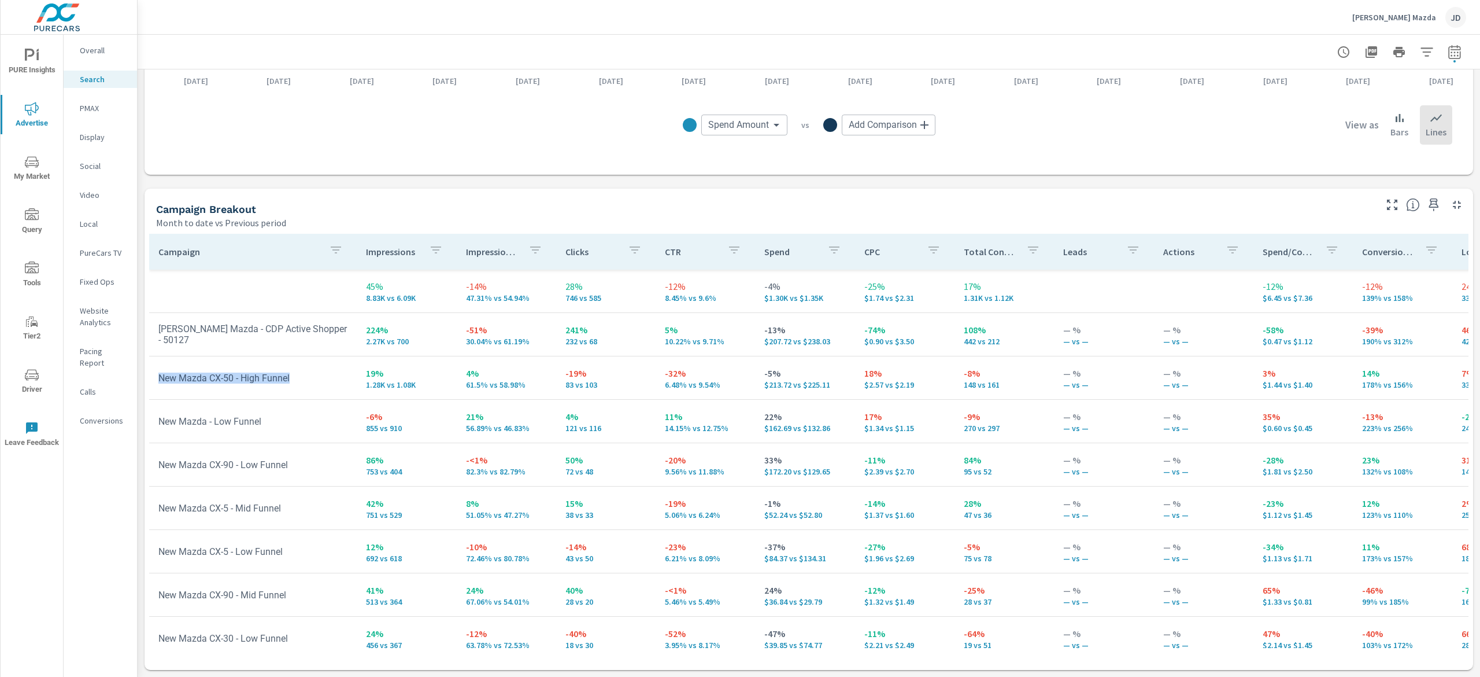
drag, startPoint x: 322, startPoint y: 378, endPoint x: 156, endPoint y: 378, distance: 165.4
click at [156, 378] on td "New Mazda CX-50 - High Funnel" at bounding box center [253, 377] width 208 height 29
click at [302, 375] on td "New Mazda CX-50 - High Funnel" at bounding box center [253, 377] width 208 height 29
click at [259, 383] on td "New Mazda CX-50 - High Funnel" at bounding box center [253, 377] width 208 height 29
click at [347, 394] on tr "New Mazda CX-50 - High Funnel 19% 1.28K vs 1.08K 4% 61.5% vs 58.98% -19% 83 vs …" at bounding box center [900, 377] width 1503 height 43
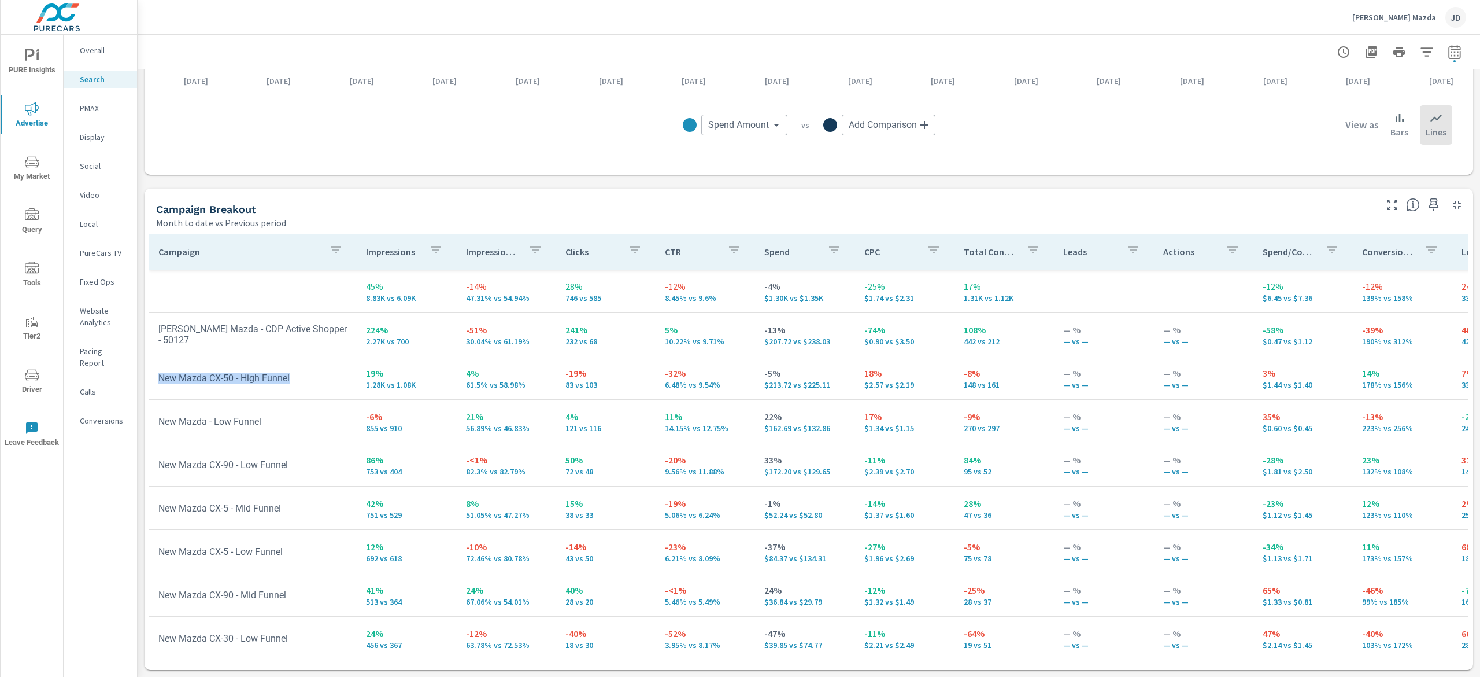
drag, startPoint x: 313, startPoint y: 384, endPoint x: 153, endPoint y: 376, distance: 160.4
click at [153, 376] on td "New Mazda CX-50 - High Funnel" at bounding box center [253, 377] width 208 height 29
click at [331, 395] on tr "New Mazda CX-50 - High Funnel 19% 1.28K vs 1.08K 4% 61.5% vs 58.98% -19% 83 vs …" at bounding box center [900, 377] width 1503 height 43
drag, startPoint x: 298, startPoint y: 379, endPoint x: 158, endPoint y: 383, distance: 140.0
click at [158, 383] on td "New Mazda CX-50 - High Funnel" at bounding box center [253, 377] width 208 height 29
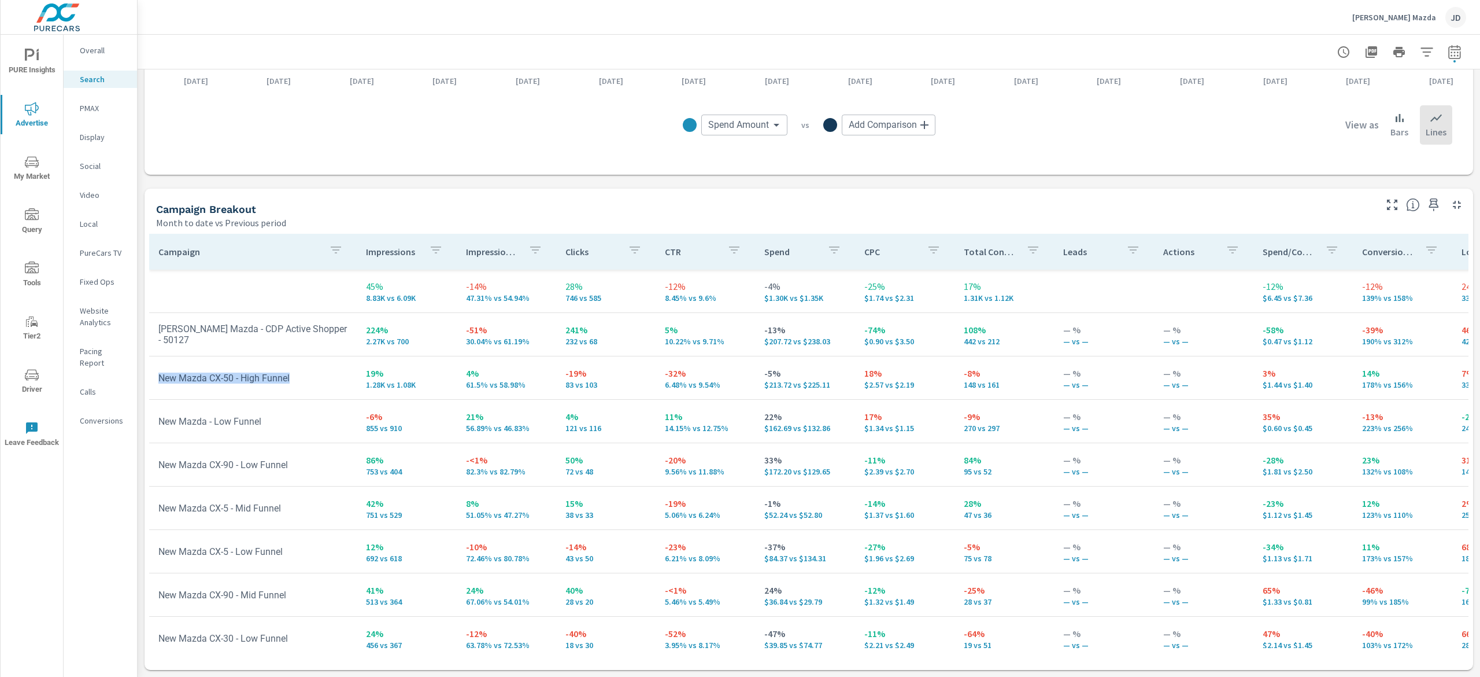
click at [294, 389] on td "New Mazda CX-50 - High Funnel" at bounding box center [253, 377] width 208 height 29
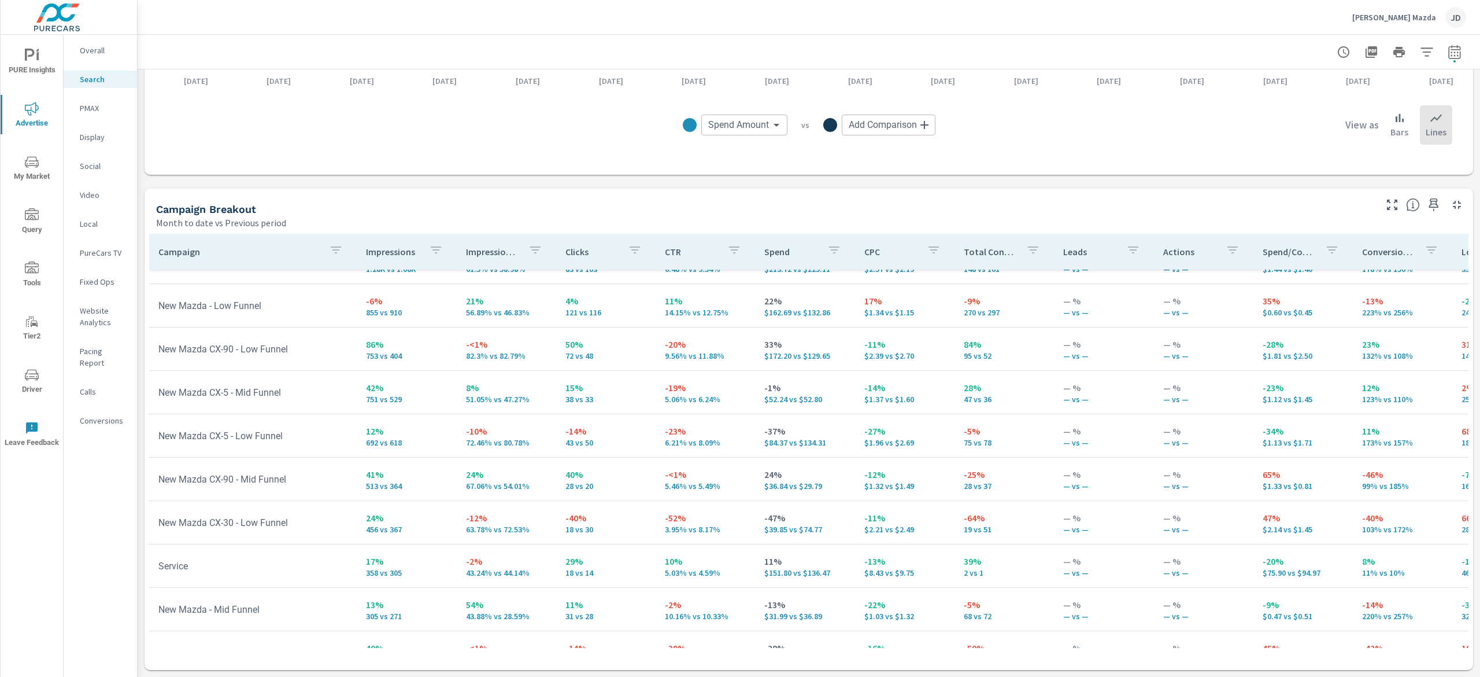
scroll to position [231, 0]
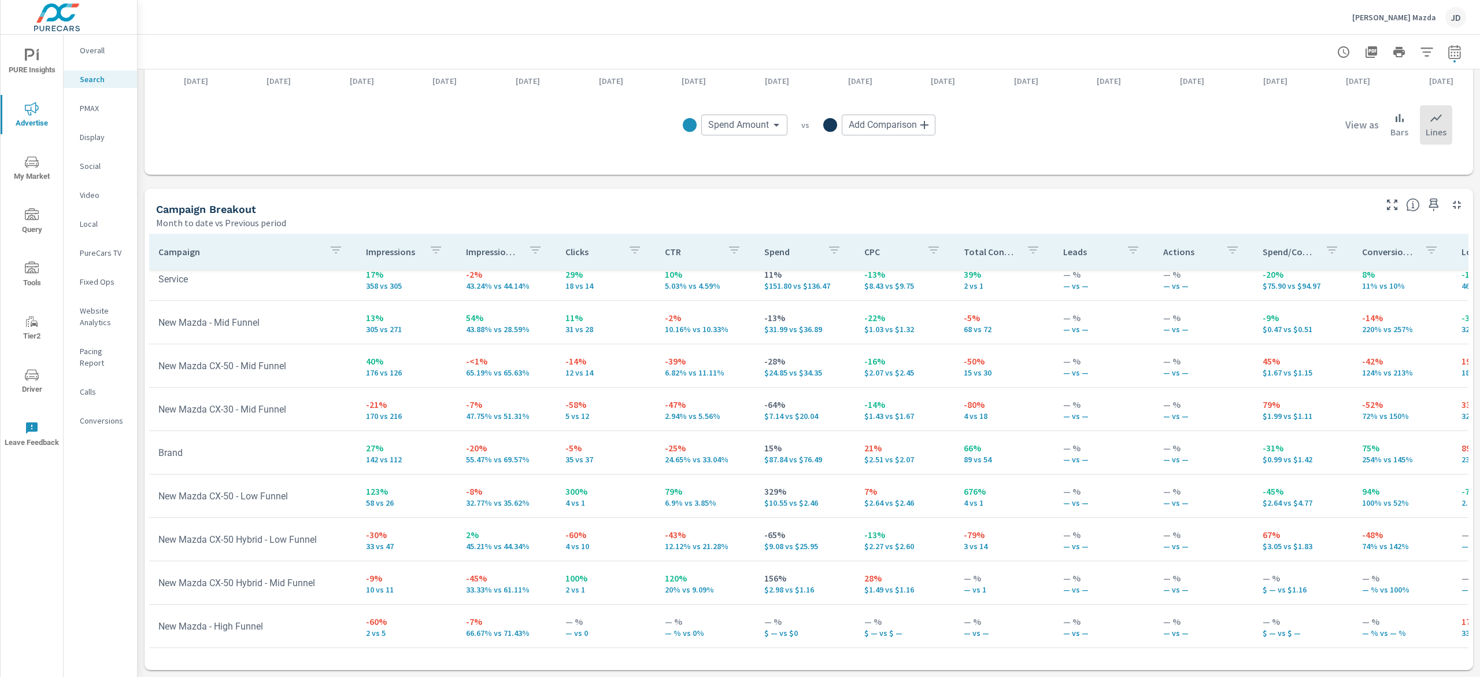
scroll to position [422, 0]
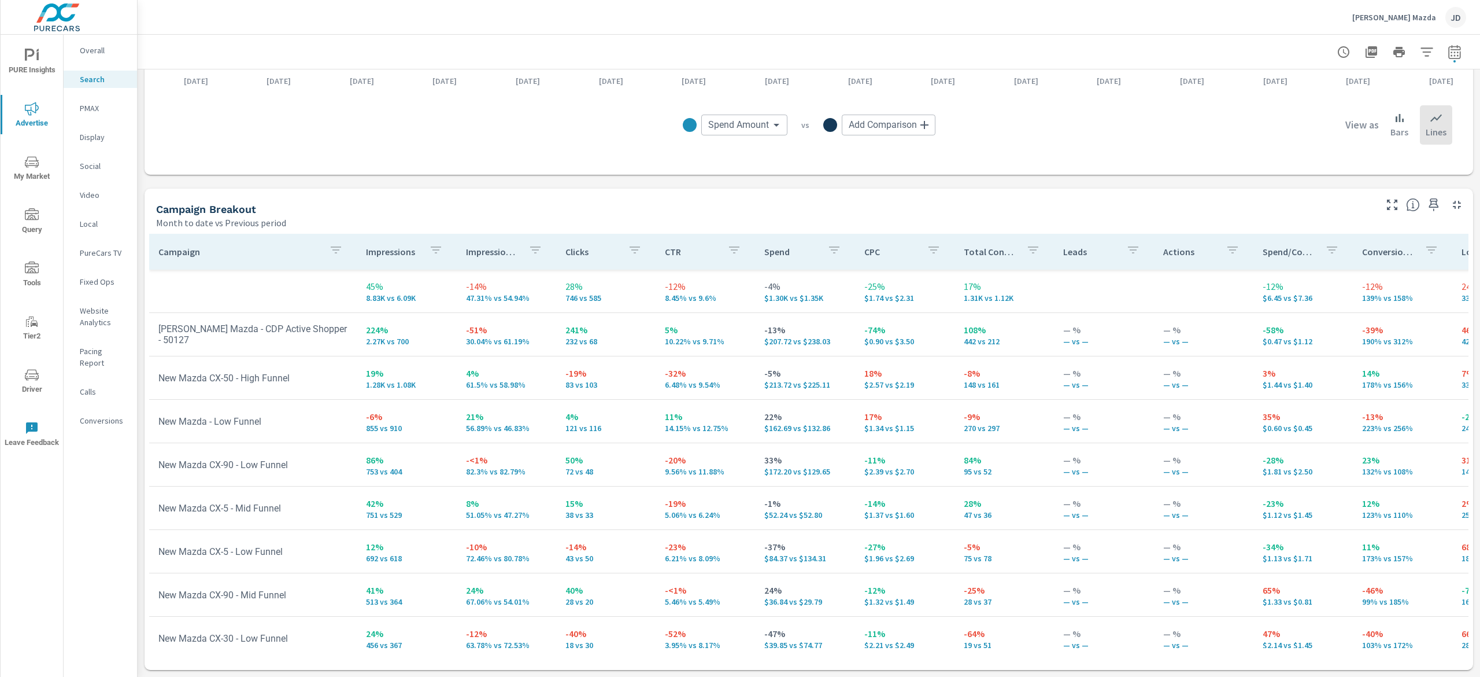
scroll to position [116, 0]
drag, startPoint x: 309, startPoint y: 381, endPoint x: 174, endPoint y: 383, distance: 134.8
click at [174, 383] on td "New Mazda CX-50 - High Funnel" at bounding box center [253, 377] width 208 height 29
click at [306, 383] on td "New Mazda CX-50 - High Funnel" at bounding box center [253, 377] width 208 height 29
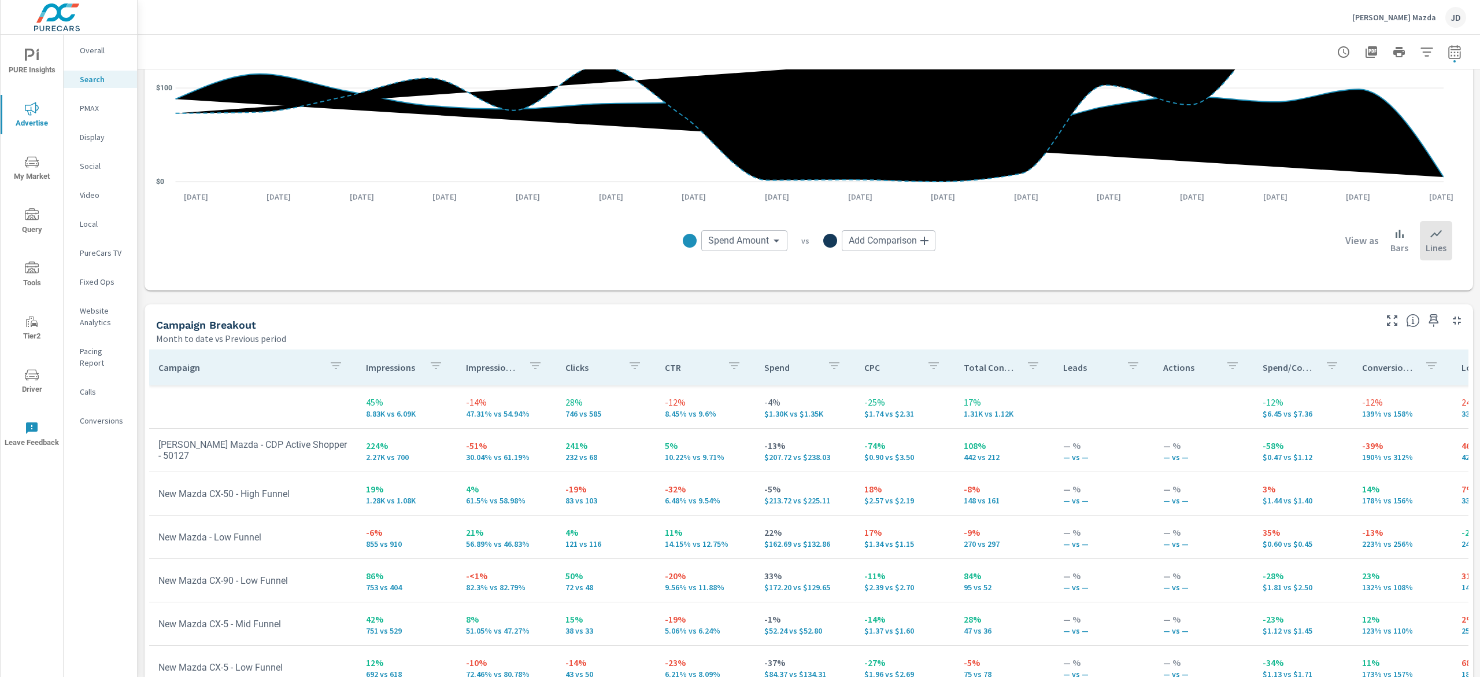
drag, startPoint x: 312, startPoint y: 412, endPoint x: 335, endPoint y: 422, distance: 25.4
click at [313, 412] on td at bounding box center [253, 406] width 208 height 19
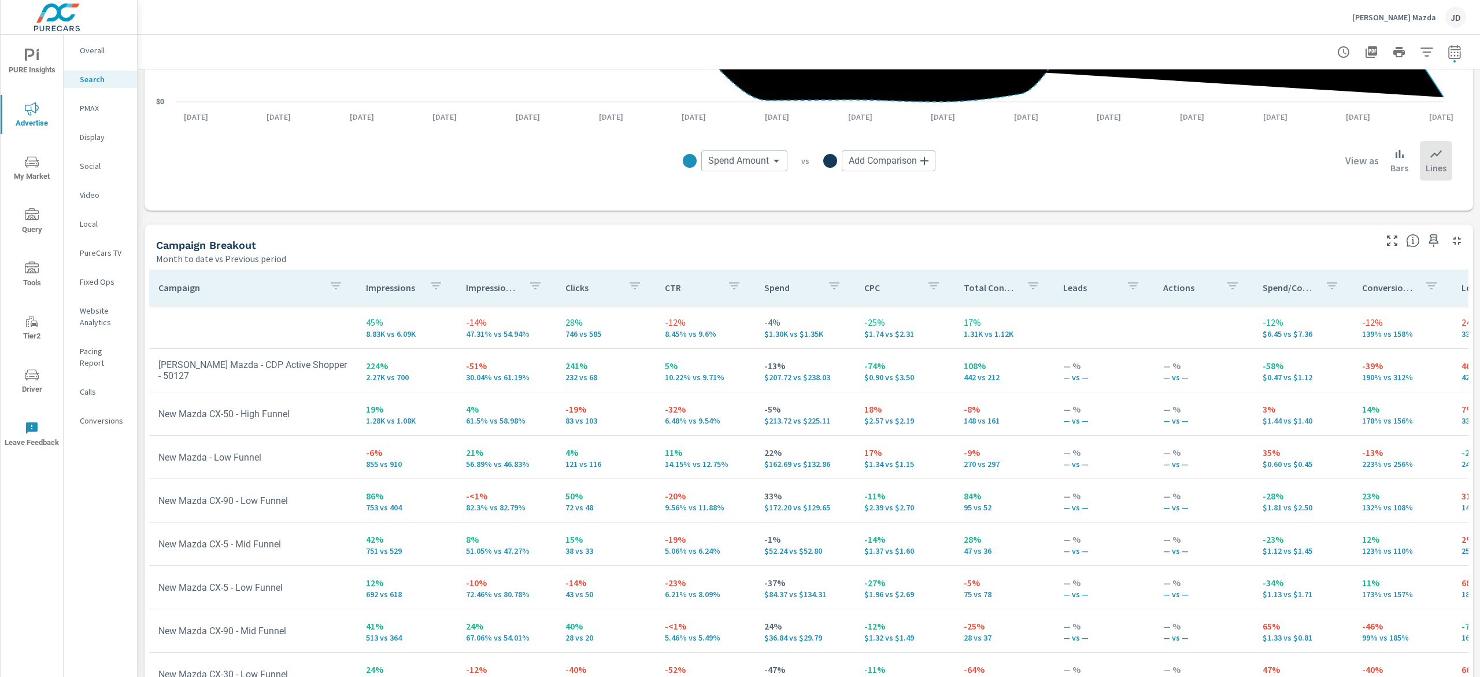
scroll to position [984, 0]
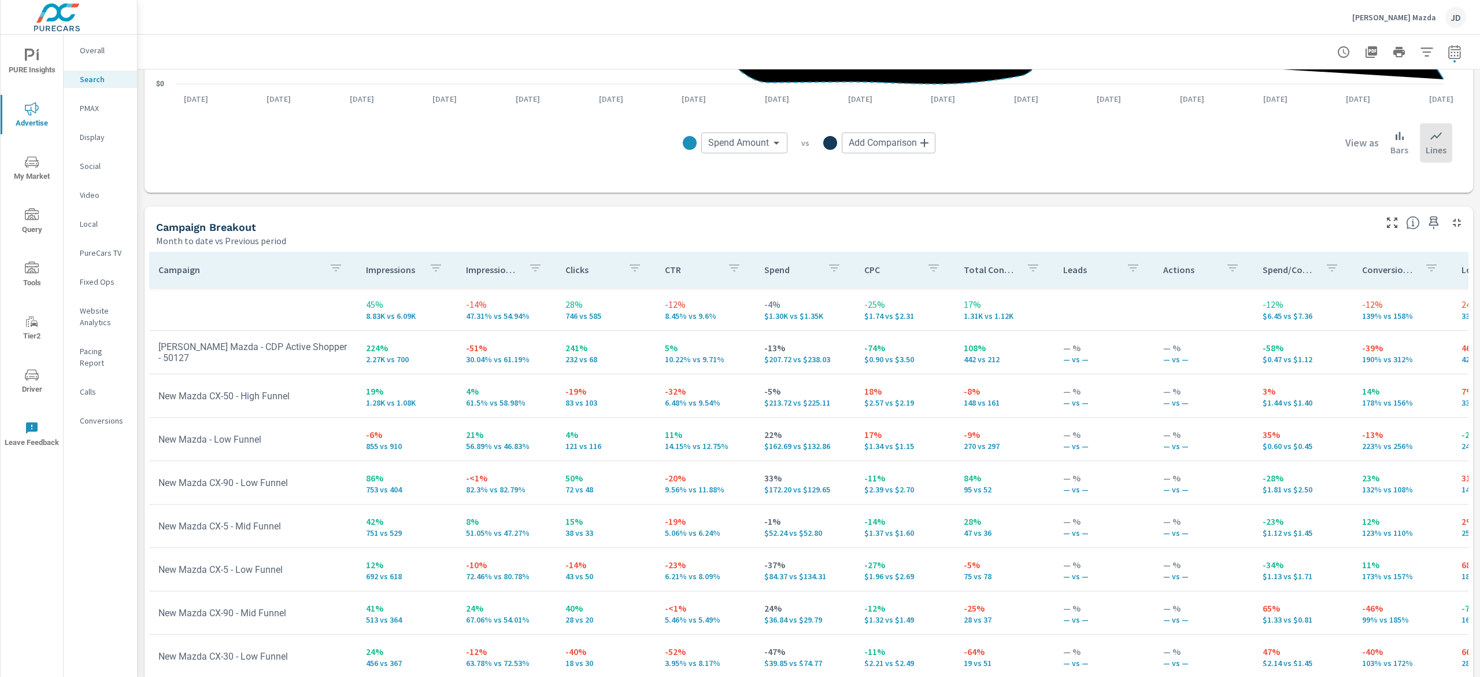
click at [101, 168] on p "Social" at bounding box center [104, 166] width 48 height 12
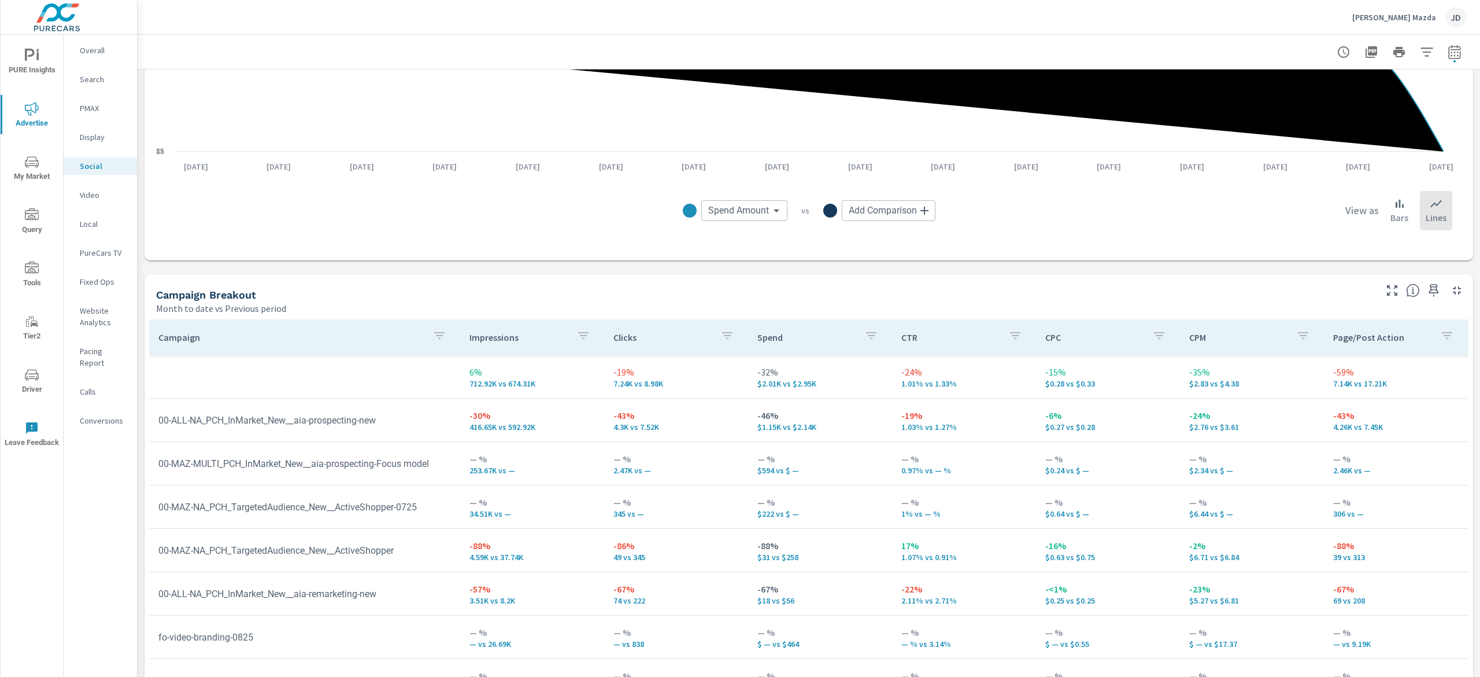
scroll to position [347, 0]
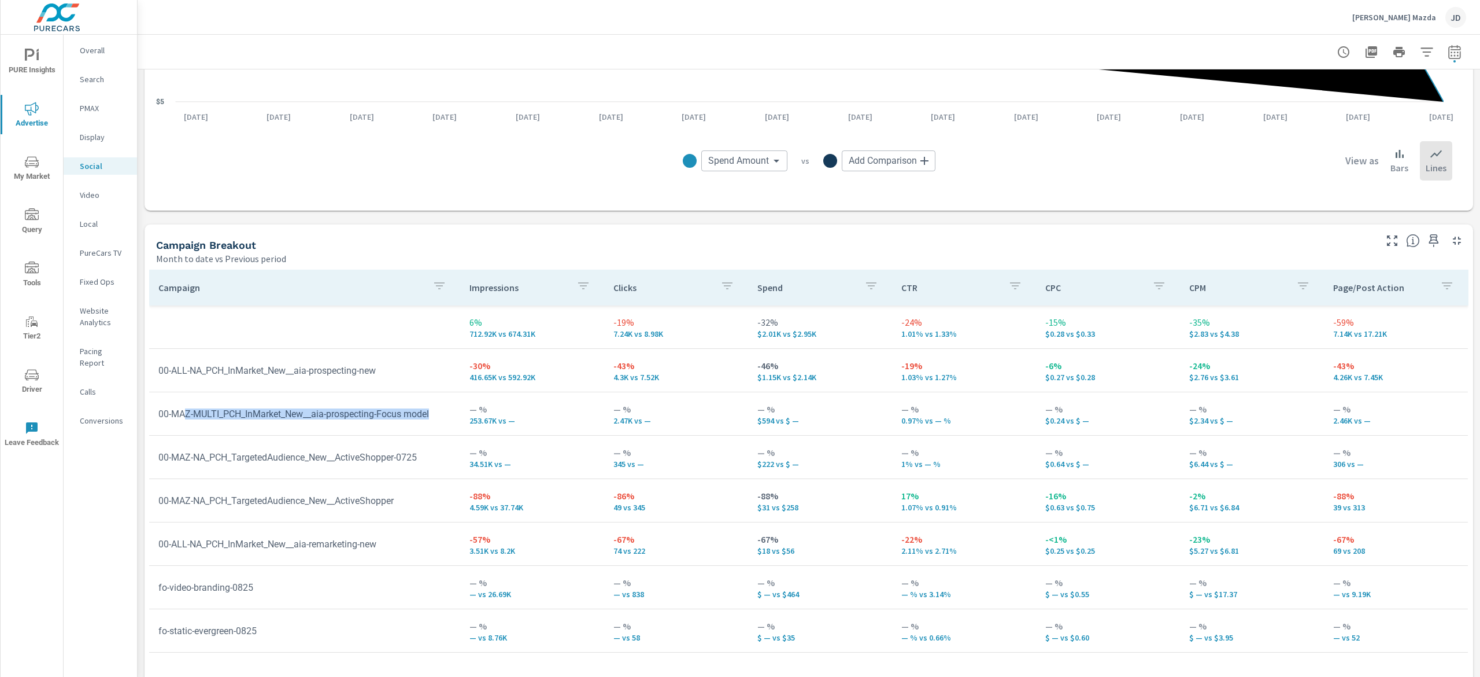
drag, startPoint x: 186, startPoint y: 414, endPoint x: 448, endPoint y: 413, distance: 262.0
click at [448, 413] on td "00-MAZ-MULTI_PCH_InMarket_New__aia-prospecting-Focus model" at bounding box center [304, 413] width 311 height 29
click at [440, 414] on td "00-MAZ-MULTI_PCH_InMarket_New__aia-prospecting-Focus model" at bounding box center [304, 413] width 311 height 29
drag, startPoint x: 443, startPoint y: 414, endPoint x: 205, endPoint y: 414, distance: 238.3
click at [205, 414] on td "00-MAZ-MULTI_PCH_InMarket_New__aia-prospecting-Focus model" at bounding box center [304, 413] width 311 height 29
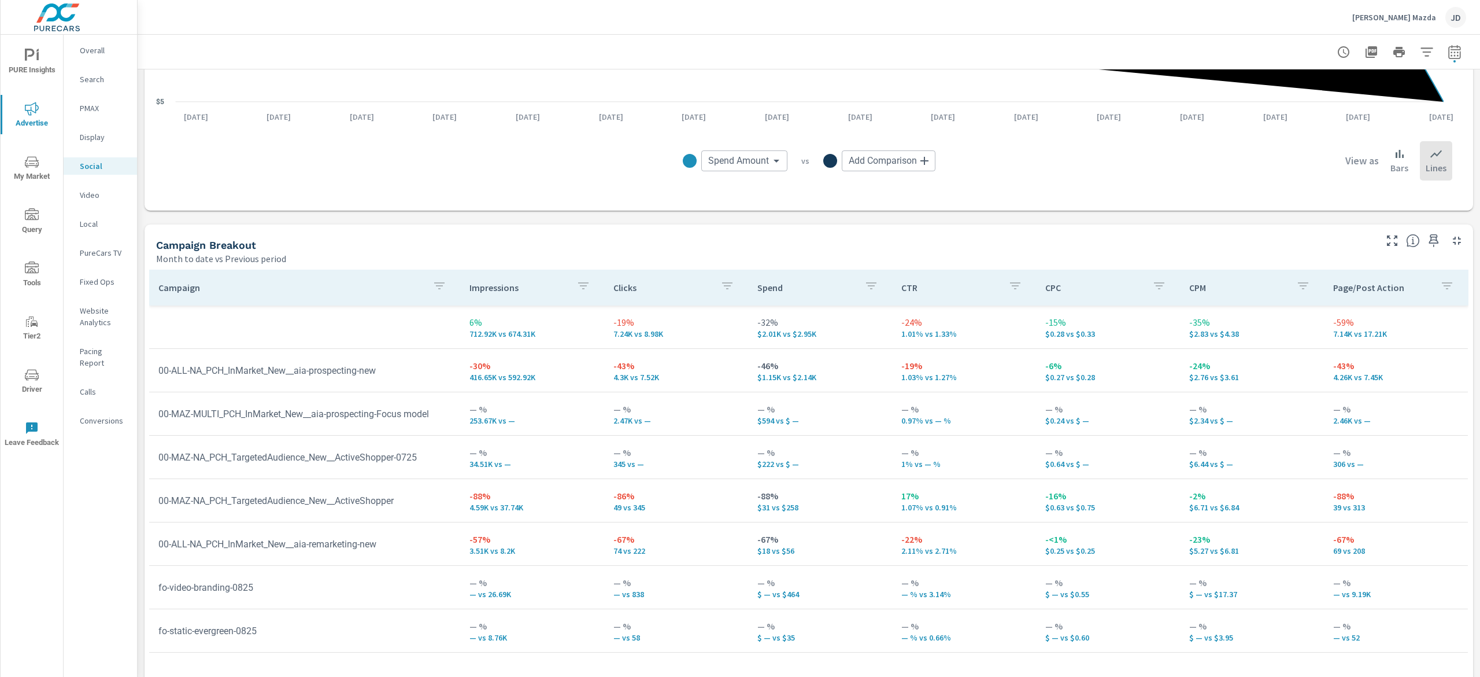
click at [384, 360] on td "00-ALL-NA_PCH_InMarket_New__aia-prospecting-new" at bounding box center [304, 370] width 311 height 29
drag, startPoint x: 390, startPoint y: 374, endPoint x: 313, endPoint y: 386, distance: 77.9
click at [258, 375] on td "00-ALL-NA_PCH_InMarket_New__aia-prospecting-new" at bounding box center [304, 370] width 311 height 29
click at [1103, 374] on p "$0.27 vs $0.28" at bounding box center [1108, 376] width 125 height 9
drag, startPoint x: 397, startPoint y: 370, endPoint x: 175, endPoint y: 367, distance: 222.1
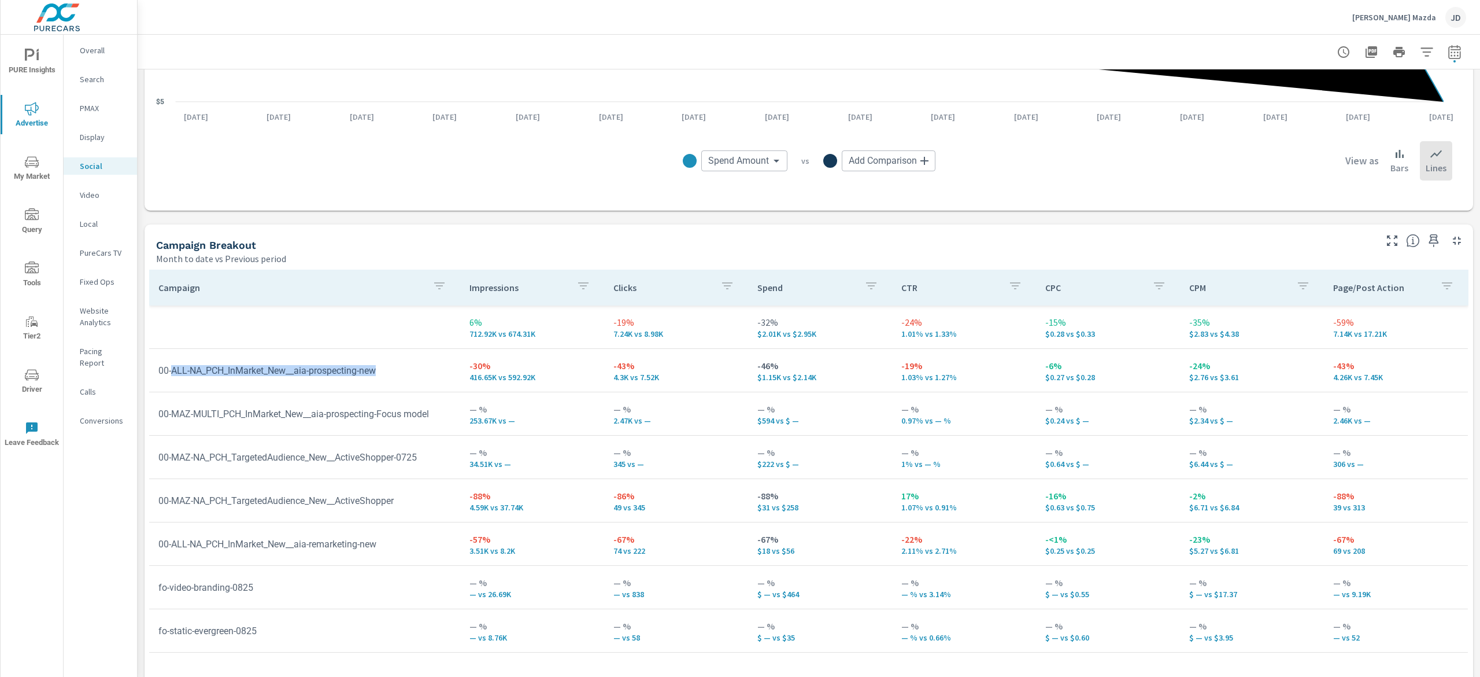
click at [175, 367] on td "00-ALL-NA_PCH_InMarket_New__aia-prospecting-new" at bounding box center [304, 370] width 311 height 29
click at [392, 371] on td "00-ALL-NA_PCH_InMarket_New__aia-prospecting-new" at bounding box center [304, 370] width 311 height 29
click at [424, 375] on td "00-ALL-NA_PCH_InMarket_New__aia-prospecting-new" at bounding box center [304, 370] width 311 height 29
